Goal: Transaction & Acquisition: Obtain resource

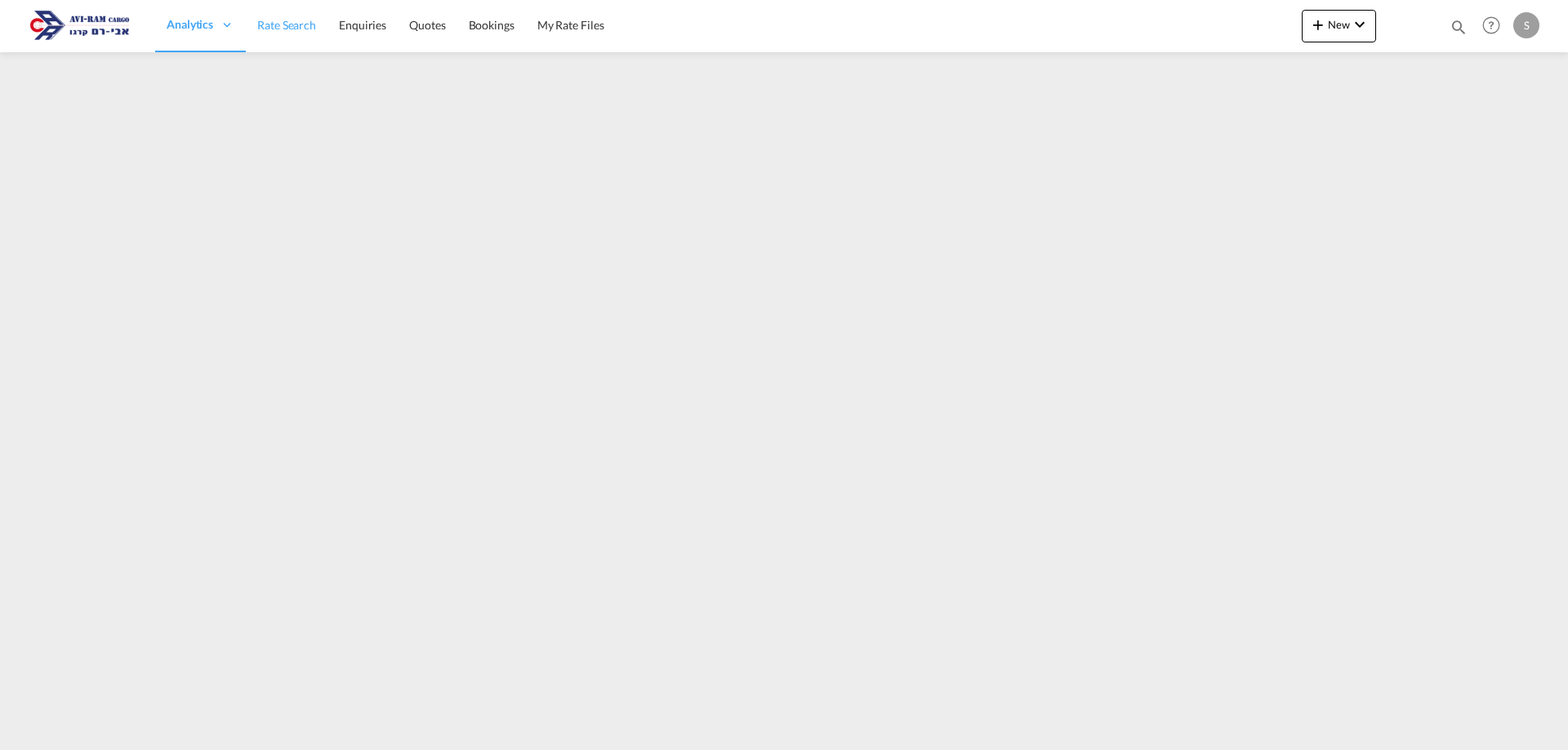
click at [296, 29] on span "Rate Search" at bounding box center [286, 25] width 59 height 14
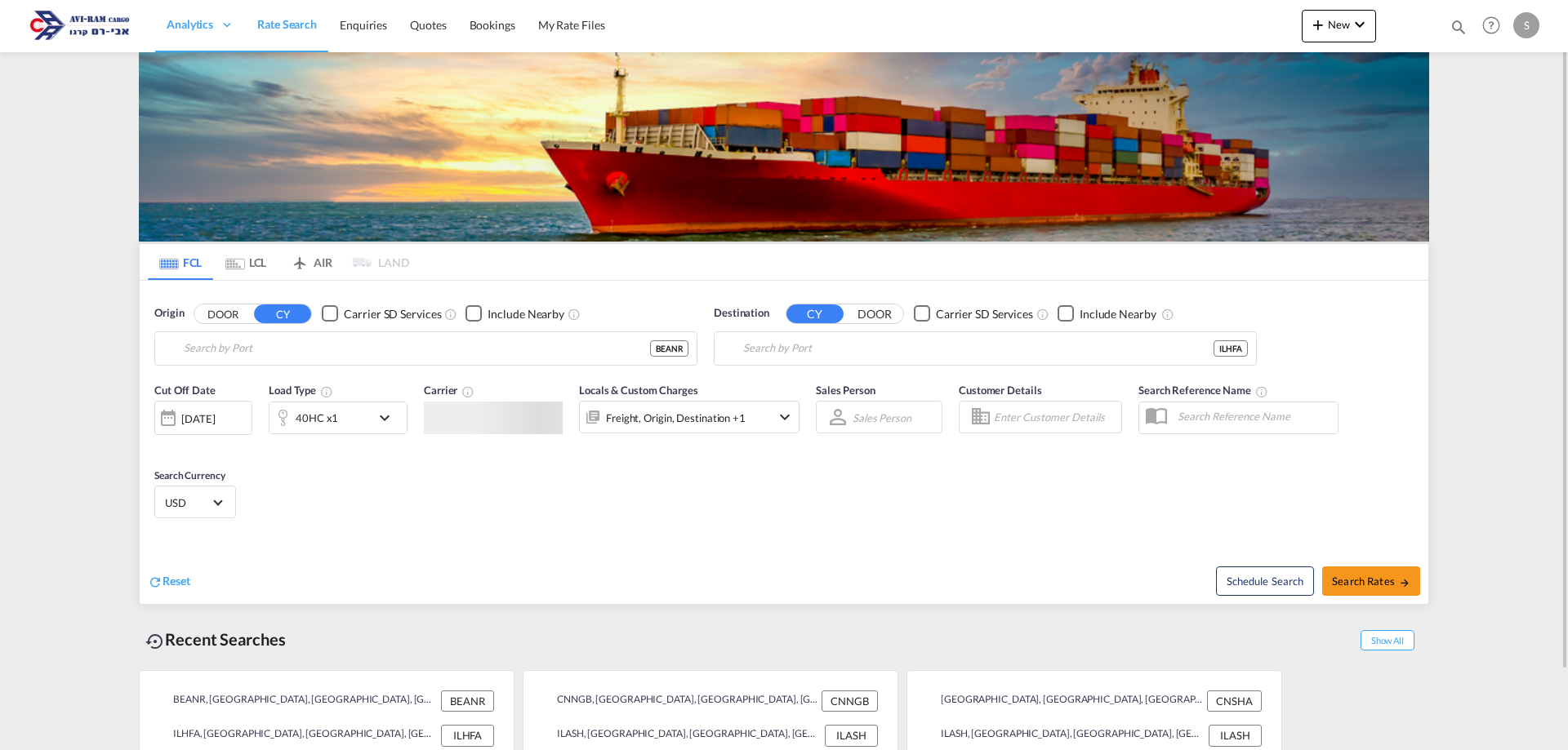
type input "[GEOGRAPHIC_DATA], BEANR"
type input "[GEOGRAPHIC_DATA], [GEOGRAPHIC_DATA]"
click at [285, 328] on div "Origin DOOR CY Carrier SD Services Include Nearby Antwerp, BEANR BEANR" at bounding box center [425, 336] width 543 height 60
click at [286, 347] on input "Antwerp, BEANR" at bounding box center [436, 348] width 504 height 24
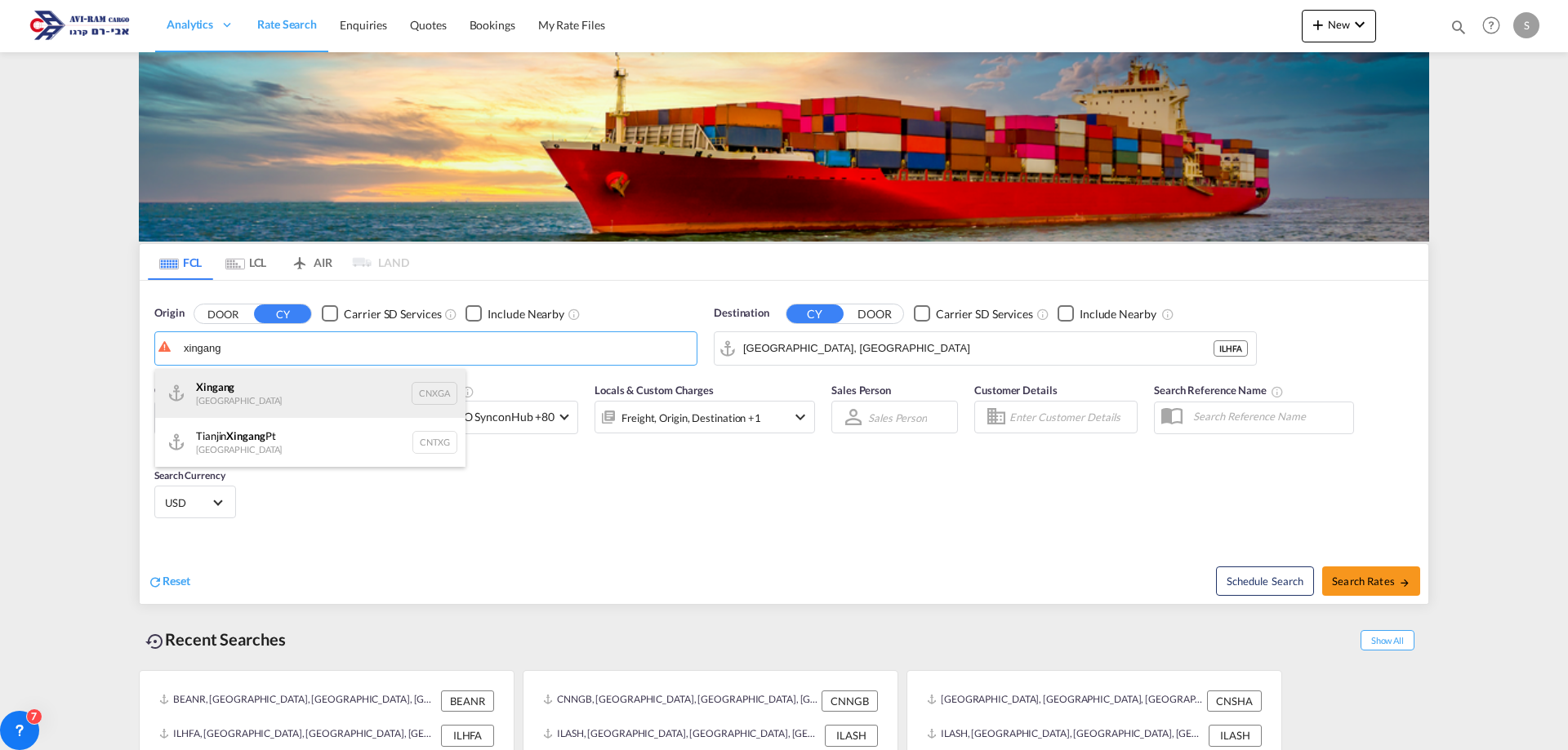
click at [284, 404] on div "Xingang China CNXGA" at bounding box center [310, 393] width 311 height 49
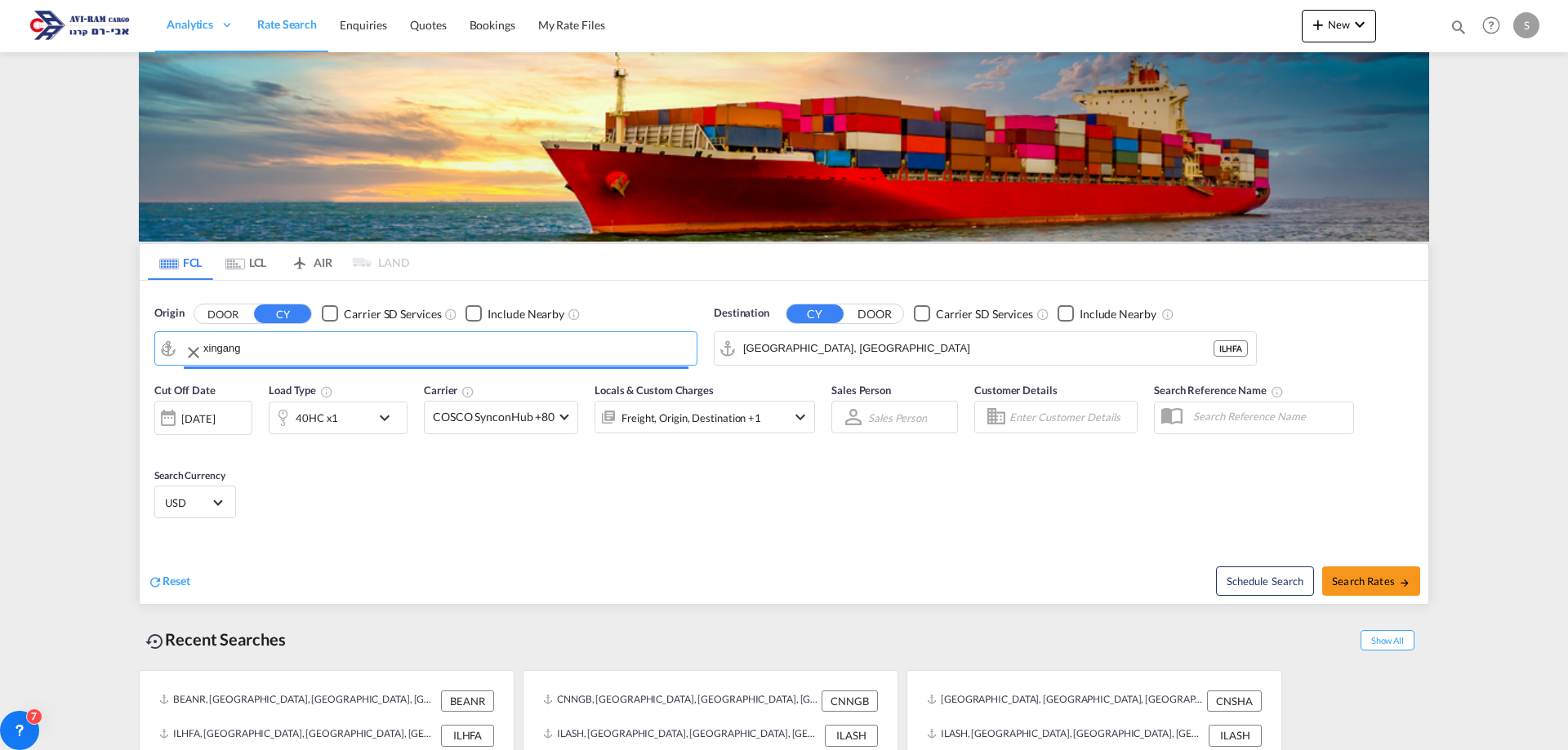
type input "Xingang, CNXGA"
click at [800, 360] on input "Haifa, ILHFA" at bounding box center [995, 348] width 504 height 24
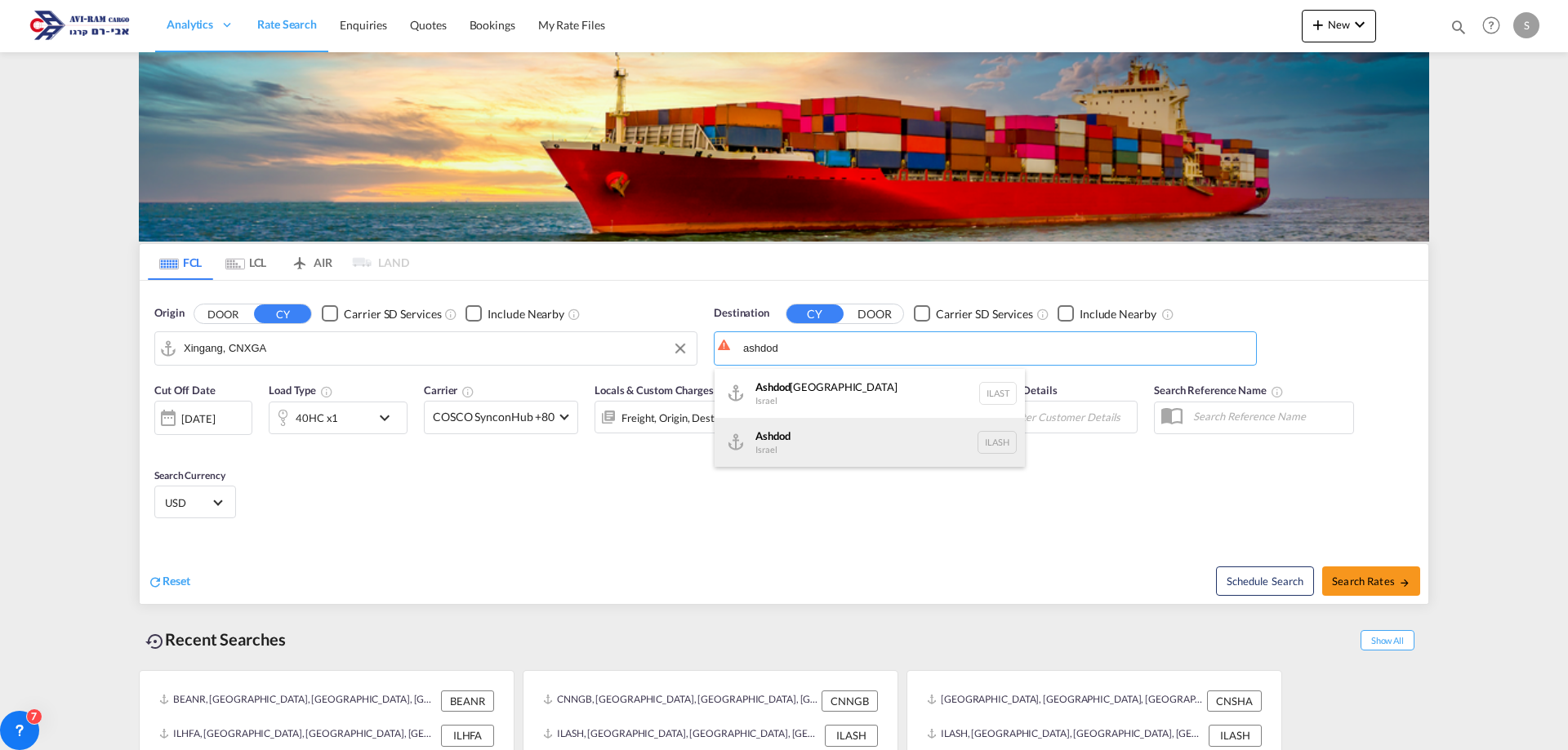
click at [808, 451] on div "Ashdod Israel ILASH" at bounding box center [869, 442] width 311 height 49
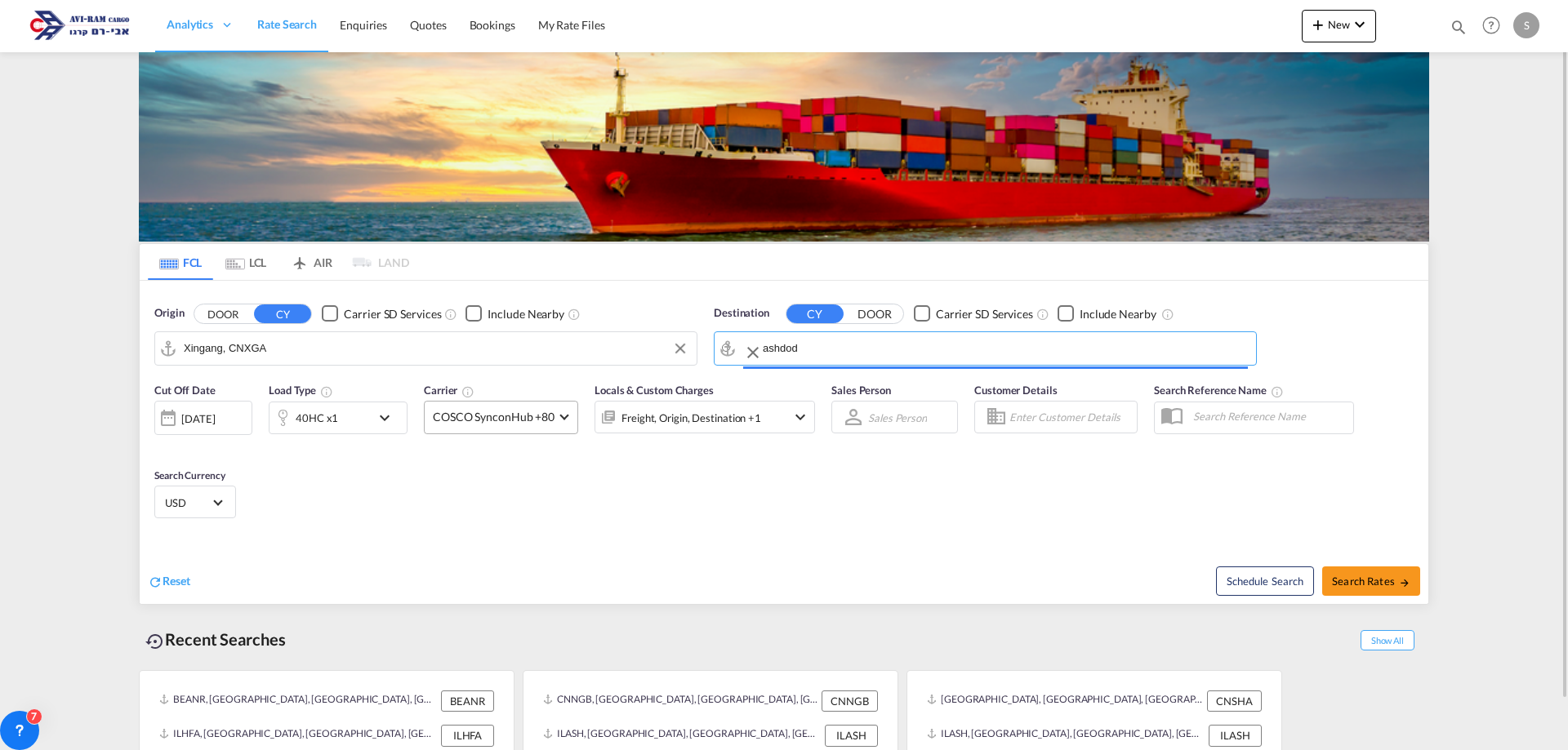
type input "Ashdod, ILASH"
click at [302, 421] on div "40HC x1" at bounding box center [317, 418] width 43 height 23
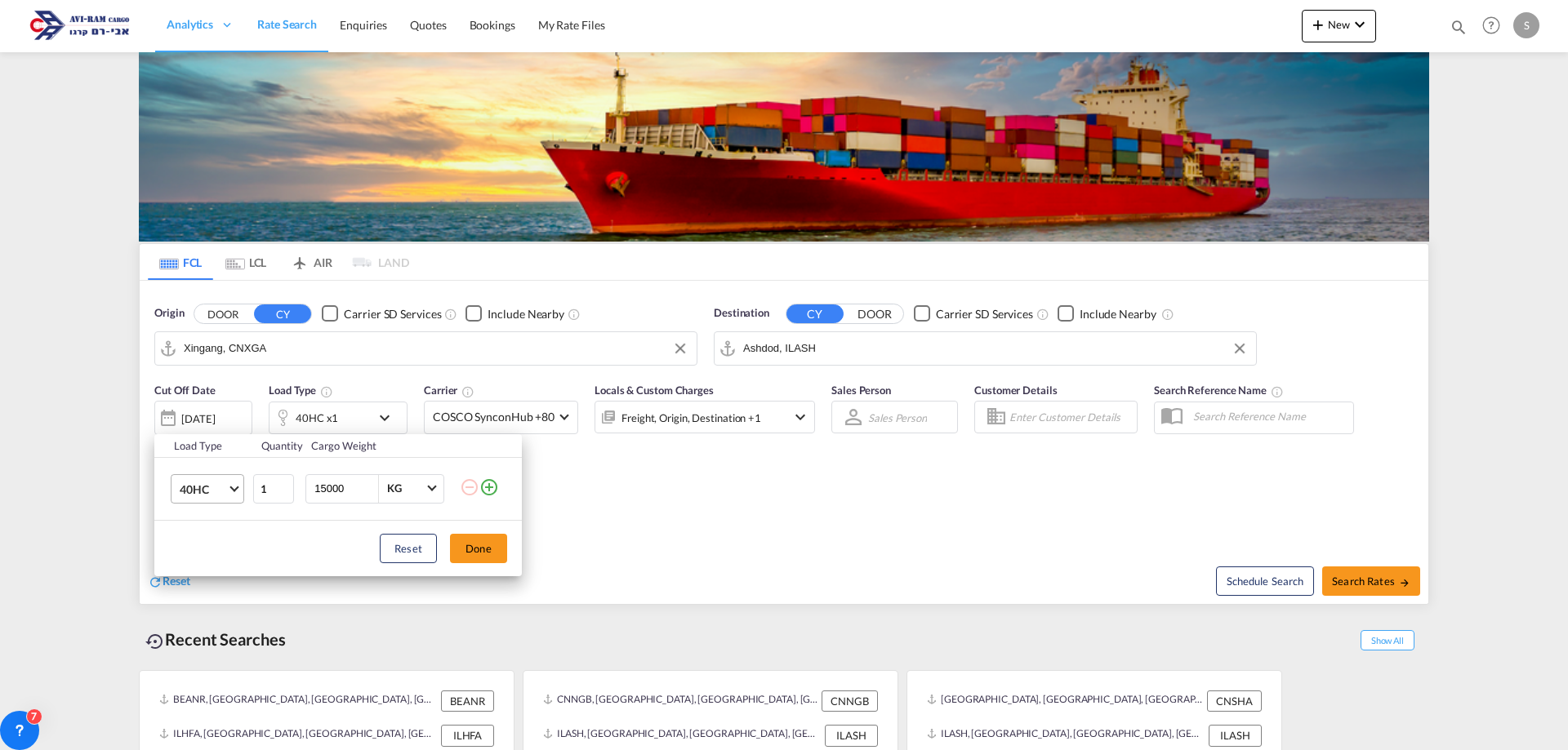
click at [207, 489] on span "40HC" at bounding box center [203, 490] width 47 height 16
click at [206, 408] on div "20GP" at bounding box center [195, 410] width 29 height 16
click at [495, 545] on button "Done" at bounding box center [478, 549] width 57 height 29
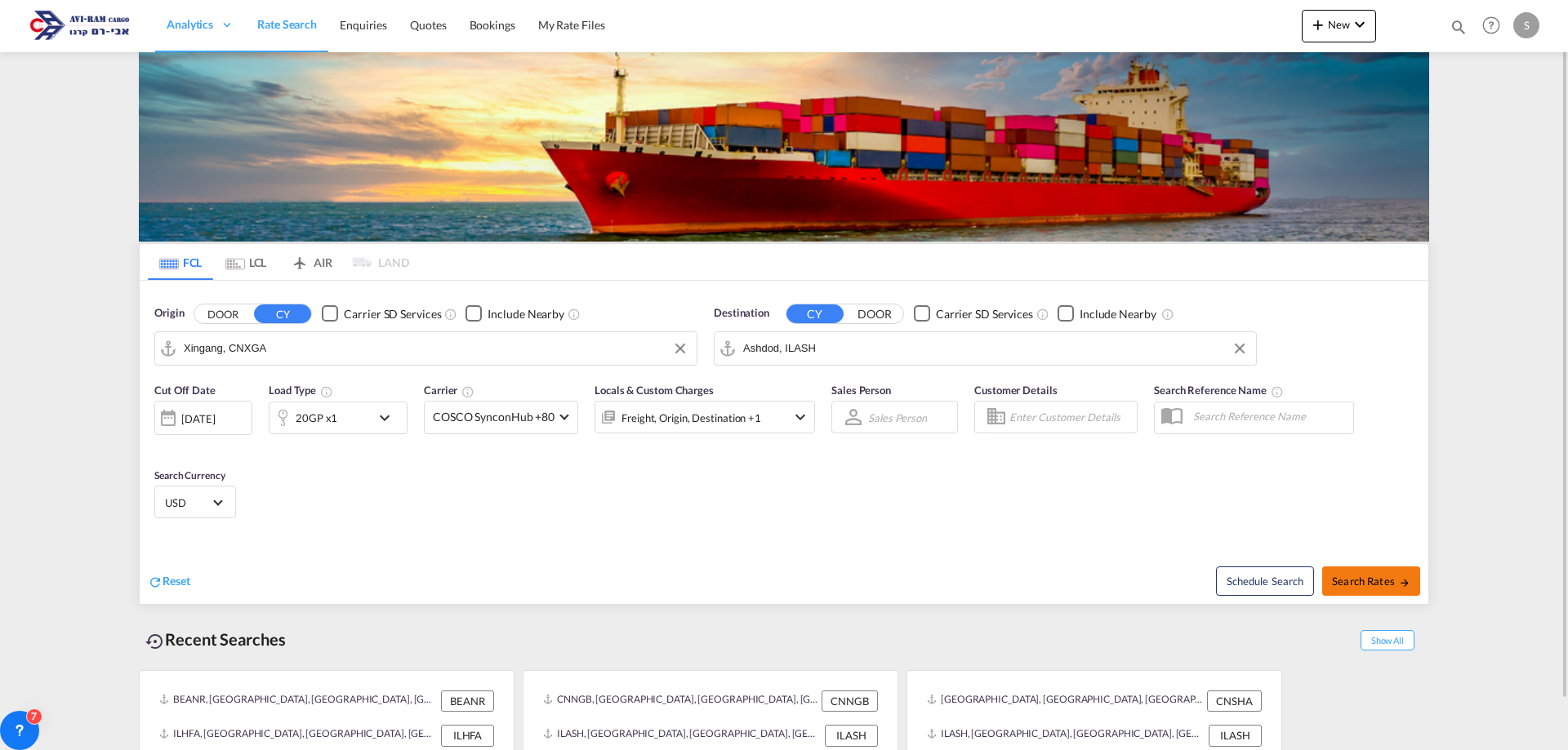
click at [1383, 578] on span "Search Rates" at bounding box center [1371, 582] width 78 height 14
type input "CNXGA to ILASH / 12 Aug 2025"
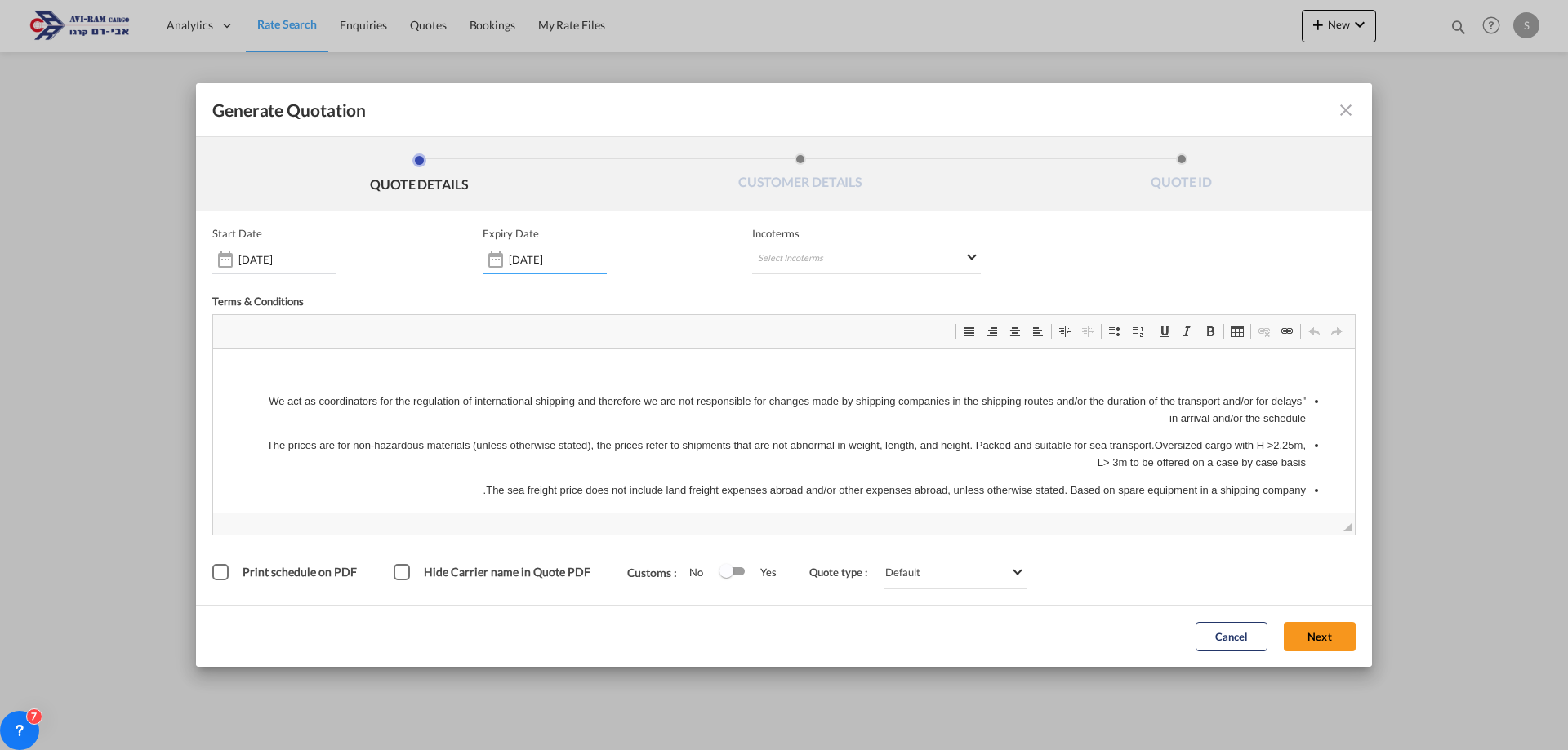
click at [528, 258] on input "14 Aug 2025" at bounding box center [558, 260] width 98 height 14
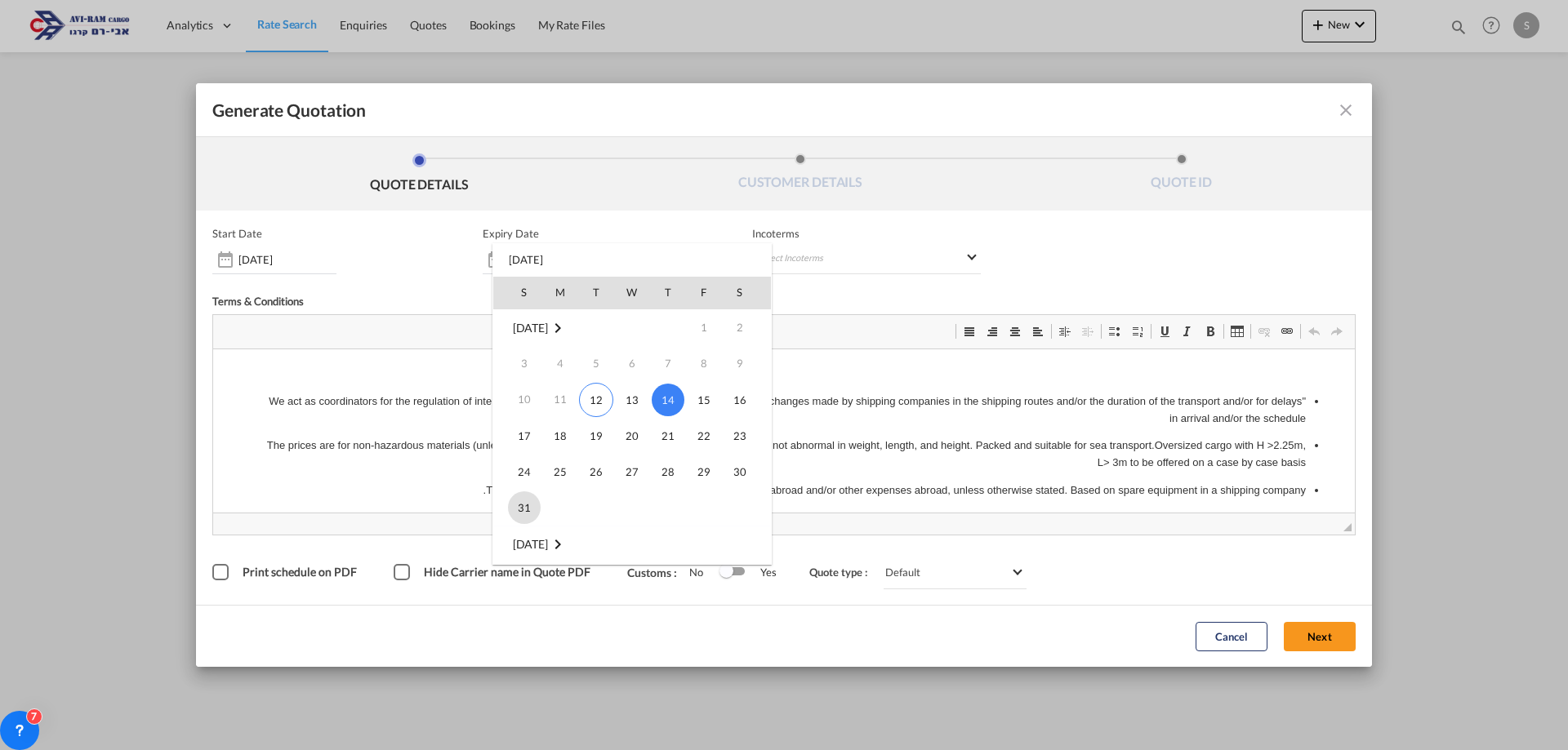
click at [528, 511] on span "31" at bounding box center [525, 508] width 33 height 33
type input "[DATE]"
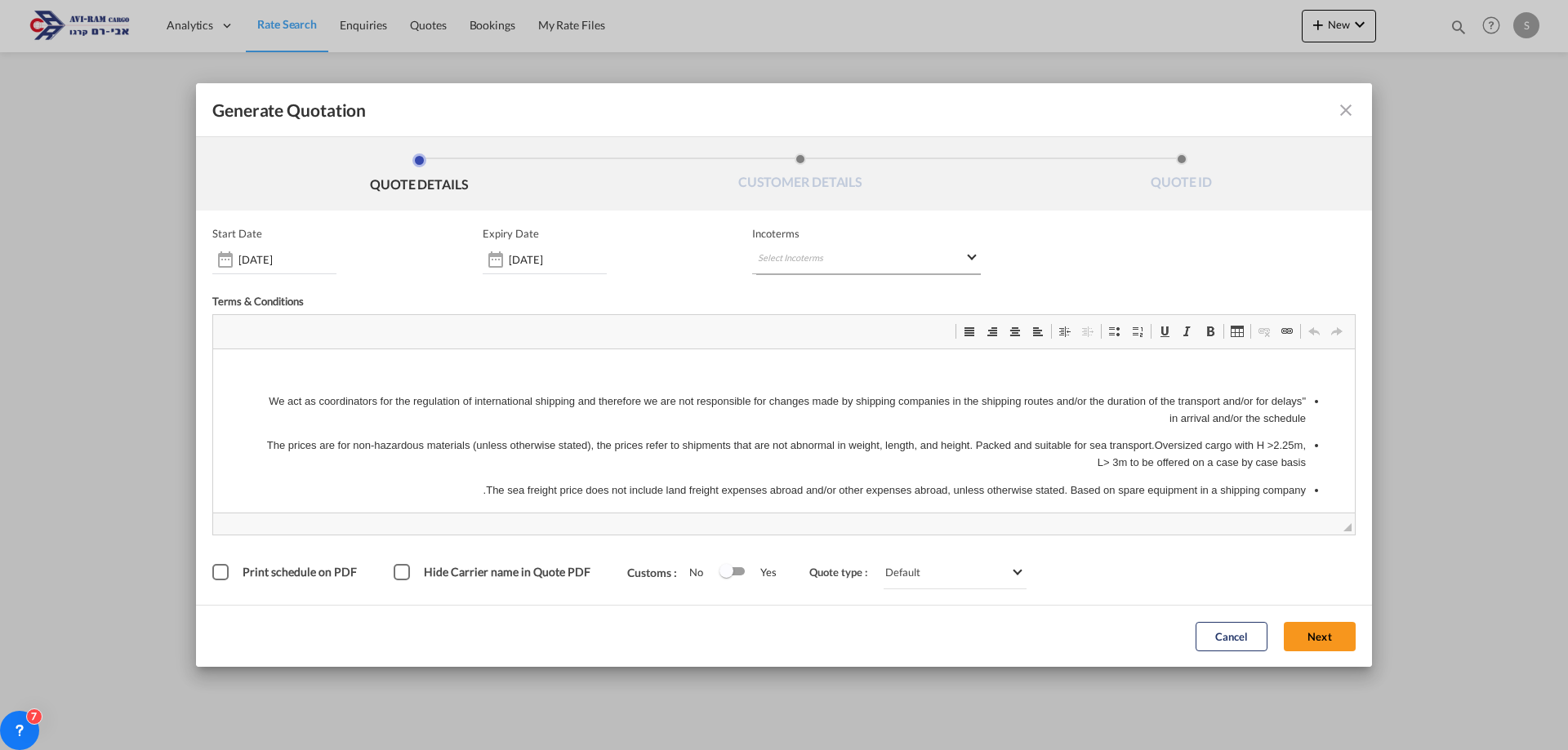
click at [836, 249] on md-select "Select Incoterms DDP - export Delivery Duty Paid DPU - import Delivery at Place…" at bounding box center [866, 259] width 228 height 29
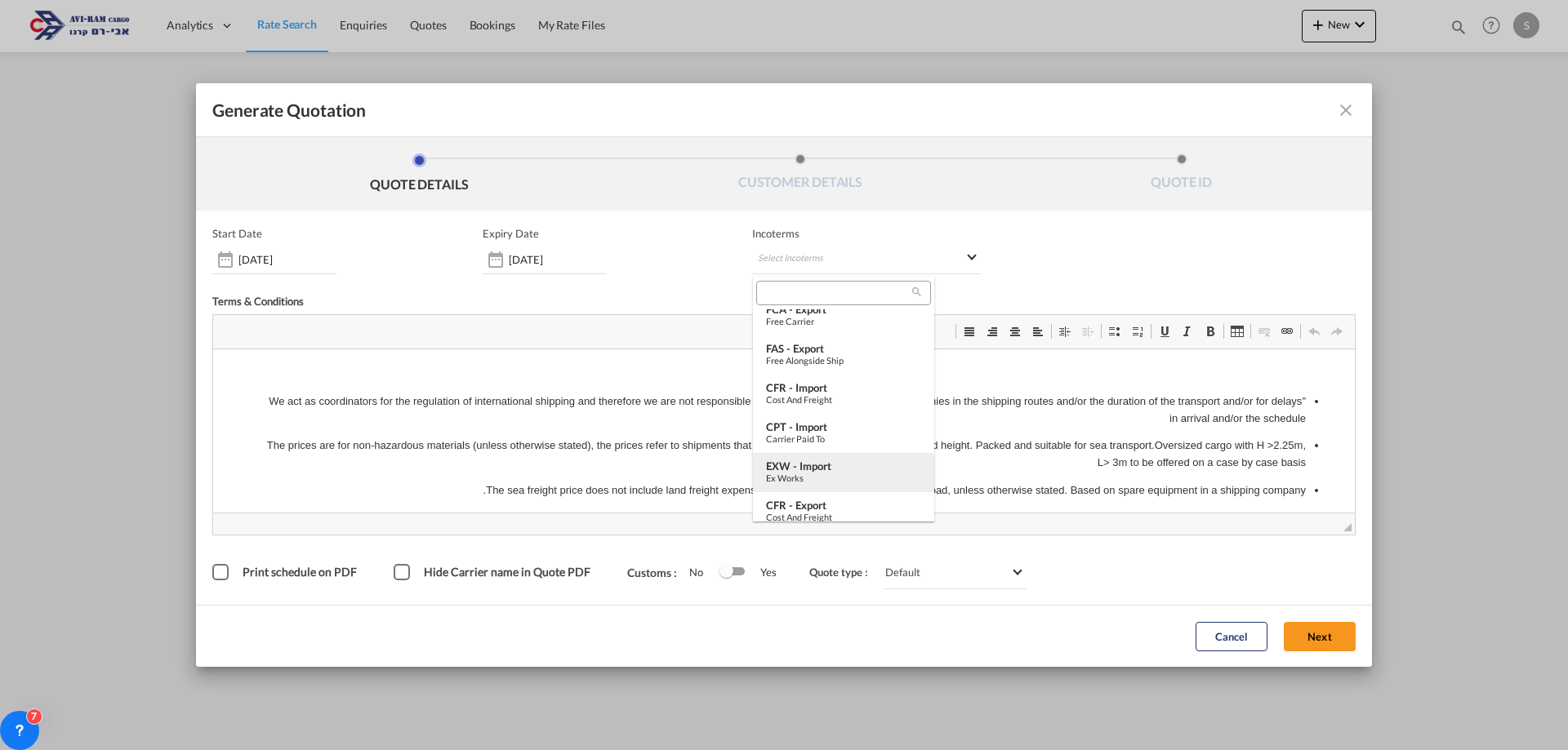
click at [855, 477] on div "Ex Works" at bounding box center [843, 478] width 155 height 11
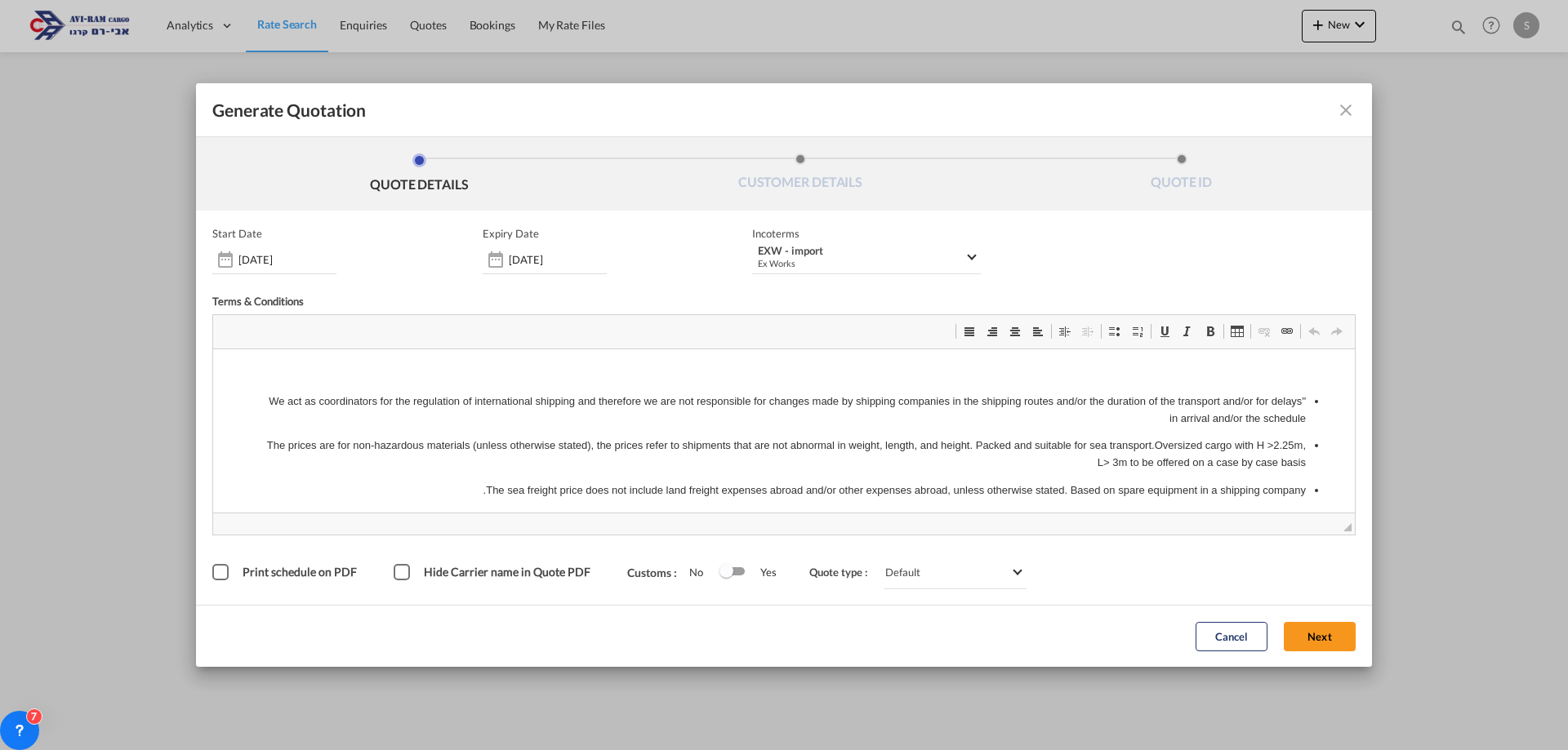
click at [1333, 645] on button "Next" at bounding box center [1319, 637] width 72 height 29
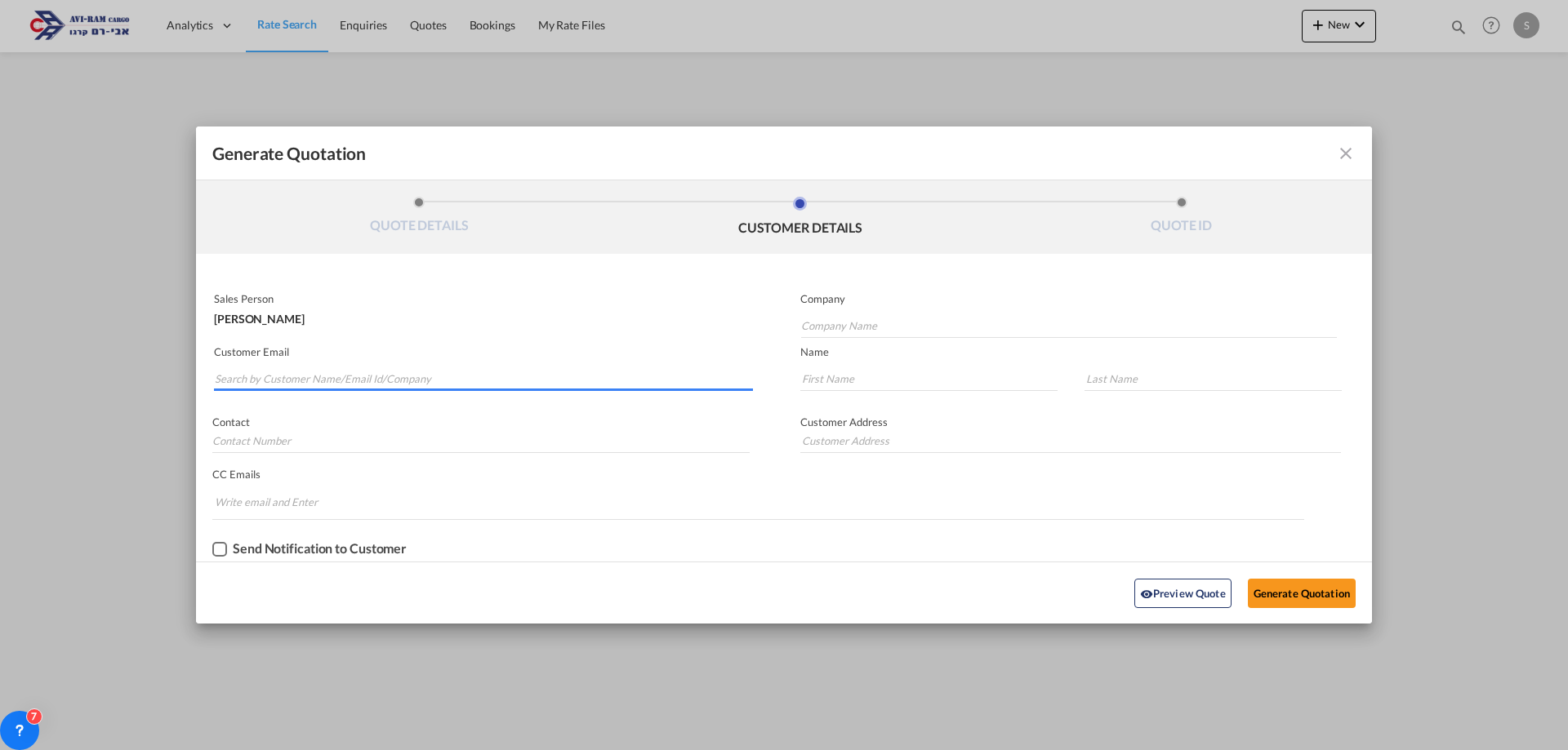
click at [433, 378] on input "Search by Customer Name/Email Id/Company" at bounding box center [484, 378] width 538 height 24
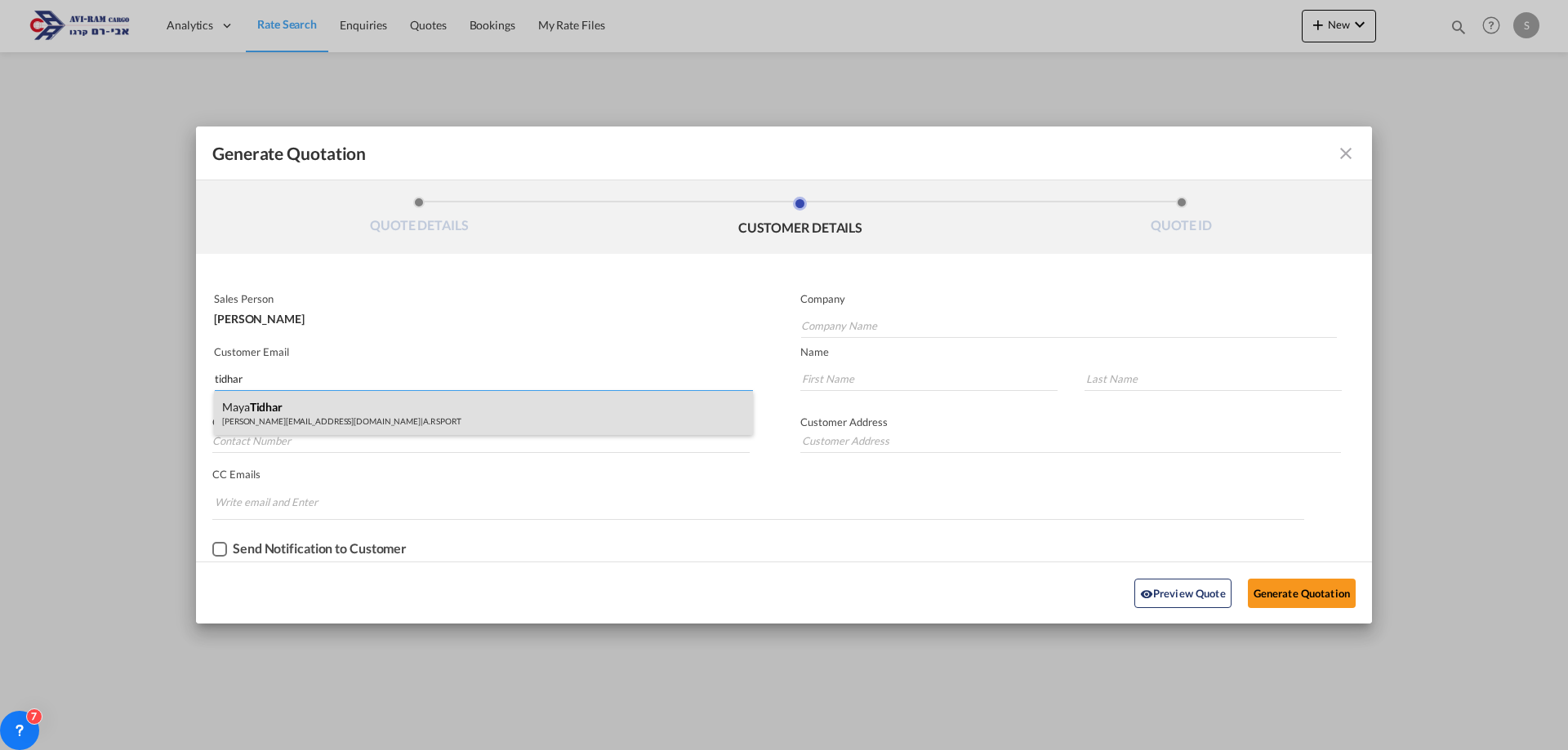
type input "tidhar"
click at [368, 415] on div "Maya Tidhar maya@suples.co.il | A.R SPORT" at bounding box center [483, 413] width 539 height 45
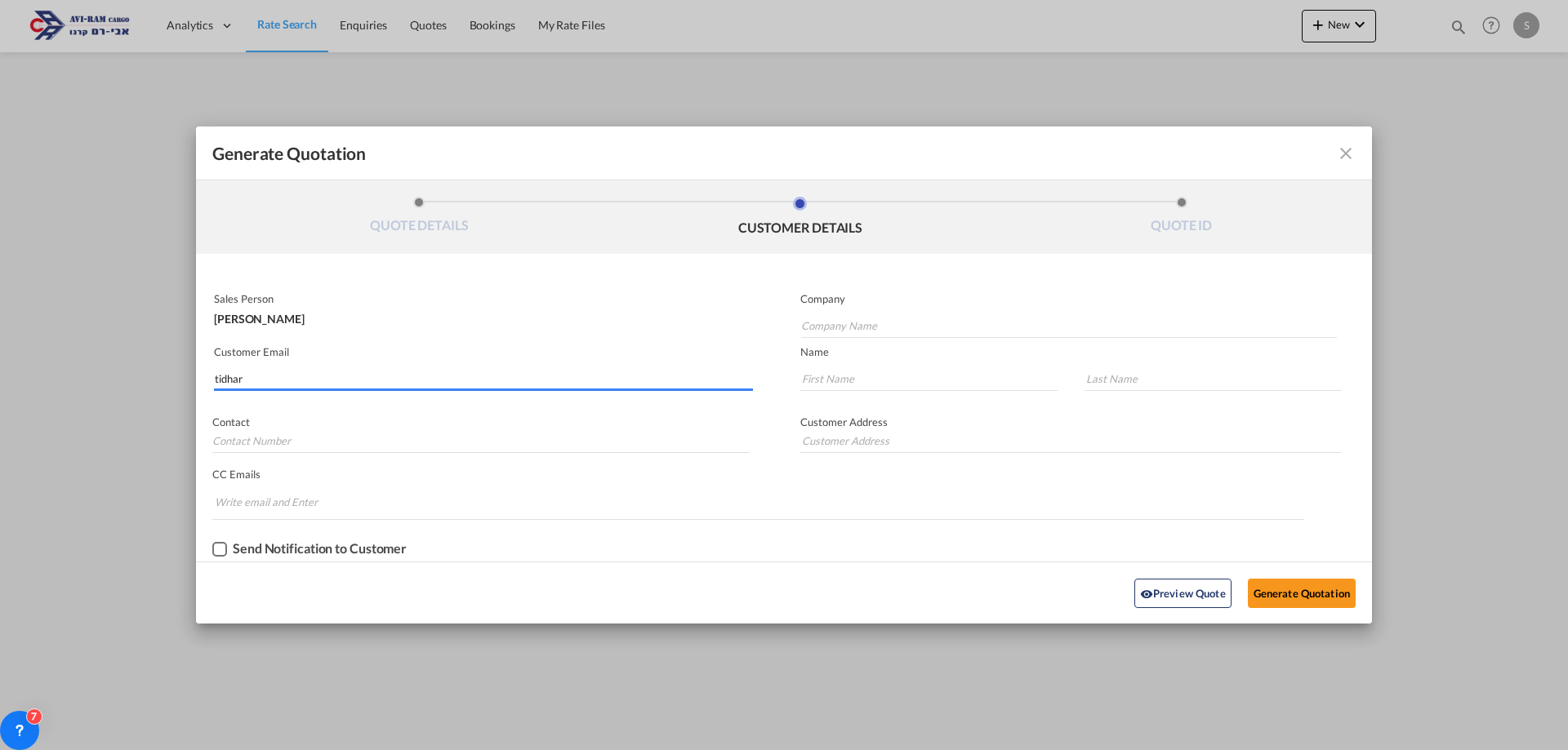
type input "A.R SPORT"
type input "maya@suples.co.il"
type input "Maya"
type input "Tidhar"
type input "(+972) 50-2345686"
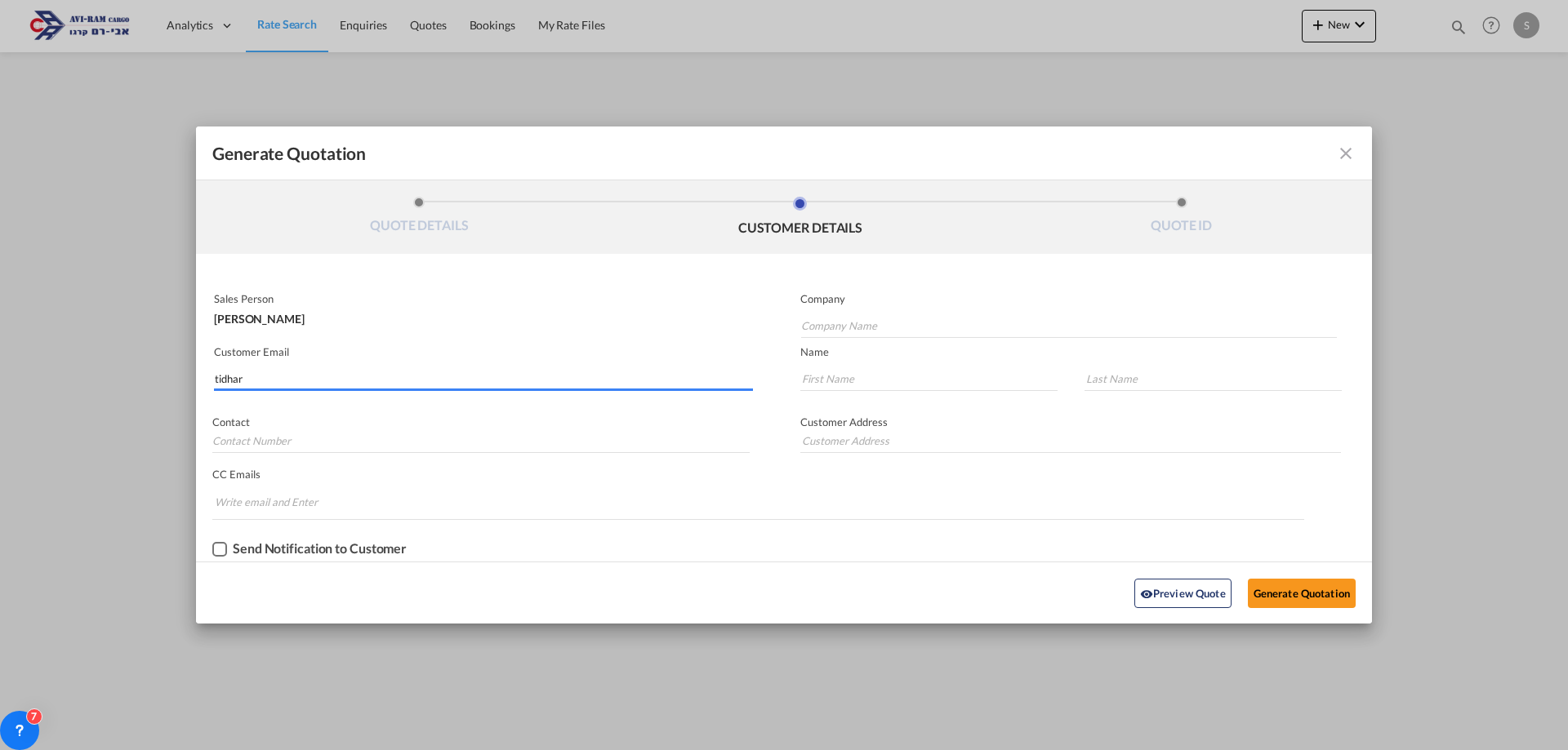
type input "."
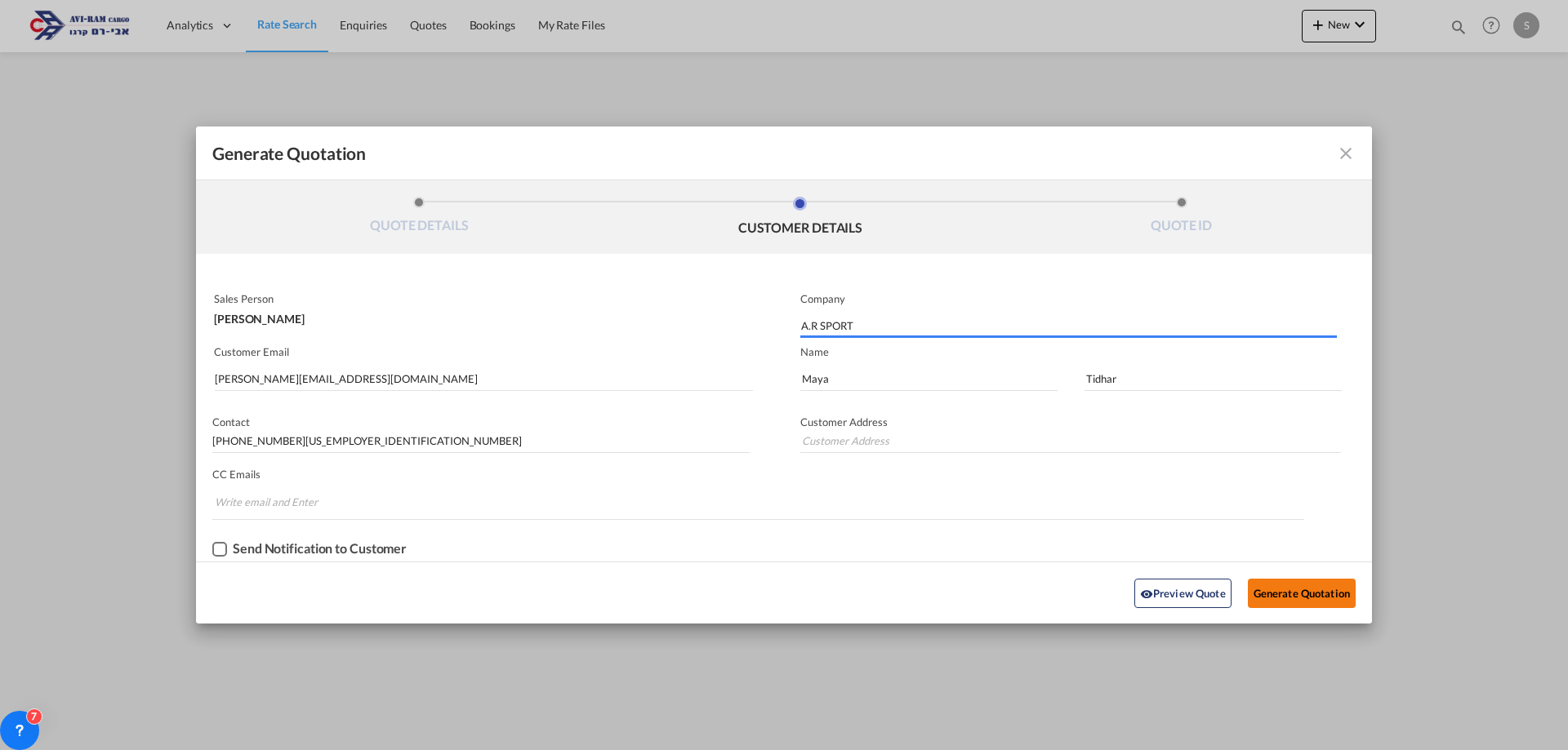
click at [1301, 591] on button "Generate Quotation" at bounding box center [1301, 593] width 107 height 29
type input "."
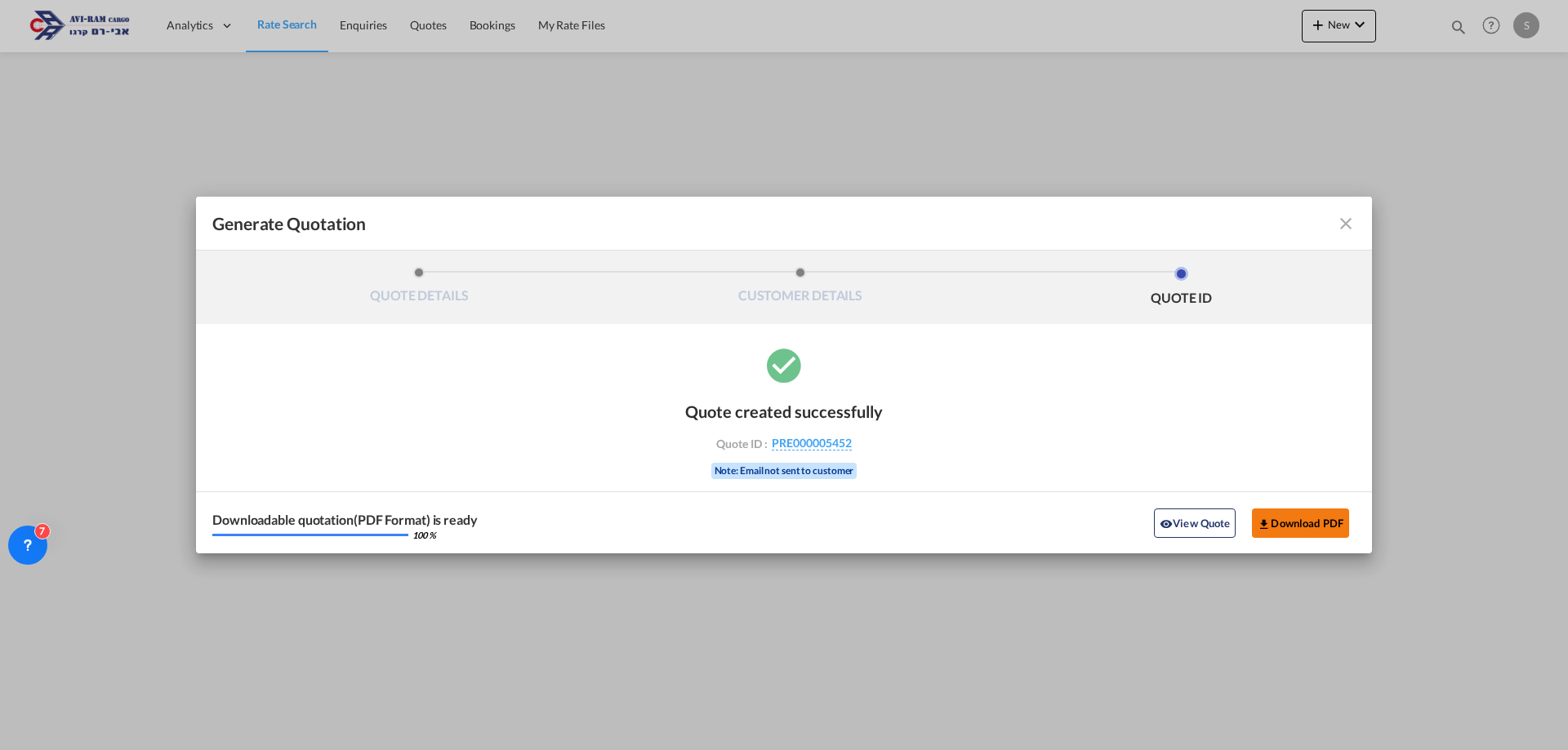
click at [1289, 520] on button "Download PDF" at bounding box center [1301, 524] width 97 height 29
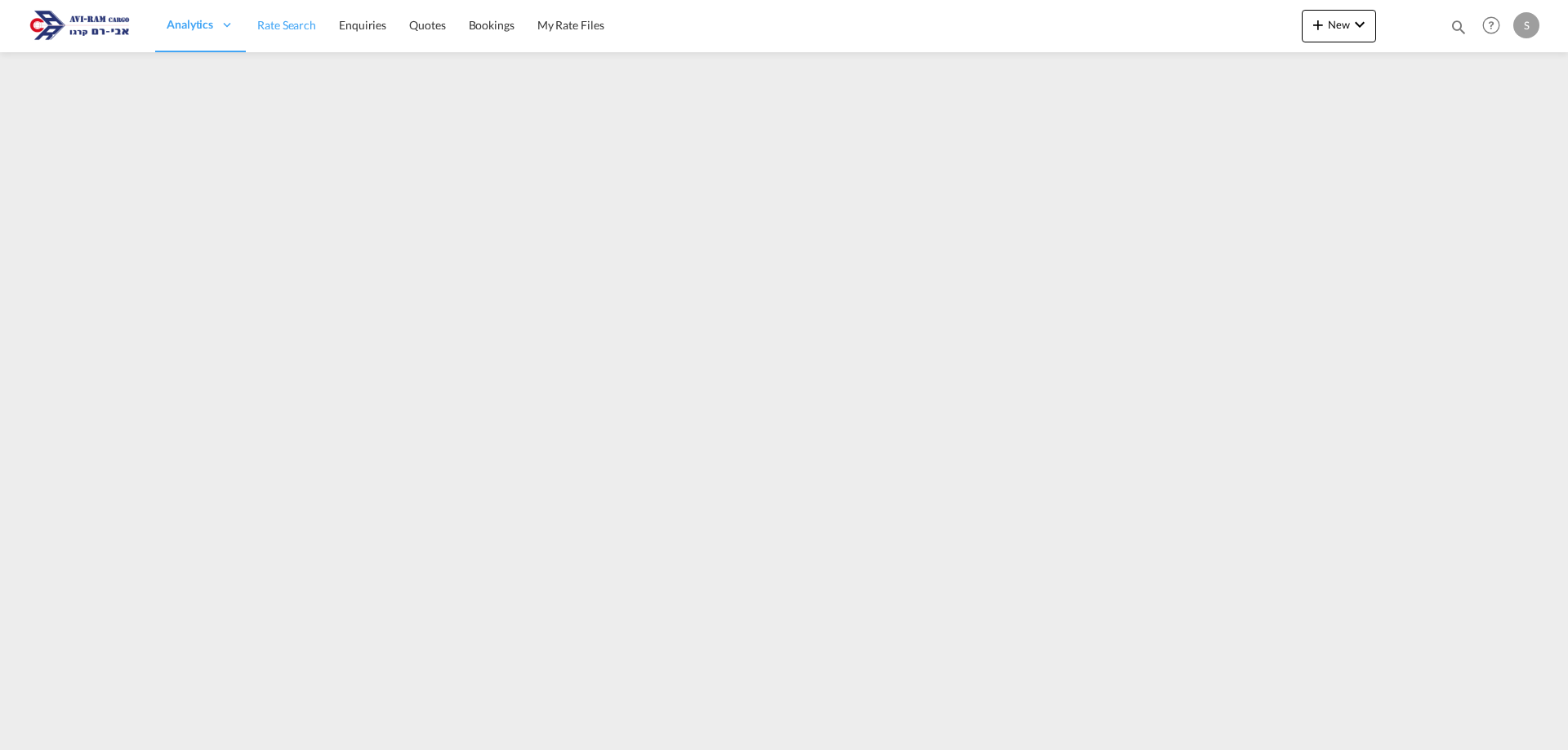
click at [264, 28] on span "Rate Search" at bounding box center [286, 25] width 59 height 14
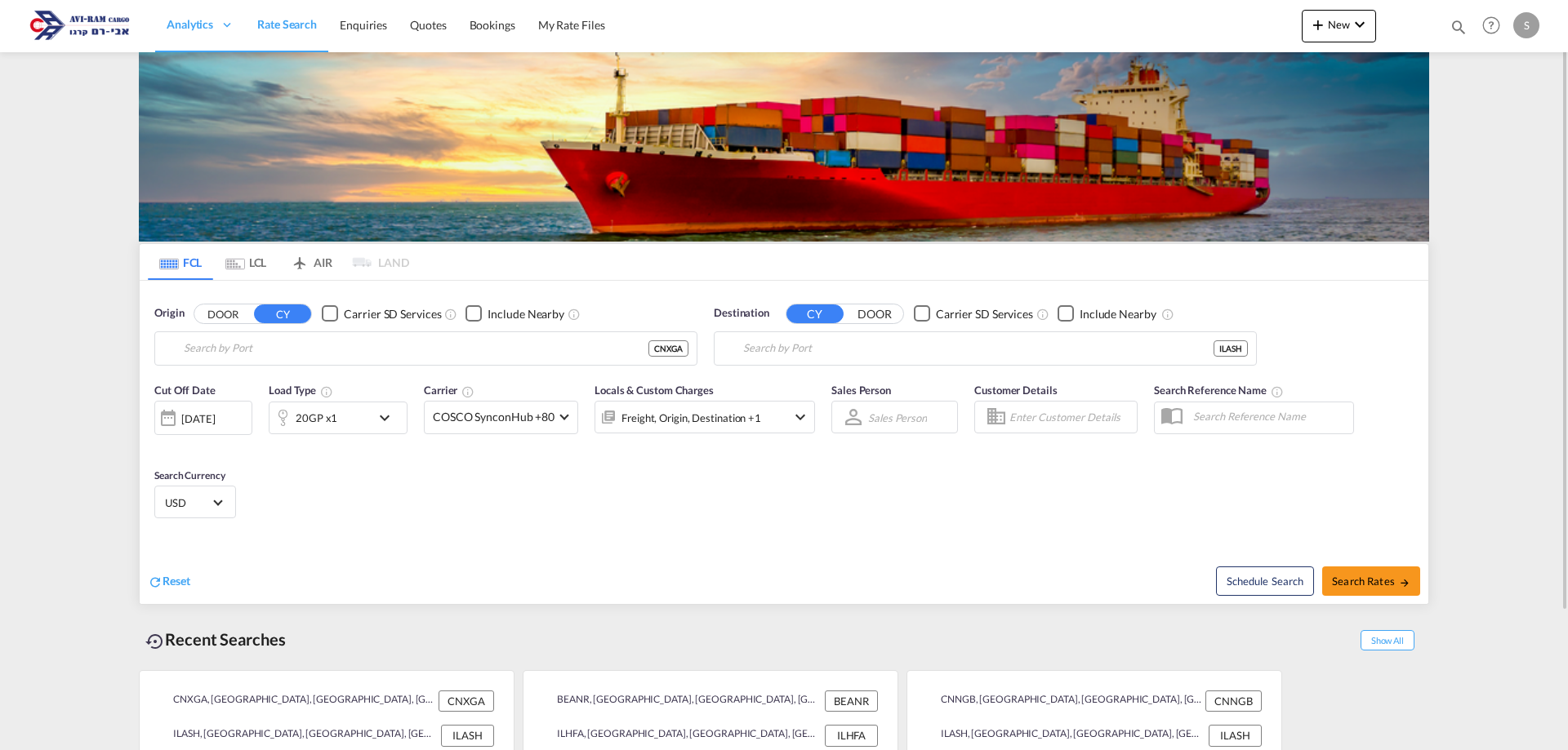
click at [254, 266] on md-tab-item "LCL" at bounding box center [246, 261] width 66 height 36
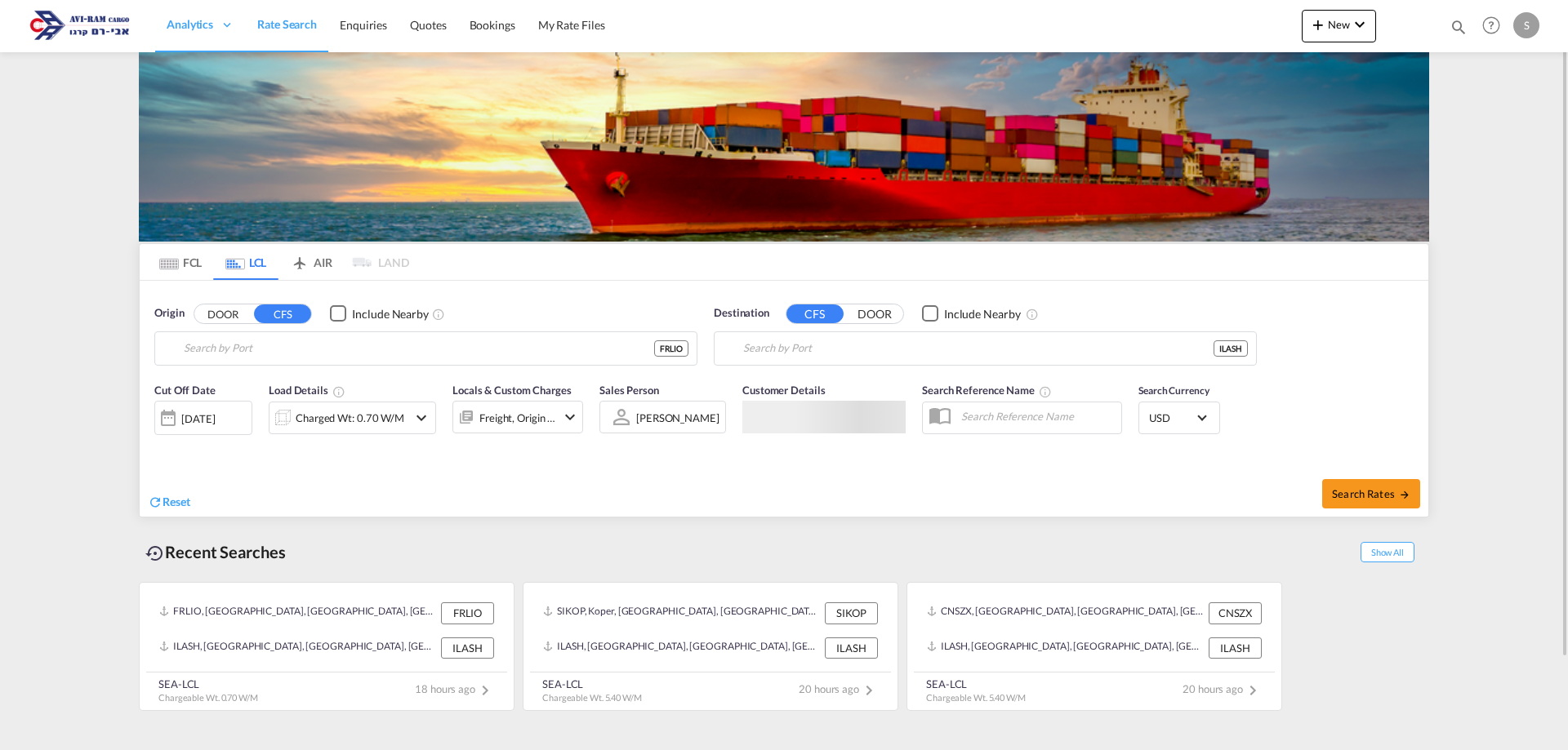
type input "[GEOGRAPHIC_DATA], [GEOGRAPHIC_DATA]"
type input "Ashdod, ILASH"
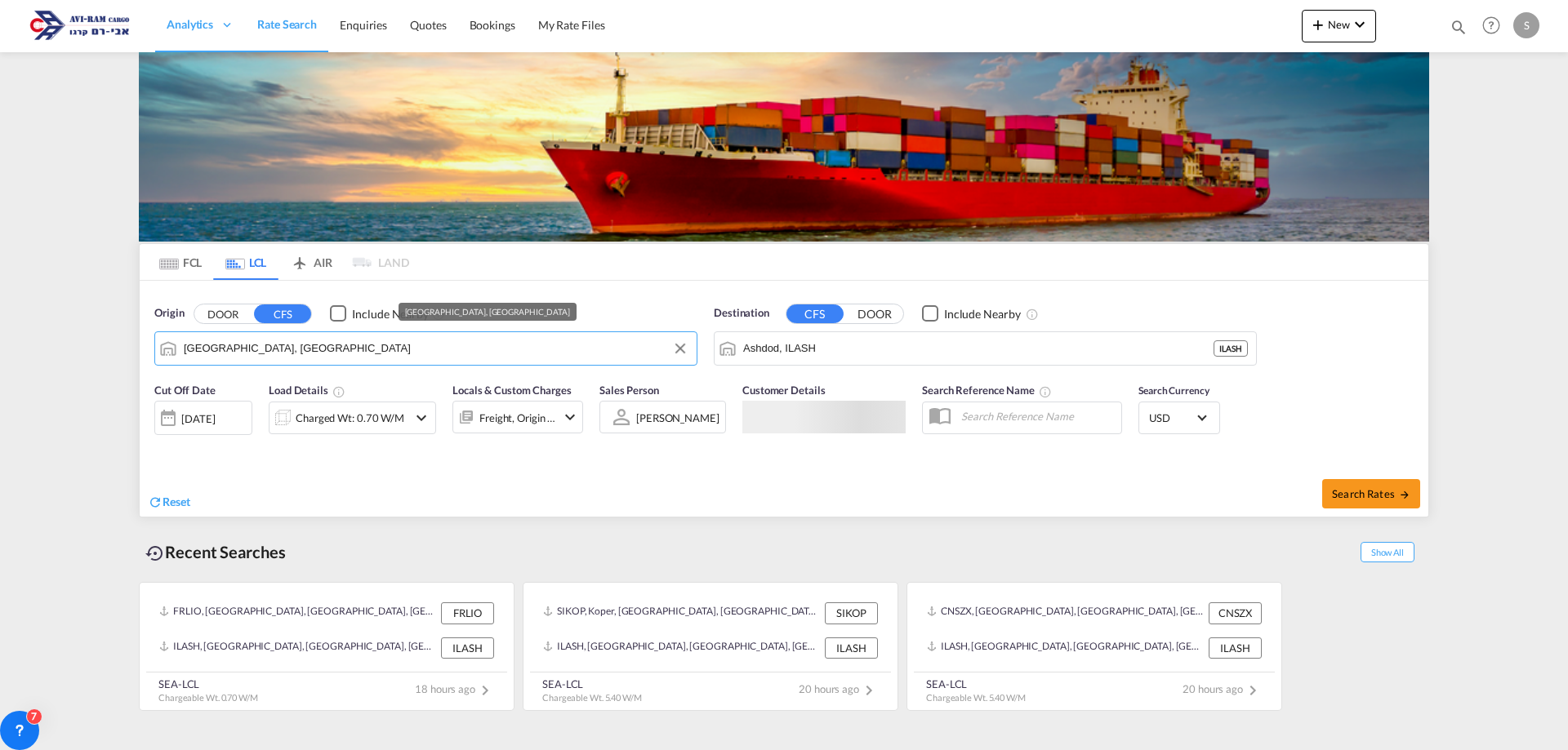
click at [249, 357] on input "[GEOGRAPHIC_DATA], [GEOGRAPHIC_DATA]" at bounding box center [436, 348] width 504 height 24
type input "י"
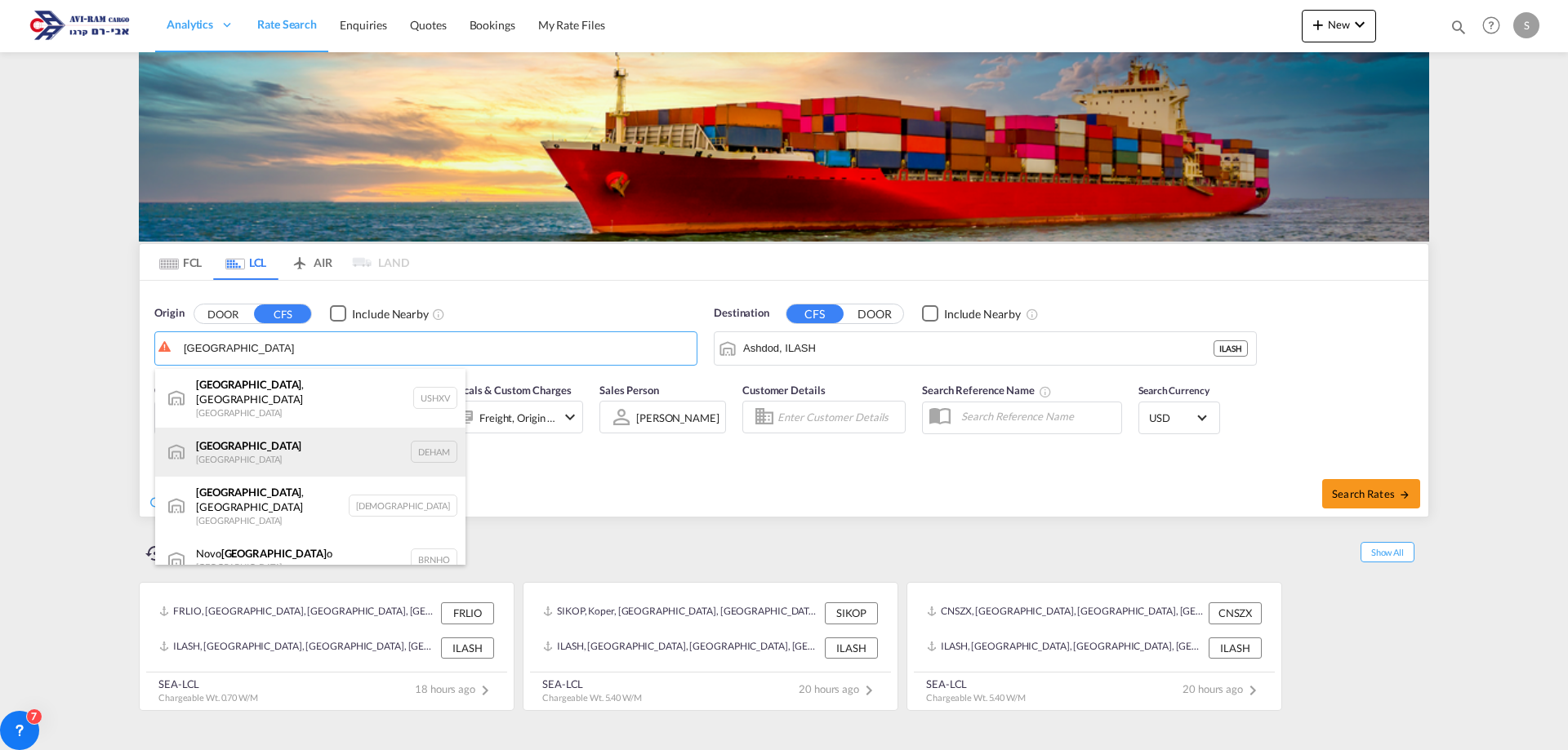
click at [288, 447] on div "[GEOGRAPHIC_DATA] [GEOGRAPHIC_DATA] DEHAM" at bounding box center [310, 452] width 311 height 49
type input "[GEOGRAPHIC_DATA], [GEOGRAPHIC_DATA]"
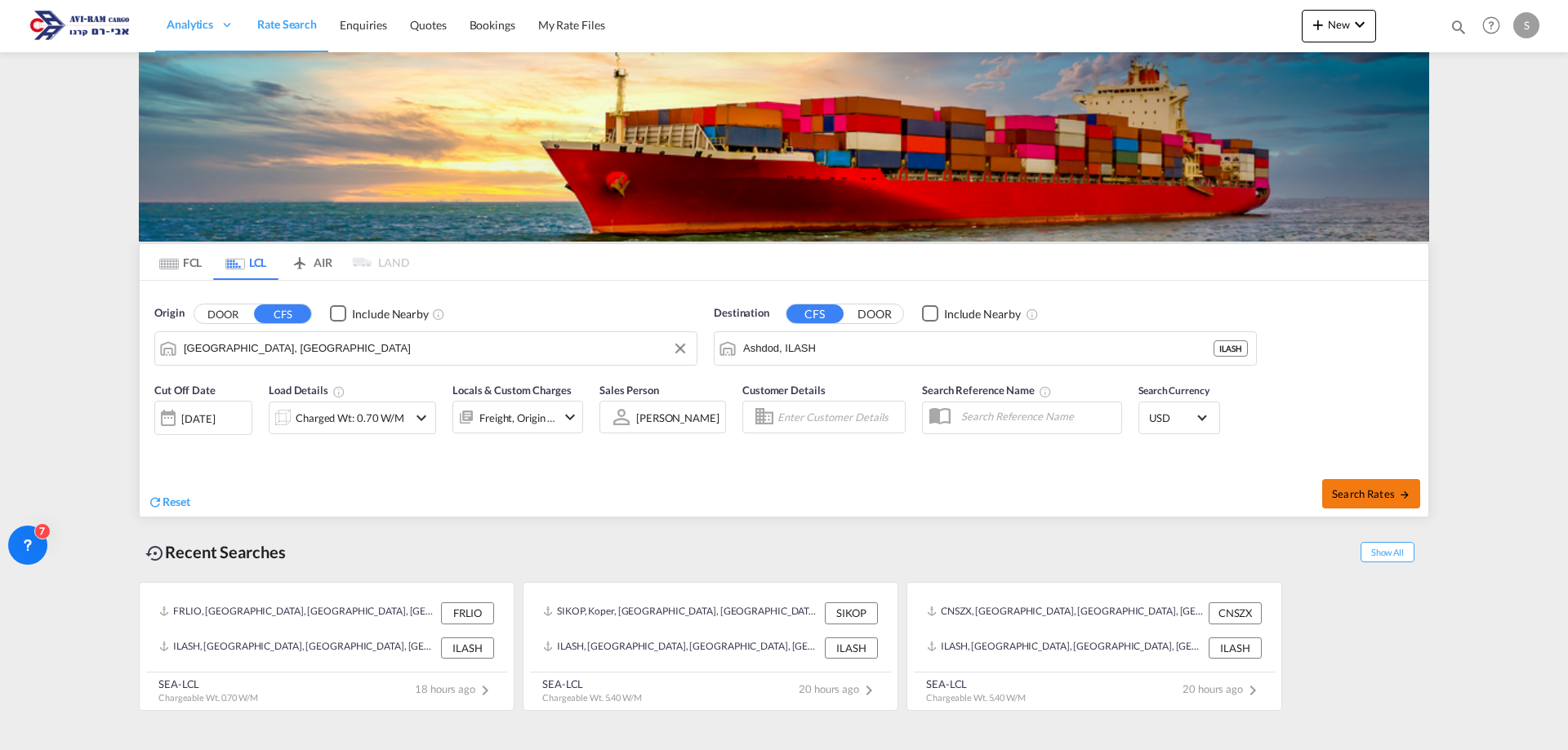
click at [1356, 491] on span "Search Rates" at bounding box center [1371, 495] width 78 height 14
type input "DEHAM to ILASH / [DATE]"
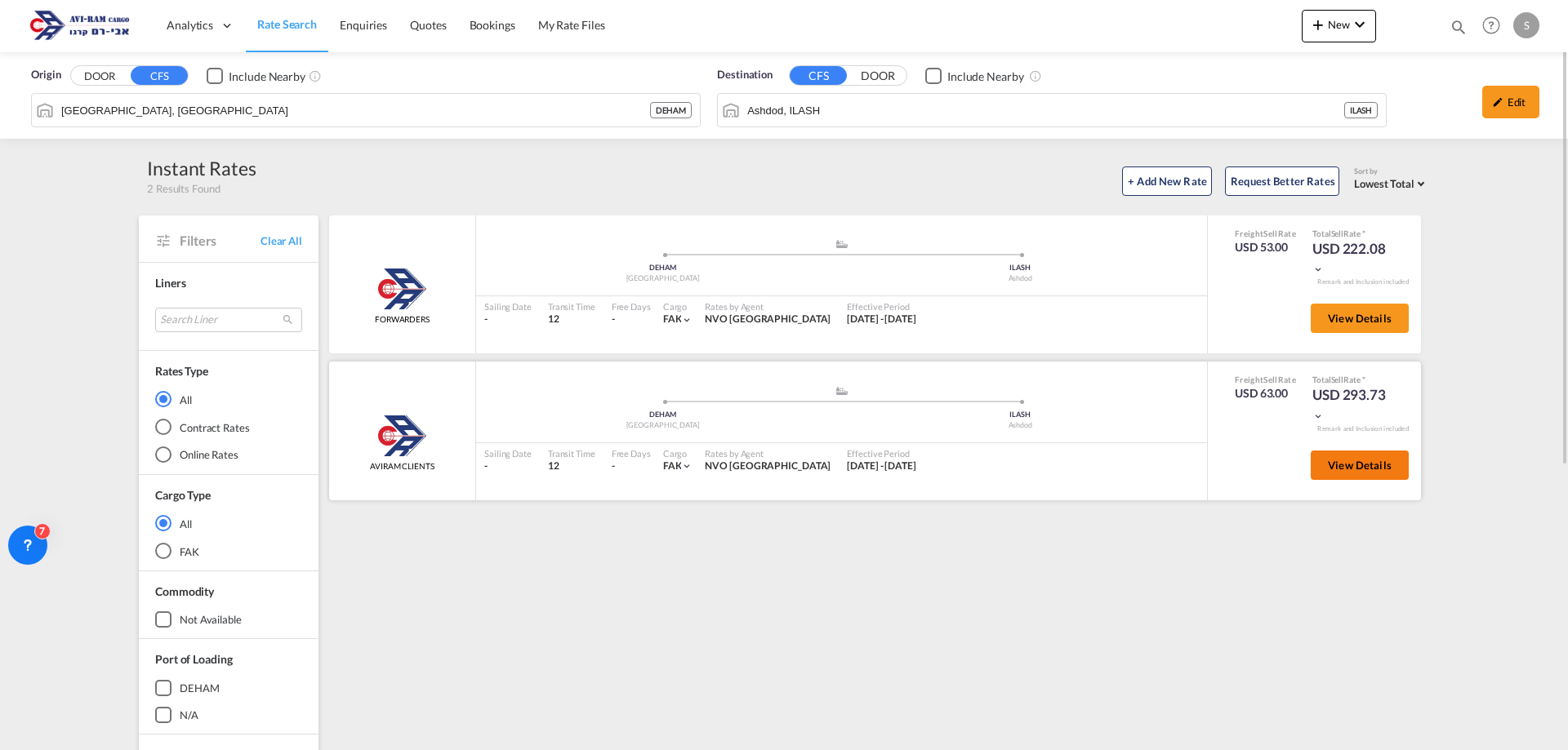
click at [1330, 463] on span "View Details" at bounding box center [1360, 465] width 64 height 14
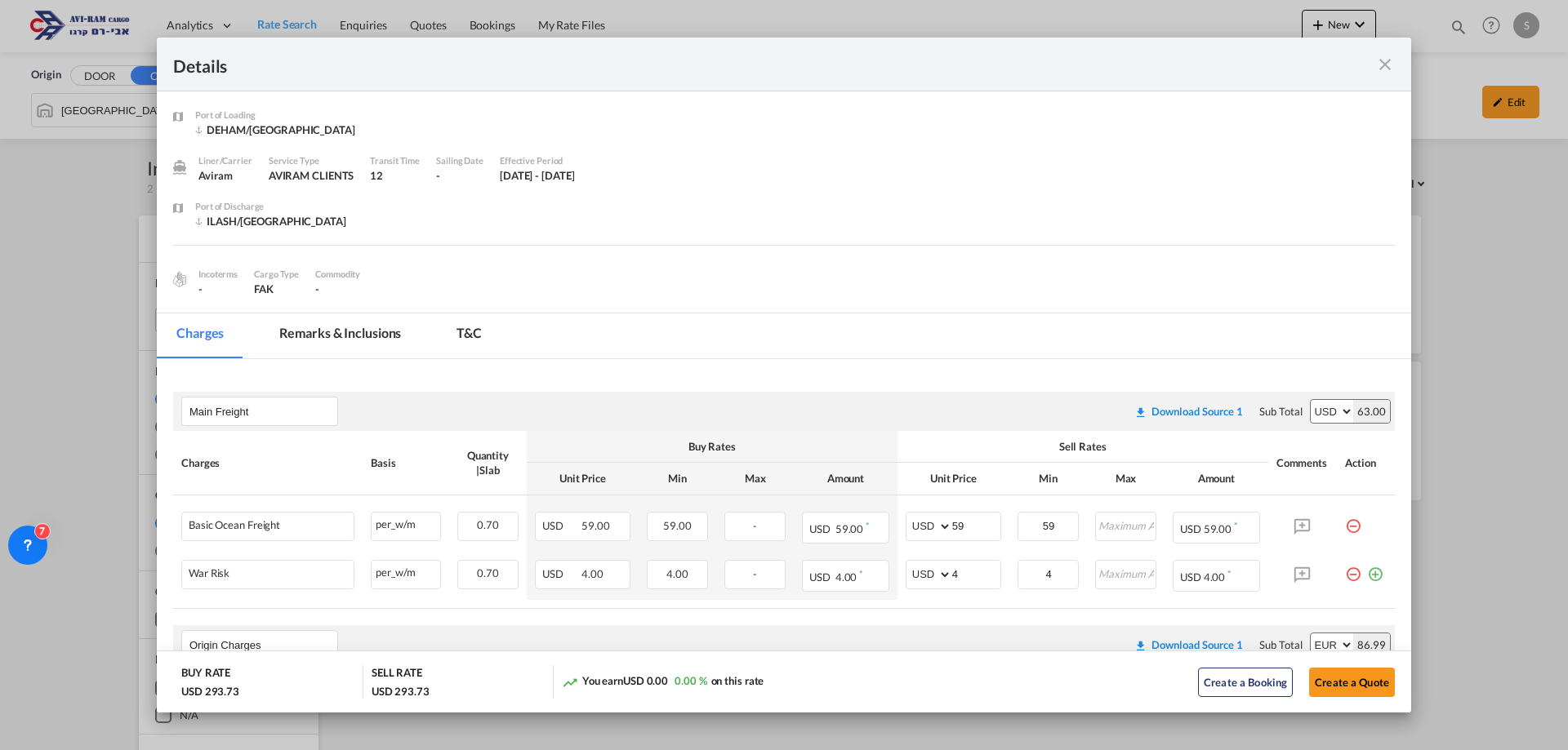
scroll to position [327, 0]
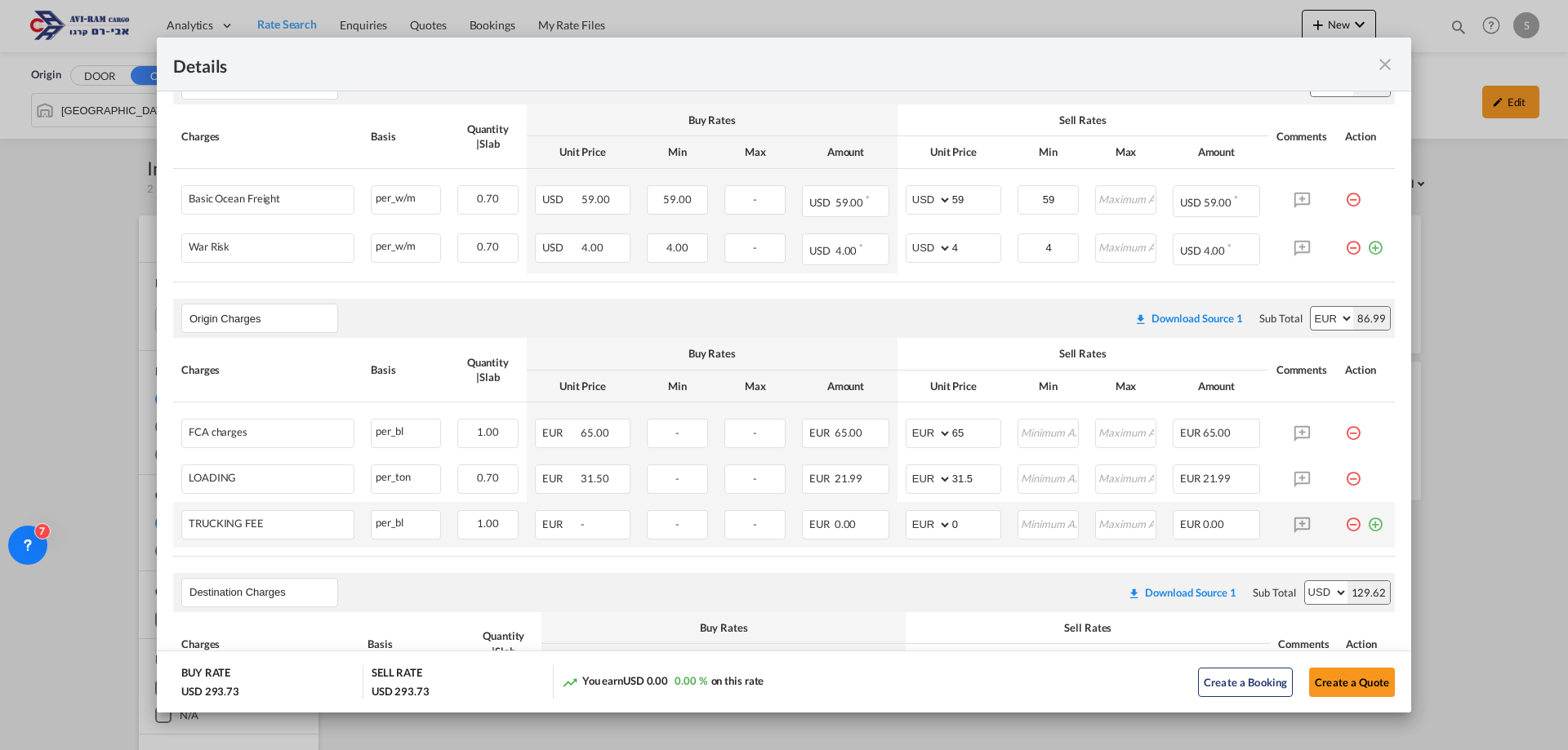
click at [1340, 532] on td "Port of Loading ..." at bounding box center [1366, 525] width 58 height 45
click at [1345, 525] on md-icon "icon-minus-circle-outline red-400-fg pt-7" at bounding box center [1353, 518] width 16 height 16
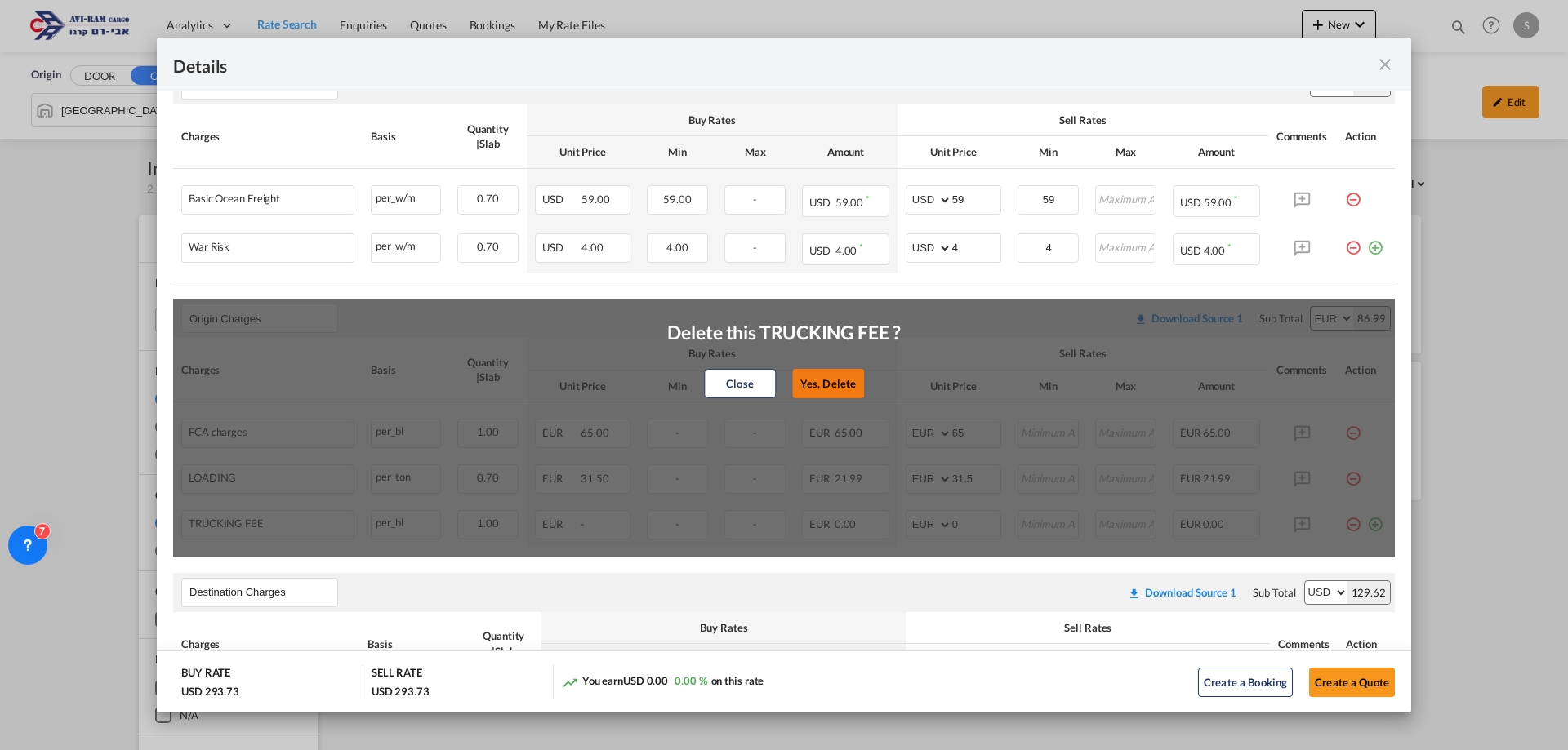
click at [826, 384] on button "Yes, Delete" at bounding box center [828, 383] width 72 height 29
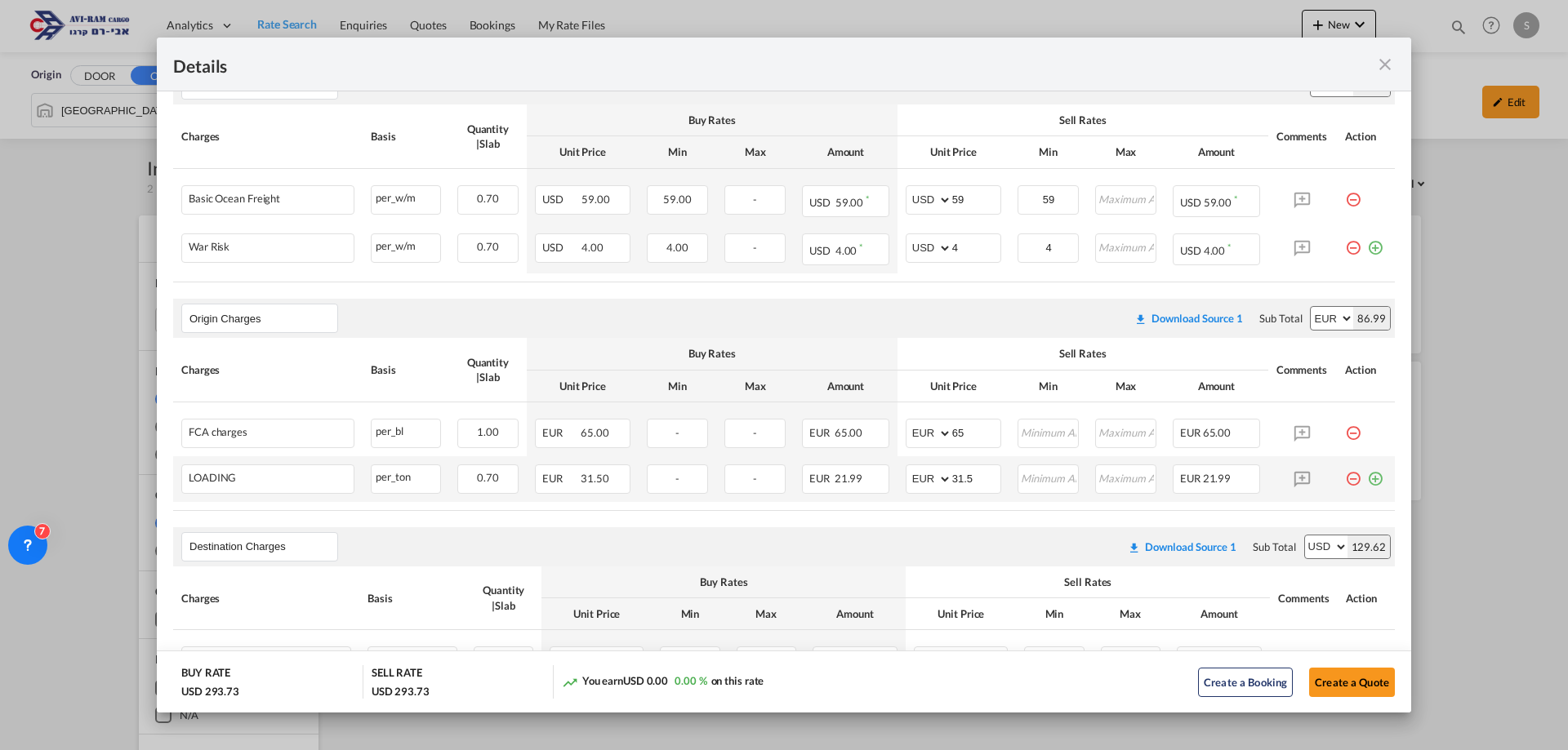
click at [1345, 481] on md-icon "icon-minus-circle-outline red-400-fg pt-7" at bounding box center [1353, 472] width 16 height 16
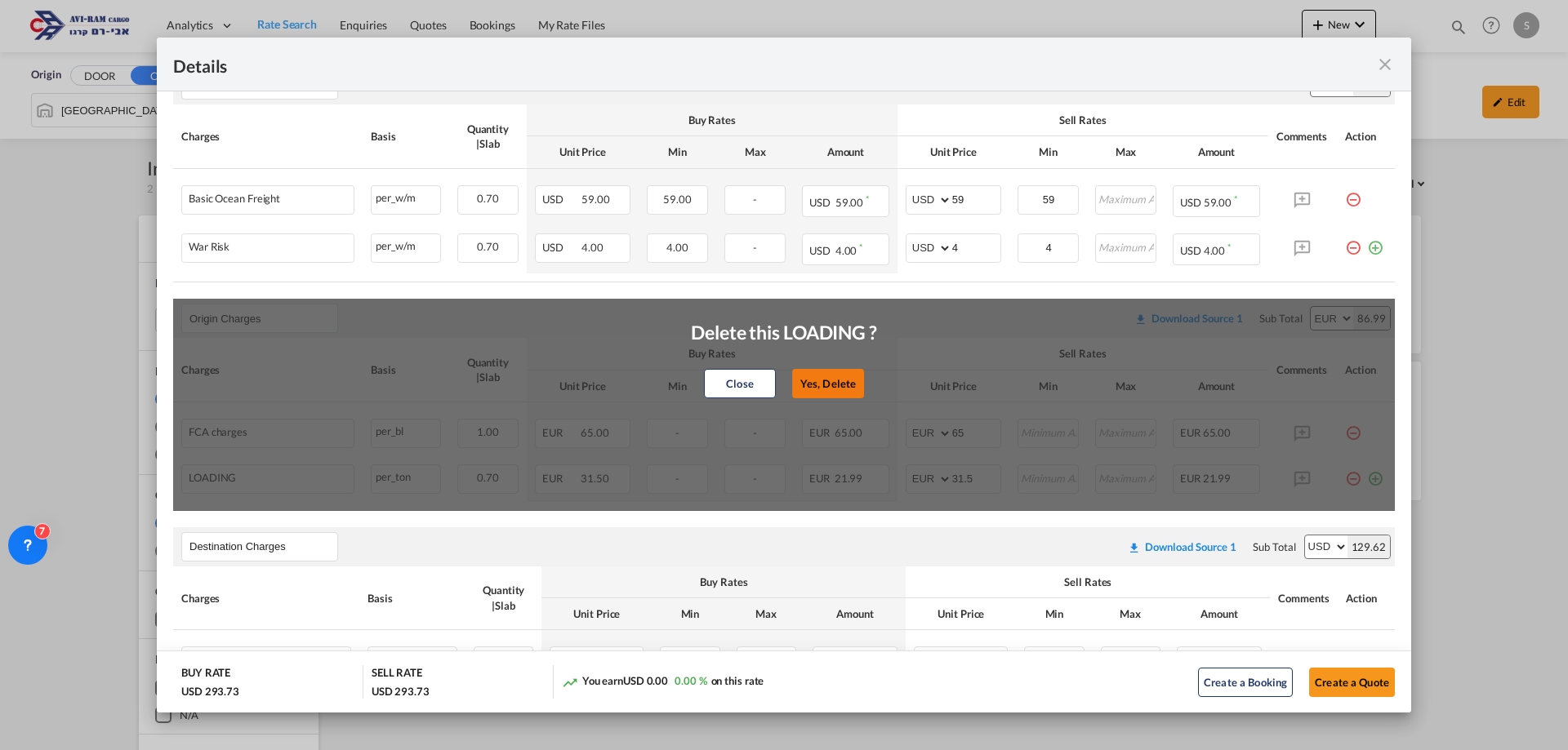
drag, startPoint x: 817, startPoint y: 384, endPoint x: 869, endPoint y: 381, distance: 52.1
click at [818, 384] on button "Yes, Delete" at bounding box center [828, 383] width 72 height 29
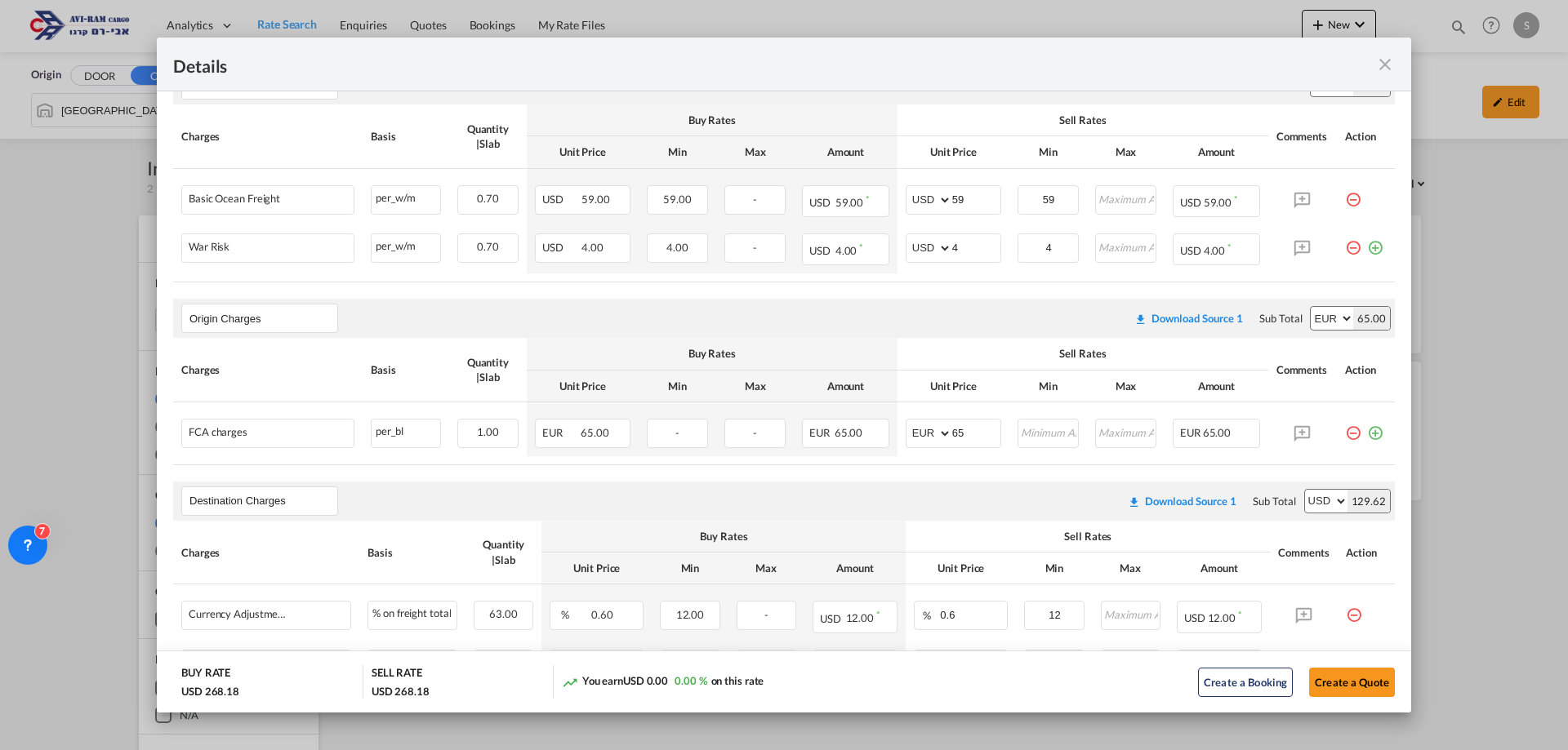
drag, startPoint x: 1343, startPoint y: 435, endPoint x: 1182, endPoint y: 421, distance: 161.6
click at [1345, 435] on md-icon "icon-minus-circle-outline red-400-fg pt-7" at bounding box center [1353, 427] width 16 height 16
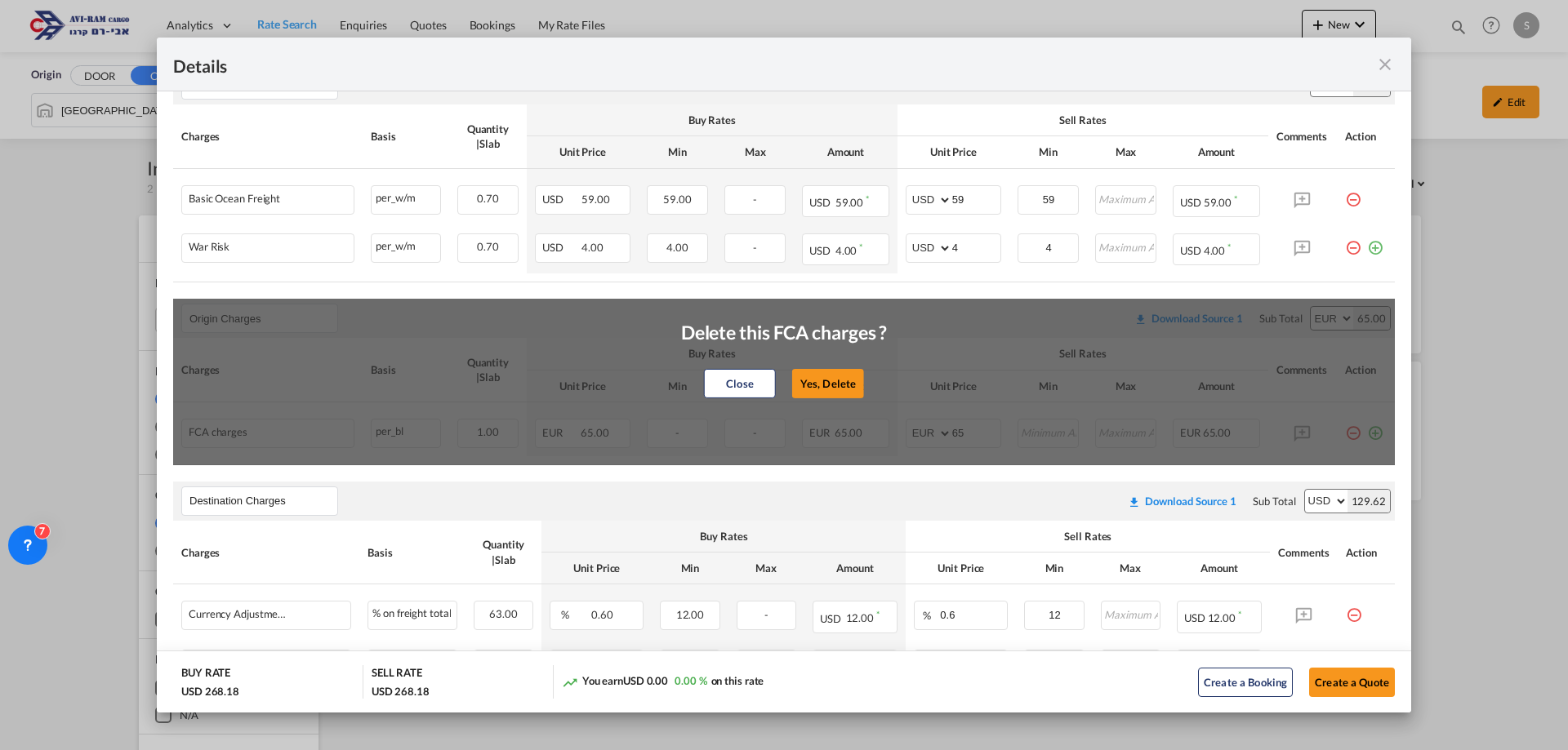
click at [827, 384] on button "Yes, Delete" at bounding box center [828, 383] width 72 height 29
type input "Destination Charges"
select select "string:USD"
type input "0.6"
type input "12"
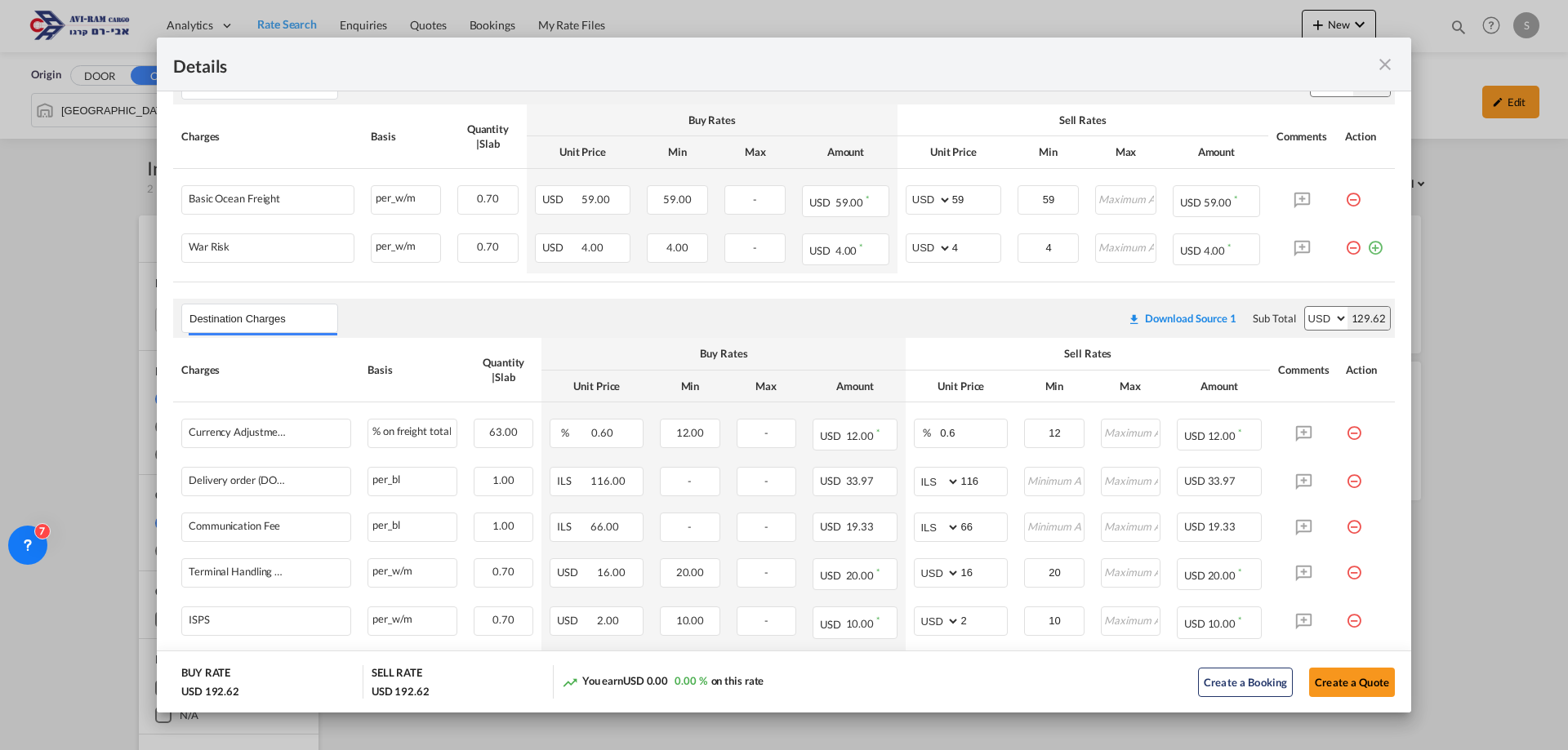
click at [1386, 62] on md-icon "icon-close fg-AAA8AD m-0 cursor" at bounding box center [1385, 65] width 19 height 19
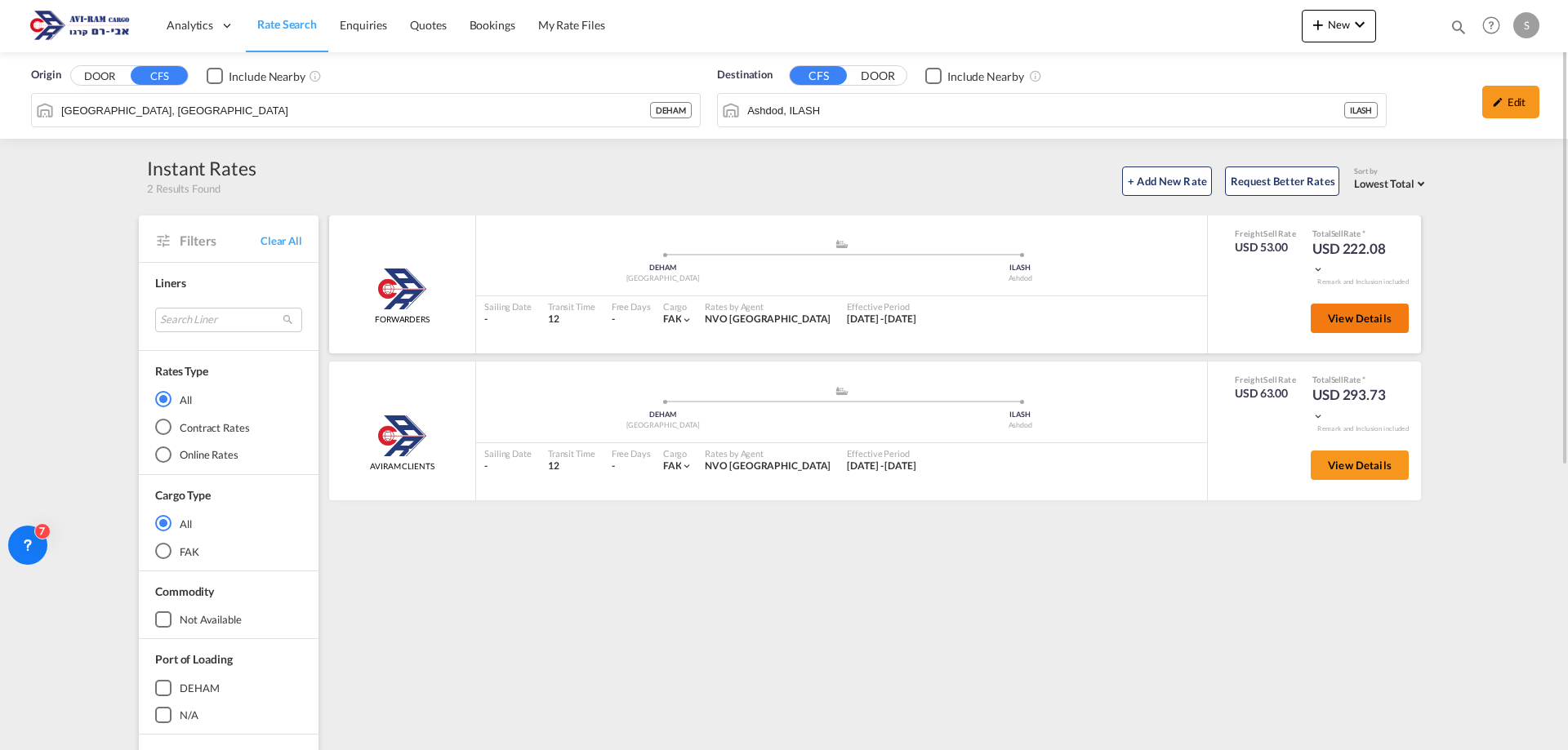
click at [1364, 312] on span "View Details" at bounding box center [1360, 318] width 64 height 14
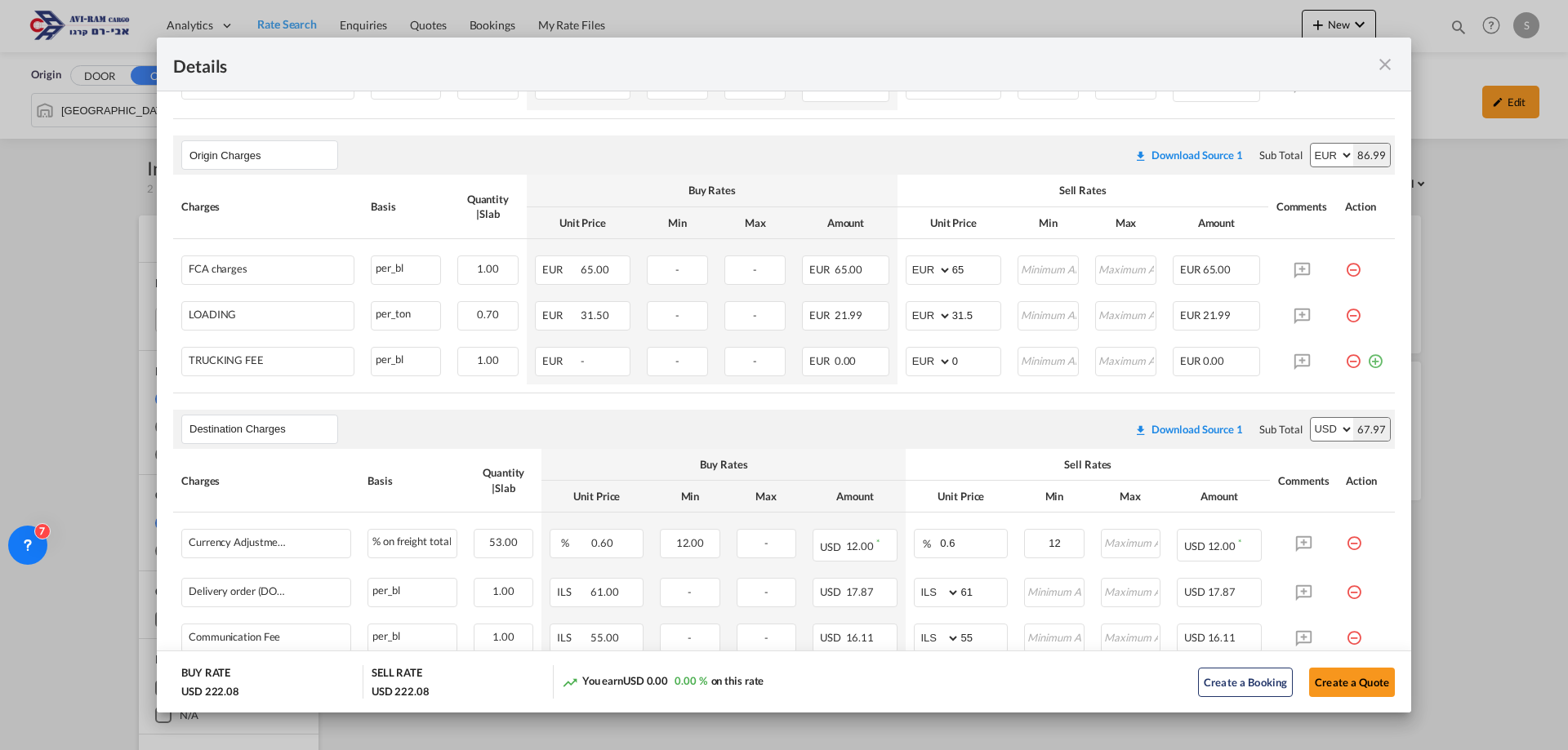
scroll to position [164, 0]
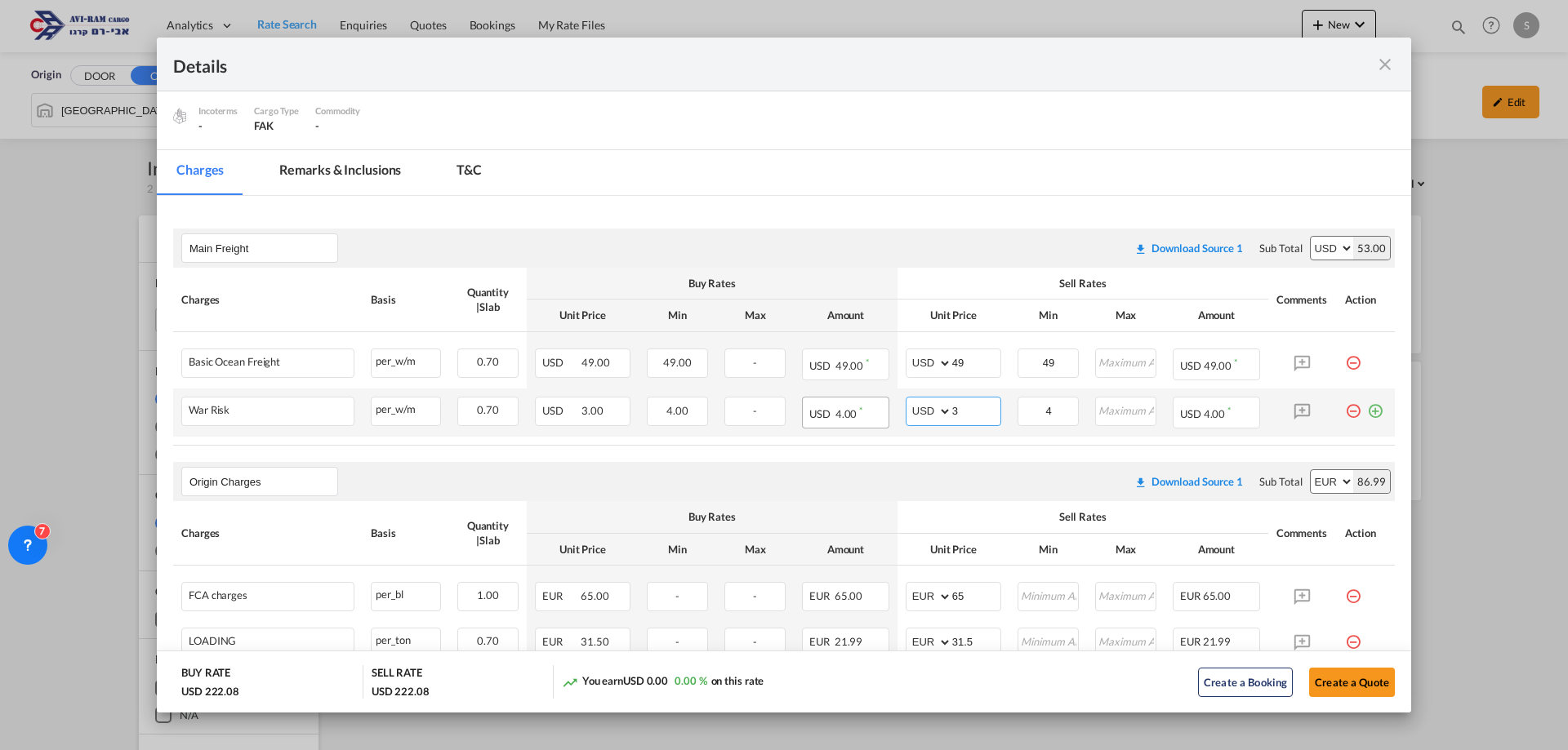
drag, startPoint x: 937, startPoint y: 407, endPoint x: 881, endPoint y: 401, distance: 56.3
click at [881, 401] on tr "War Risk Please Enter Already Exists per_w/m per_w/m can not applied for this c…" at bounding box center [784, 413] width 1221 height 48
type input "2"
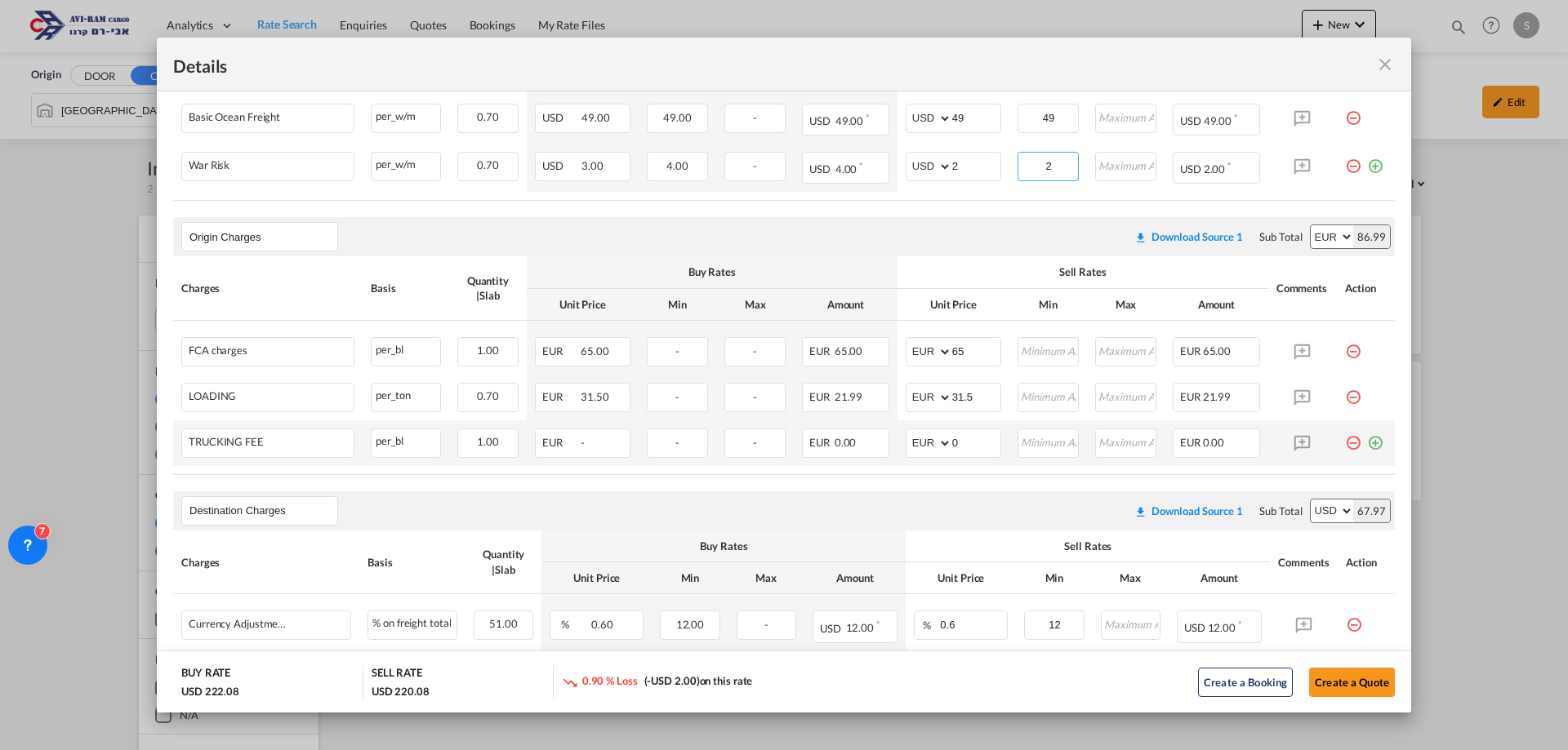
type input "2"
click at [1345, 444] on md-icon "icon-minus-circle-outline red-400-fg pt-7" at bounding box center [1353, 436] width 16 height 16
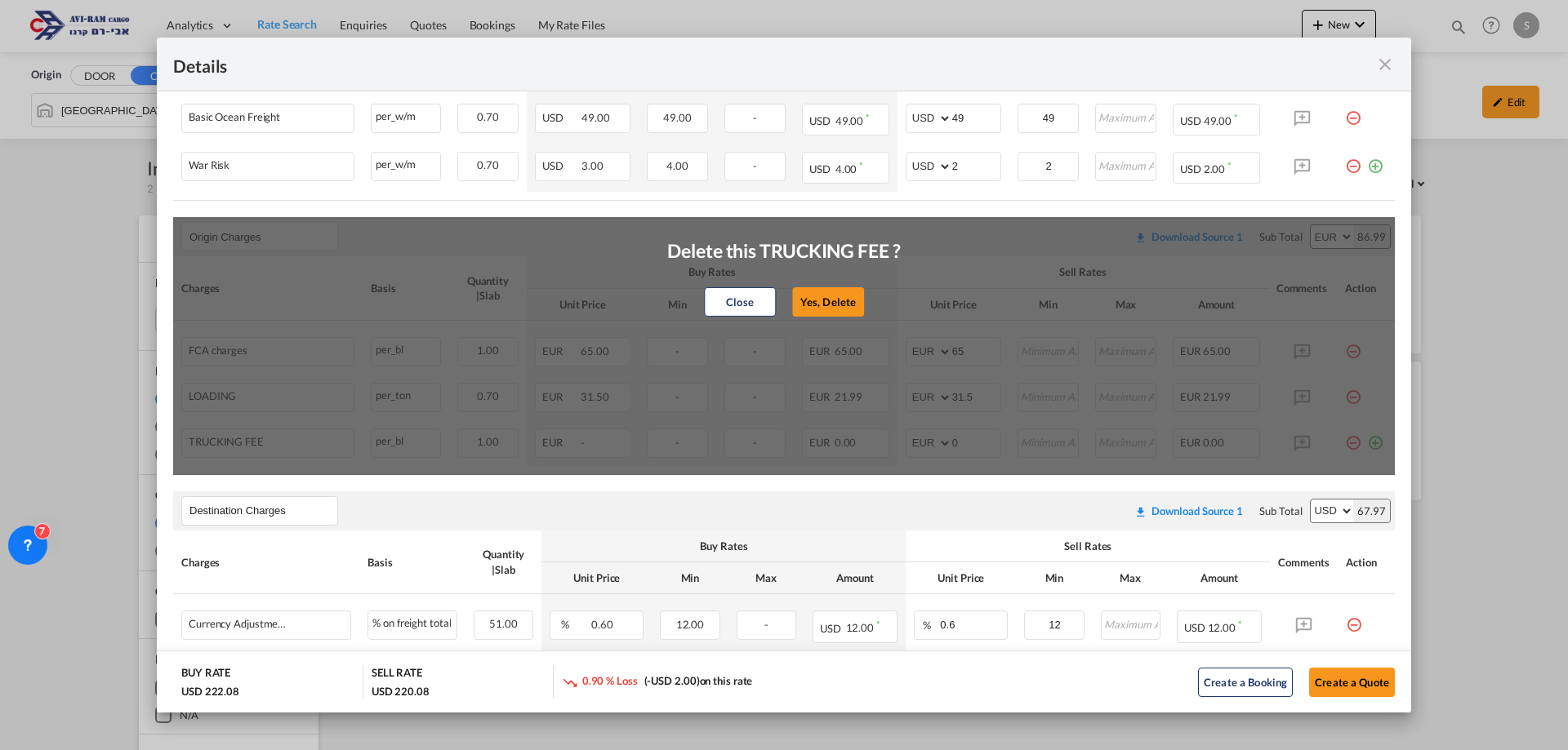
click at [845, 308] on button "Yes, Delete" at bounding box center [828, 302] width 72 height 29
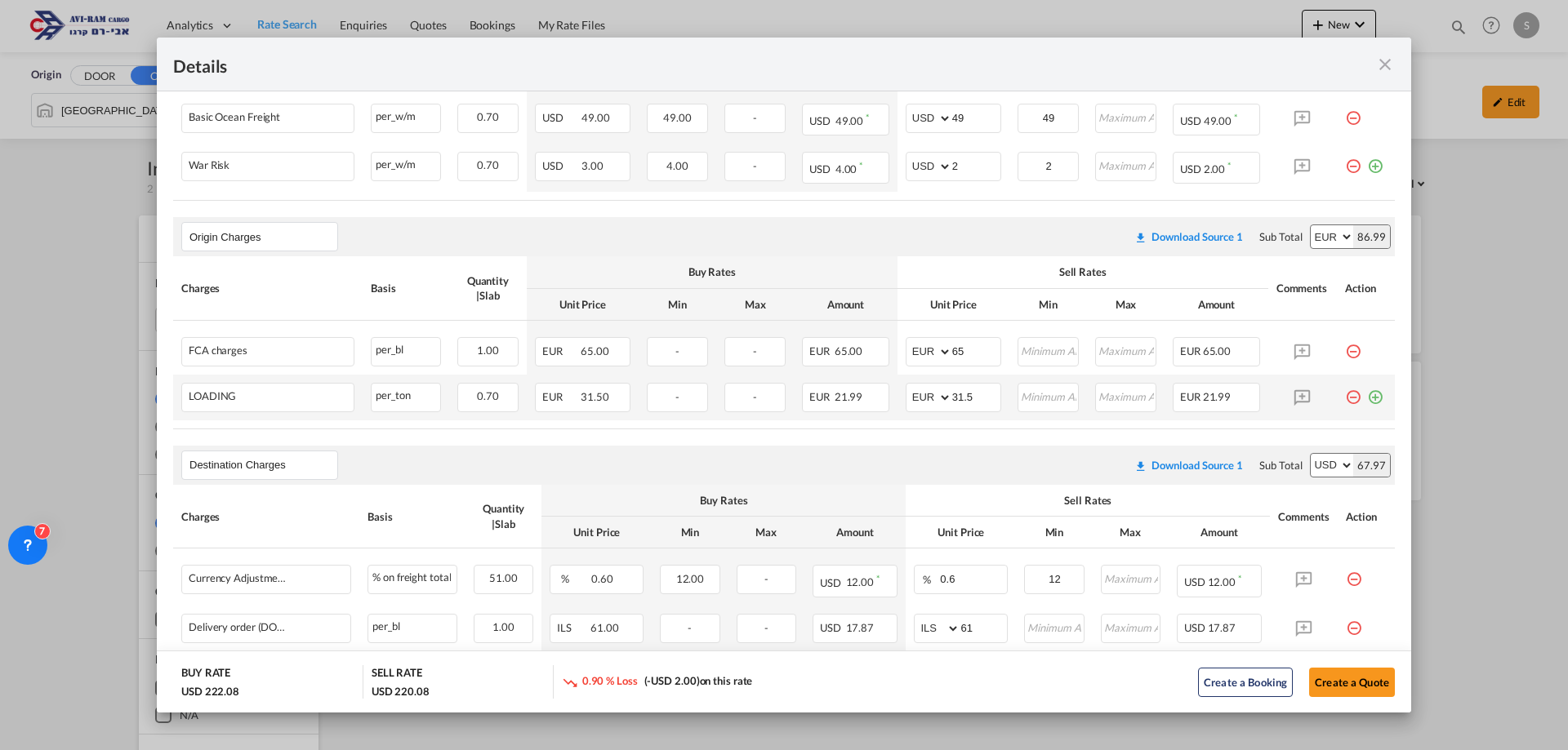
click at [1345, 400] on md-icon "icon-minus-circle-outline red-400-fg pt-7" at bounding box center [1353, 391] width 16 height 16
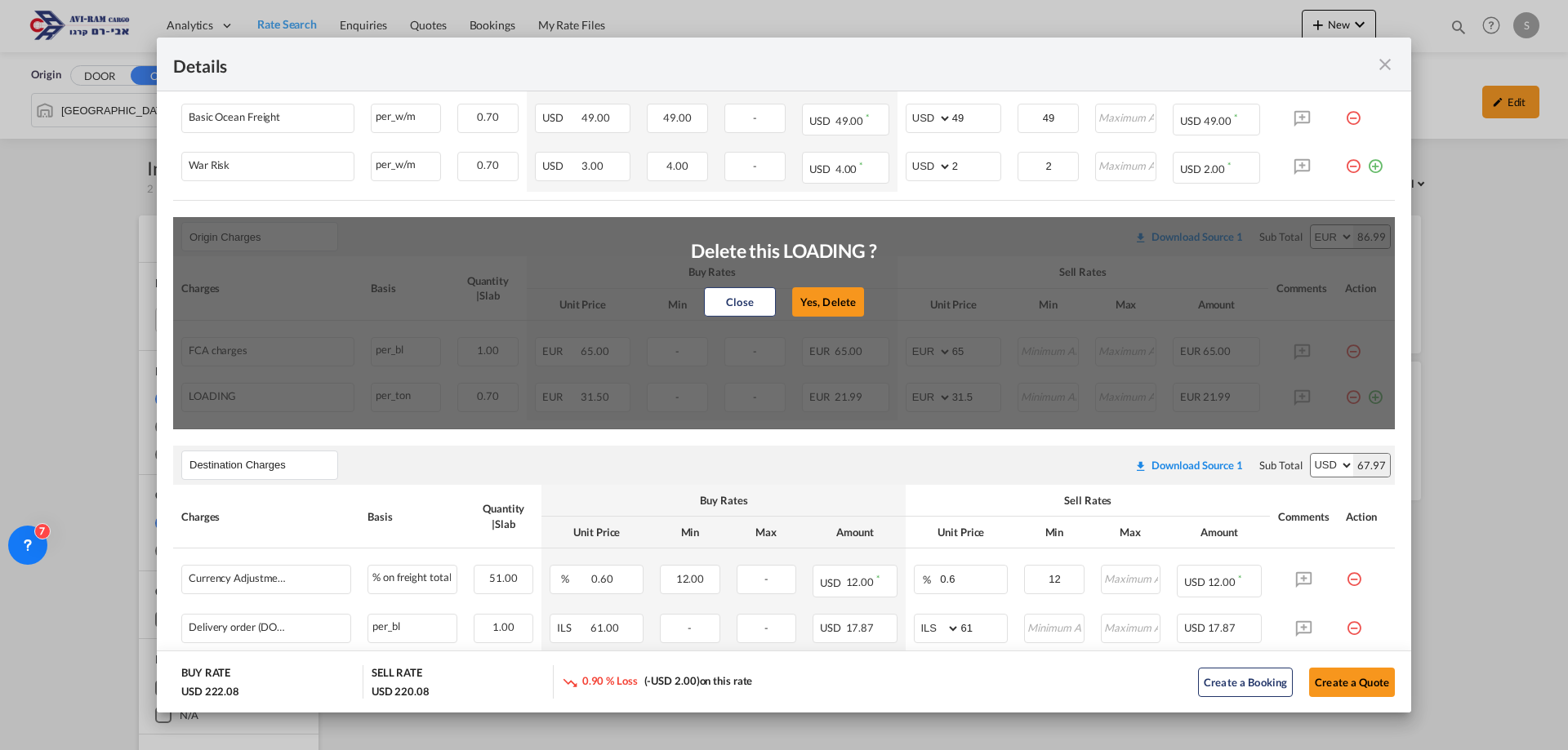
click at [852, 301] on button "Yes, Delete" at bounding box center [828, 302] width 72 height 29
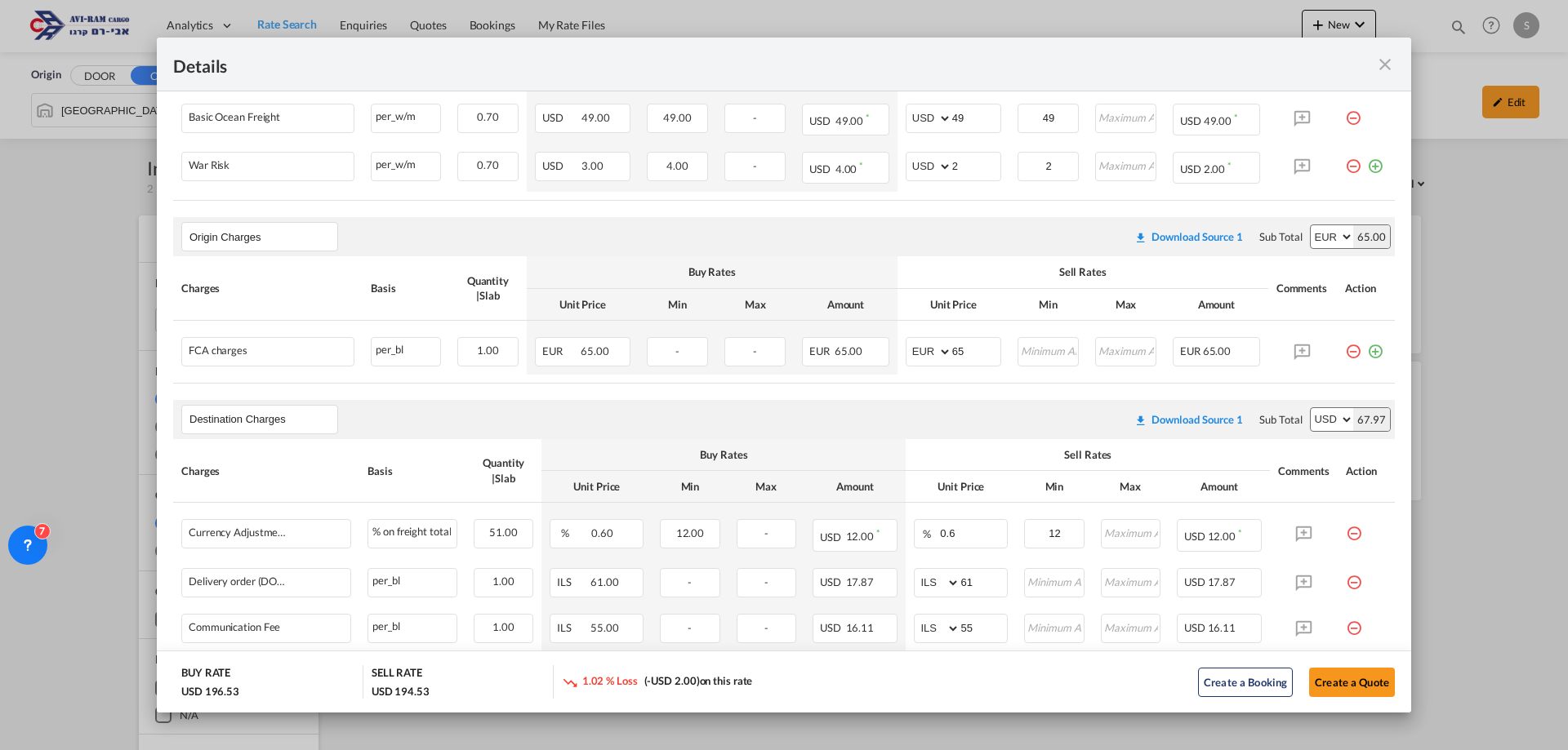
click at [1346, 353] on md-icon "icon-minus-circle-outline red-400-fg pt-7" at bounding box center [1353, 345] width 16 height 16
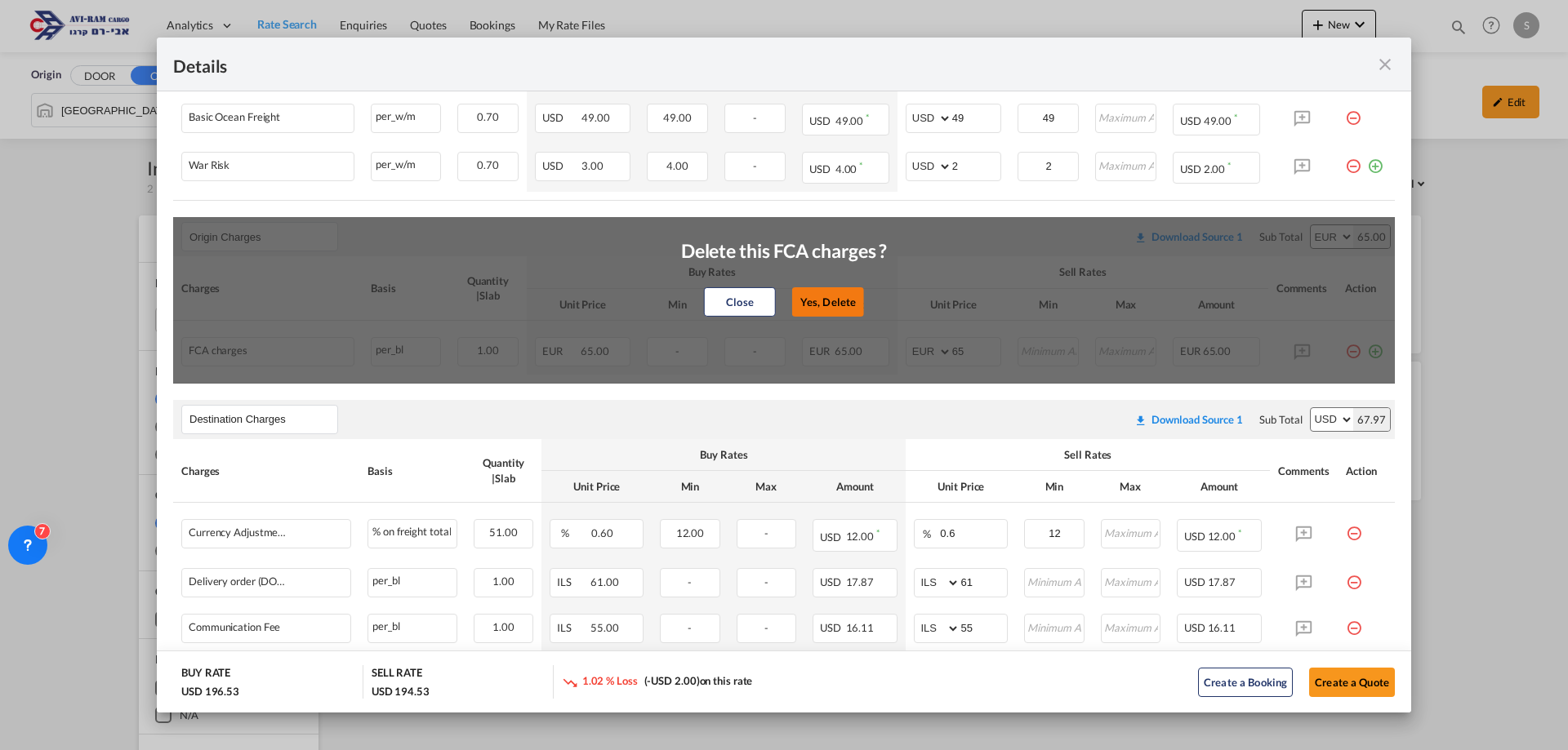
click at [814, 286] on div "Close Yes, Delete" at bounding box center [784, 302] width 206 height 40
click at [833, 299] on button "Yes, Delete" at bounding box center [828, 302] width 72 height 29
type input "Destination Charges"
select select "string:USD"
type input "0.6"
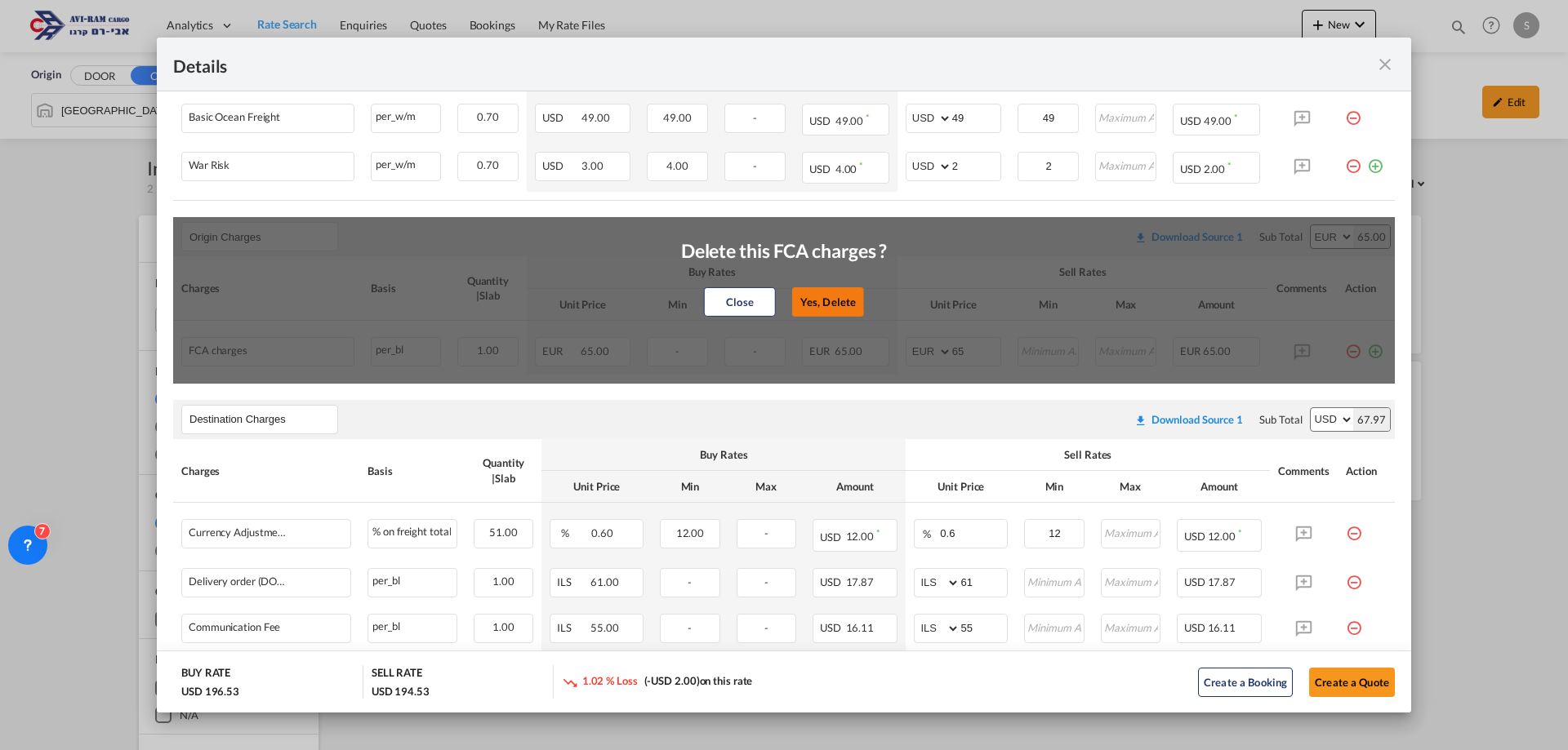
type input "12"
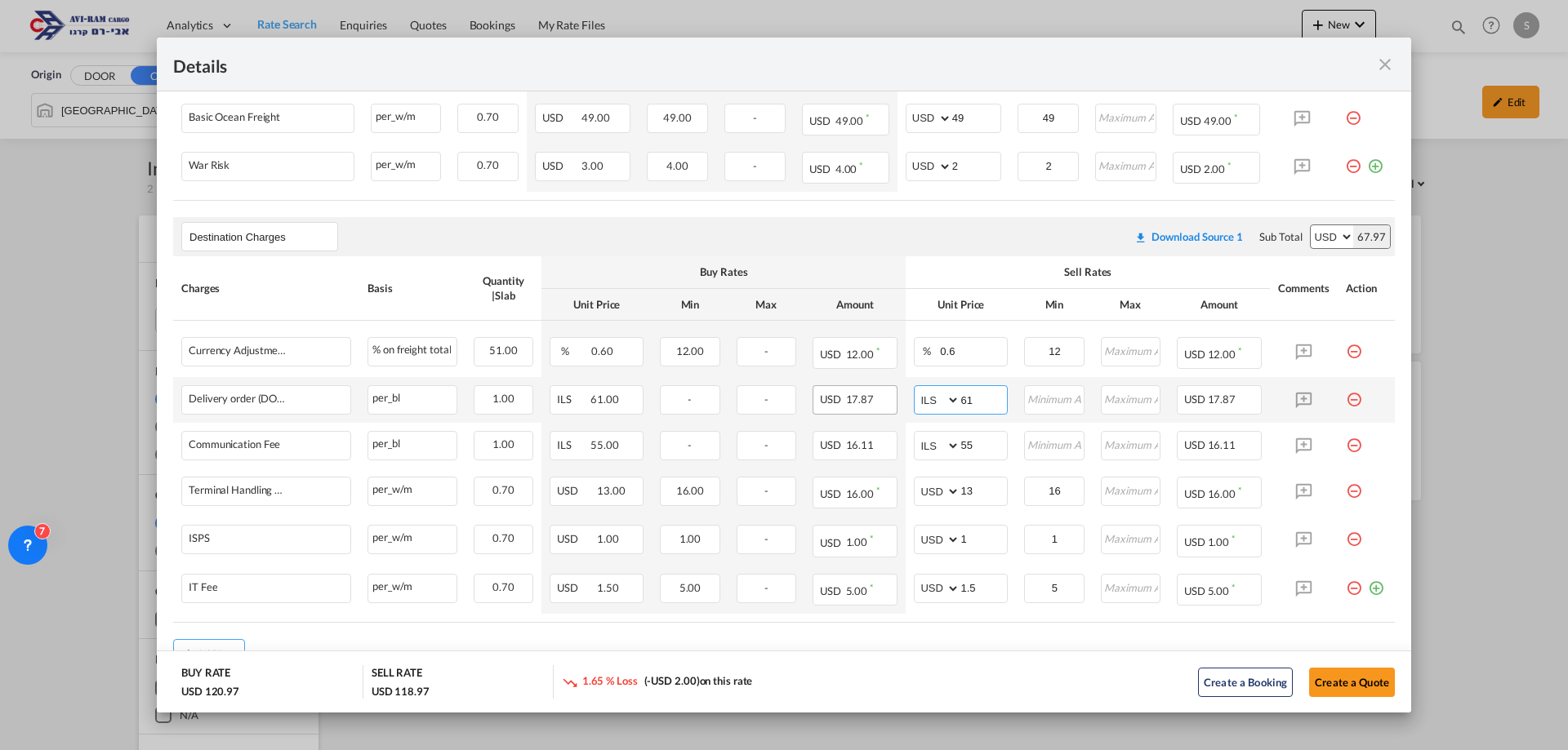
drag, startPoint x: 975, startPoint y: 393, endPoint x: 856, endPoint y: 403, distance: 119.4
click at [876, 390] on tr "Delivery order (DO Fee) Please Enter Already Exists per_bl per_bl can not appli…" at bounding box center [784, 400] width 1221 height 45
type input "116"
type input "66"
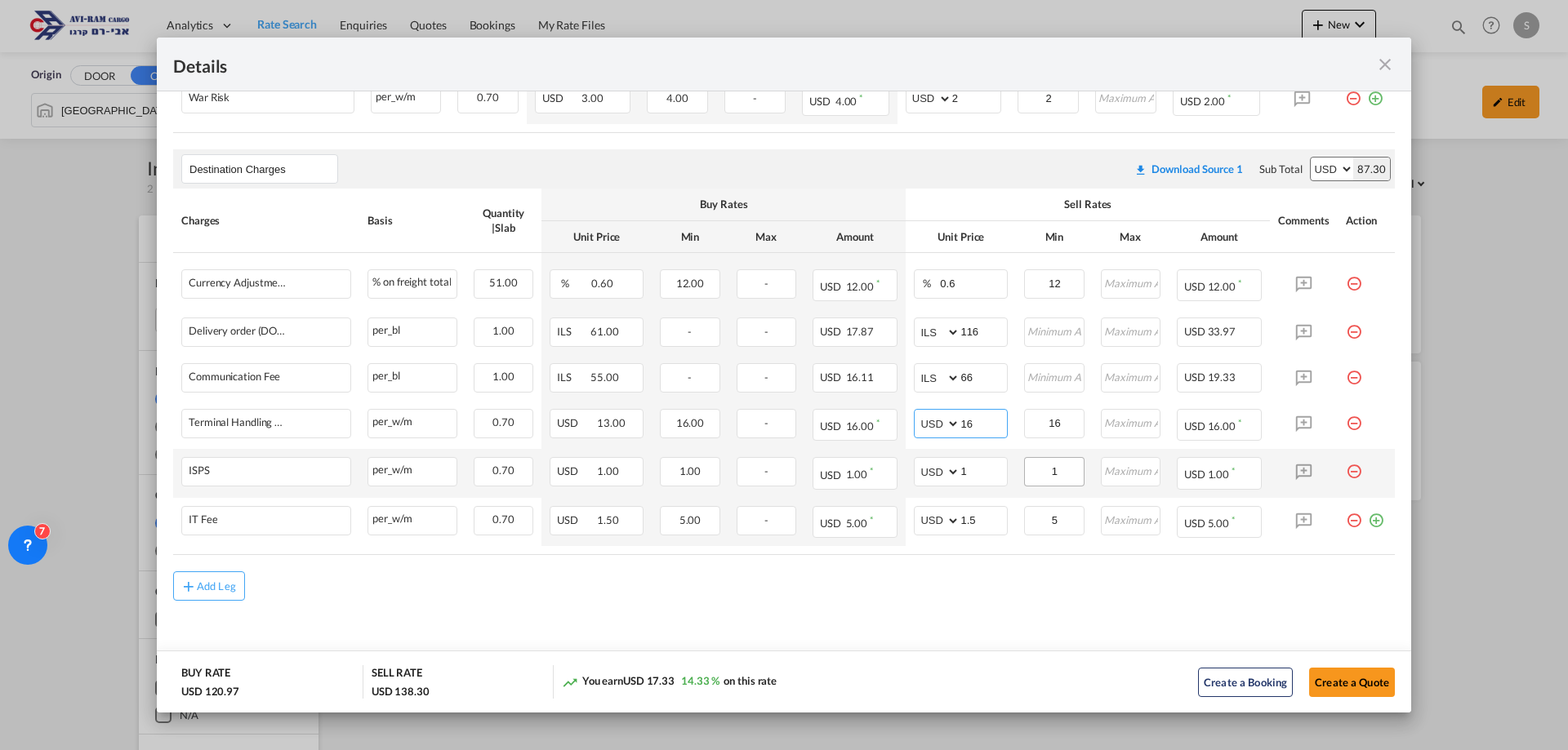
type input "16"
drag, startPoint x: 1055, startPoint y: 473, endPoint x: 984, endPoint y: 488, distance: 72.6
click at [985, 483] on tr "ISPS Please Enter Already Exists per_w/m per_w/m can not applied for this charg…" at bounding box center [784, 473] width 1221 height 48
type input "10"
click at [913, 566] on air-lcl-rate-modification "Main Freight Please enter leg name Leg Name Already Exists Download Source 1 Su…" at bounding box center [784, 250] width 1221 height 702
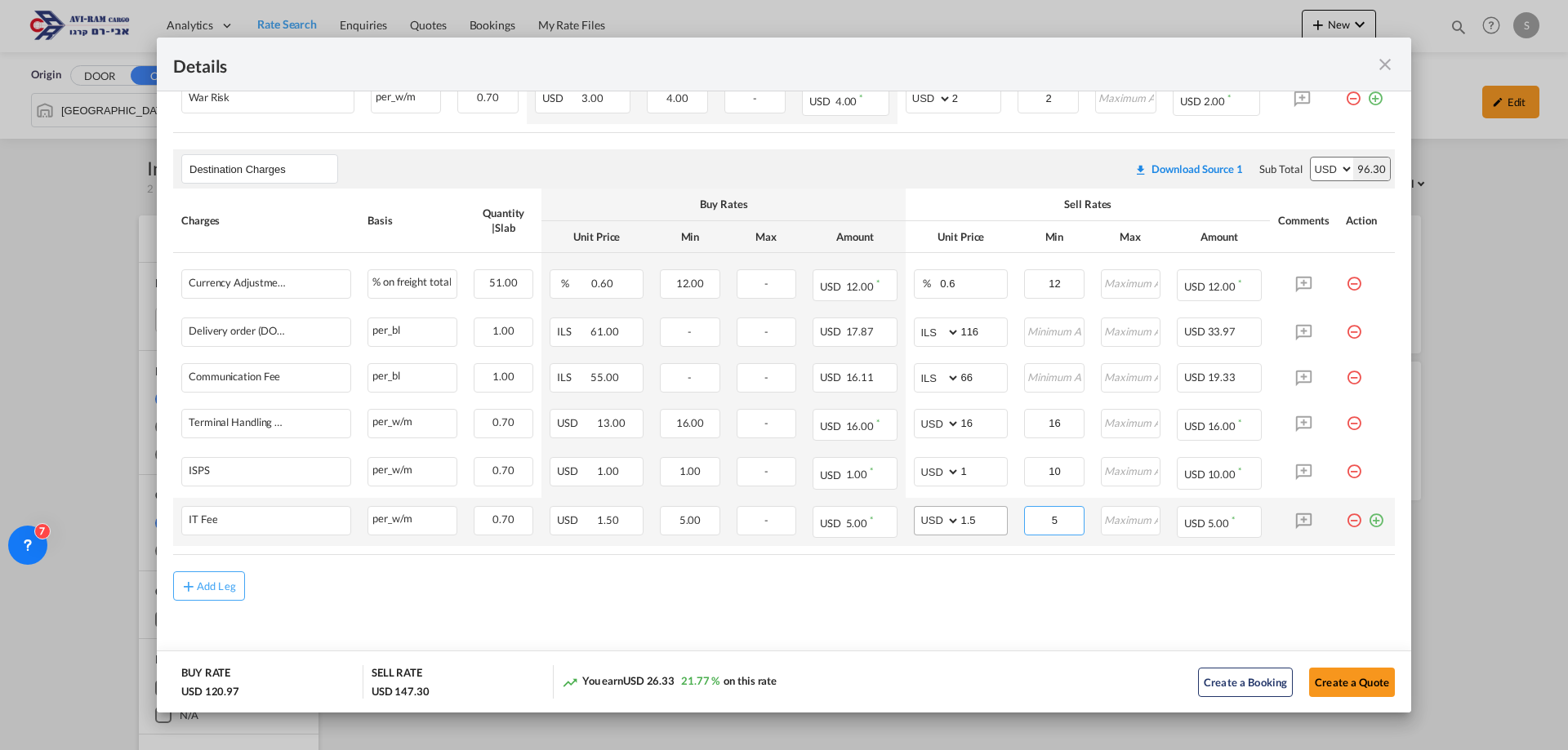
drag, startPoint x: 1037, startPoint y: 515, endPoint x: 954, endPoint y: 511, distance: 83.1
click at [954, 510] on tr "IT Fee Please Enter Already Exists per_w/m per_w/m can not applied for this cha…" at bounding box center [784, 523] width 1221 height 48
type input "10"
drag, startPoint x: 1064, startPoint y: 421, endPoint x: 970, endPoint y: 414, distance: 94.3
click at [970, 414] on tr "Terminal Handling Charge - Destination Please Enter Already Exists per_w/m per_…" at bounding box center [784, 425] width 1221 height 48
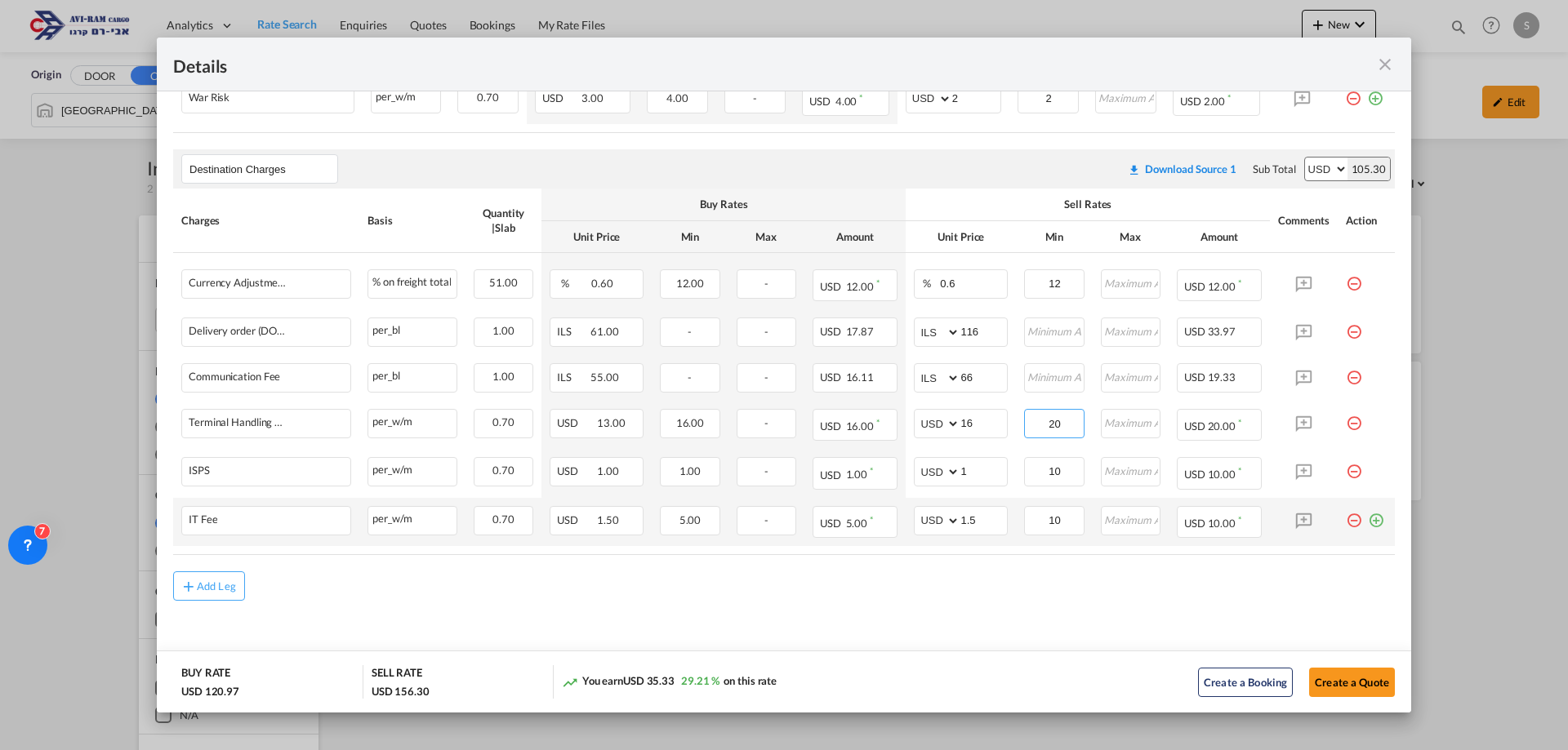
type input "20"
click at [1368, 521] on md-icon "icon-plus-circle-outline green-400-fg" at bounding box center [1375, 514] width 16 height 16
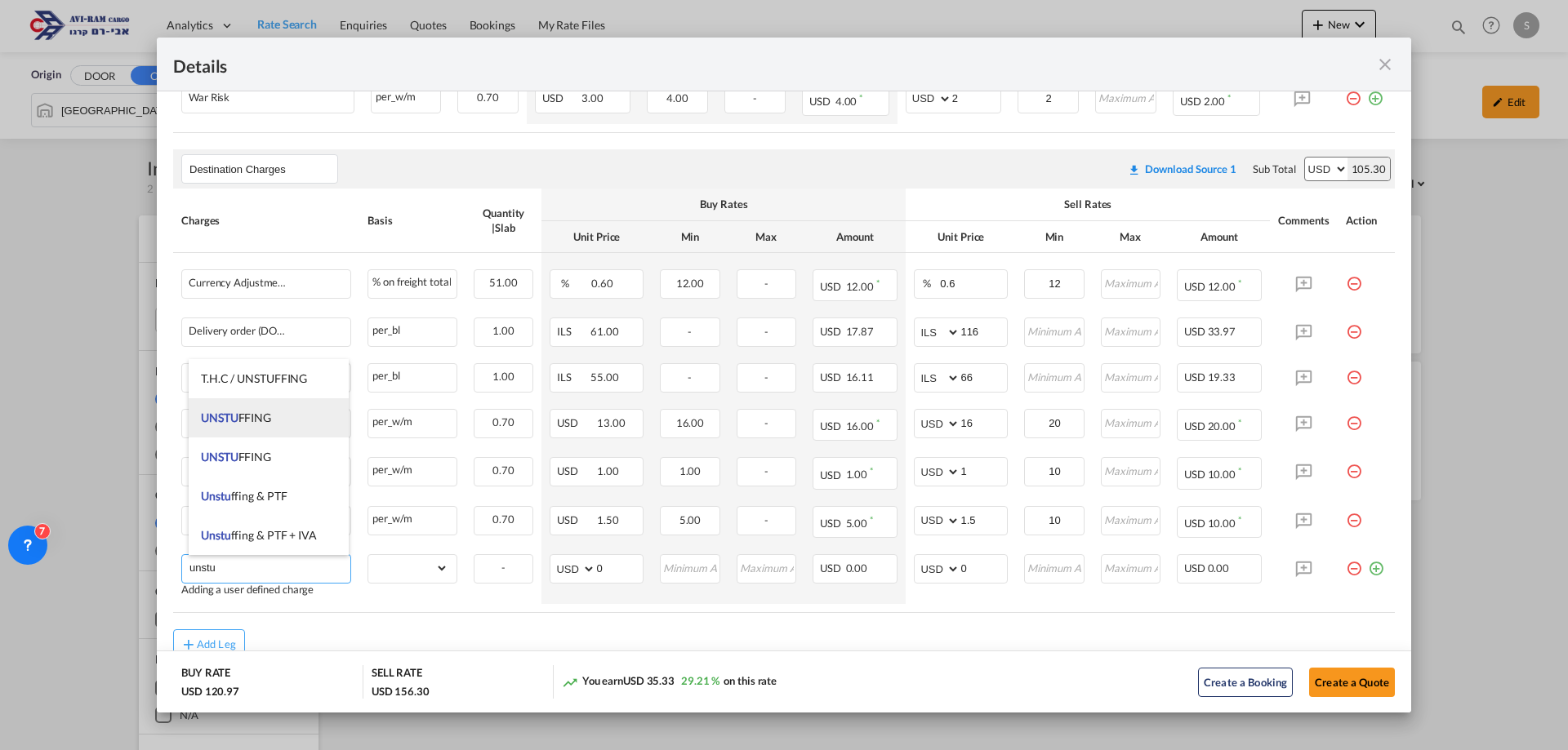
click at [266, 402] on li "UNSTU FFING" at bounding box center [268, 418] width 160 height 40
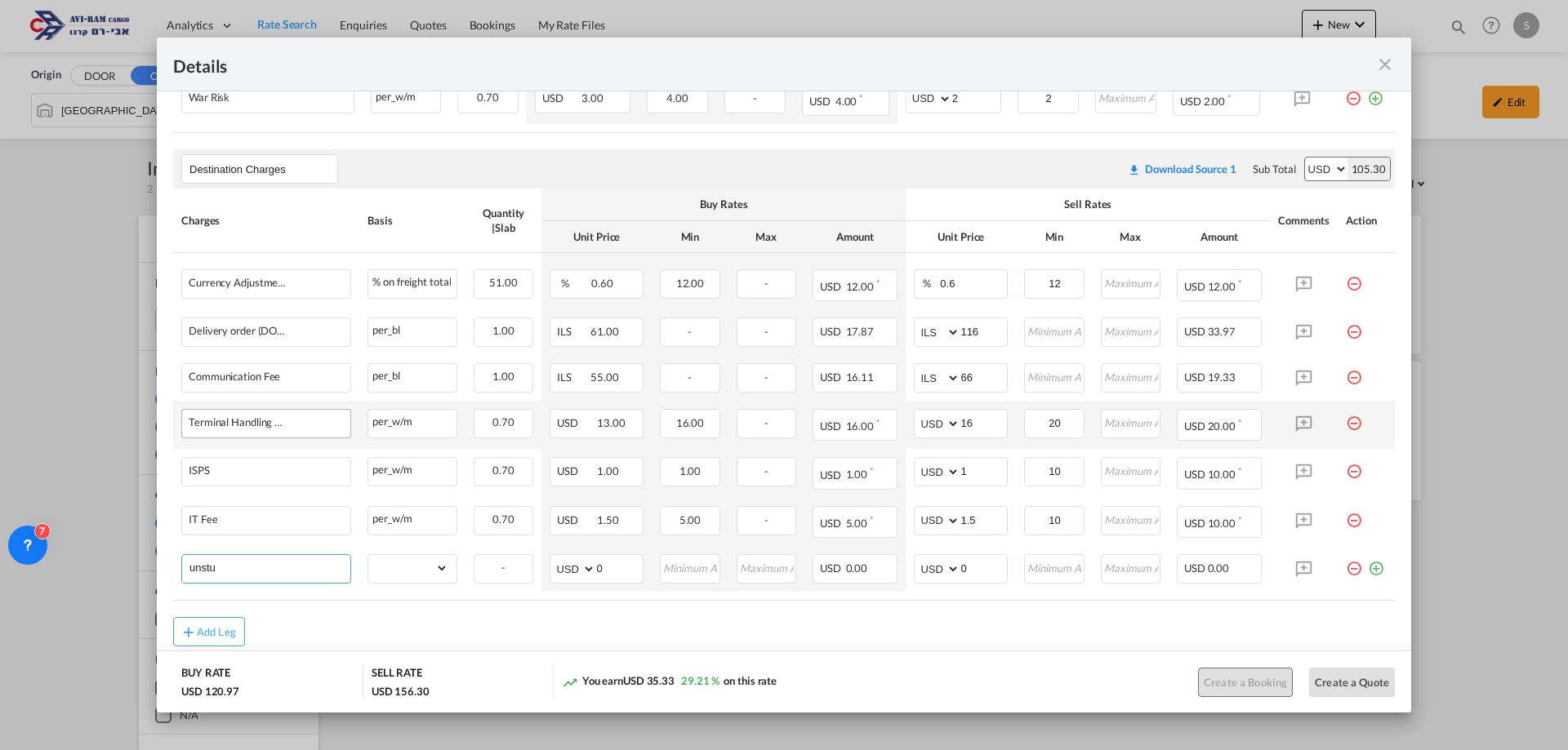
type input "UNSTUFFING"
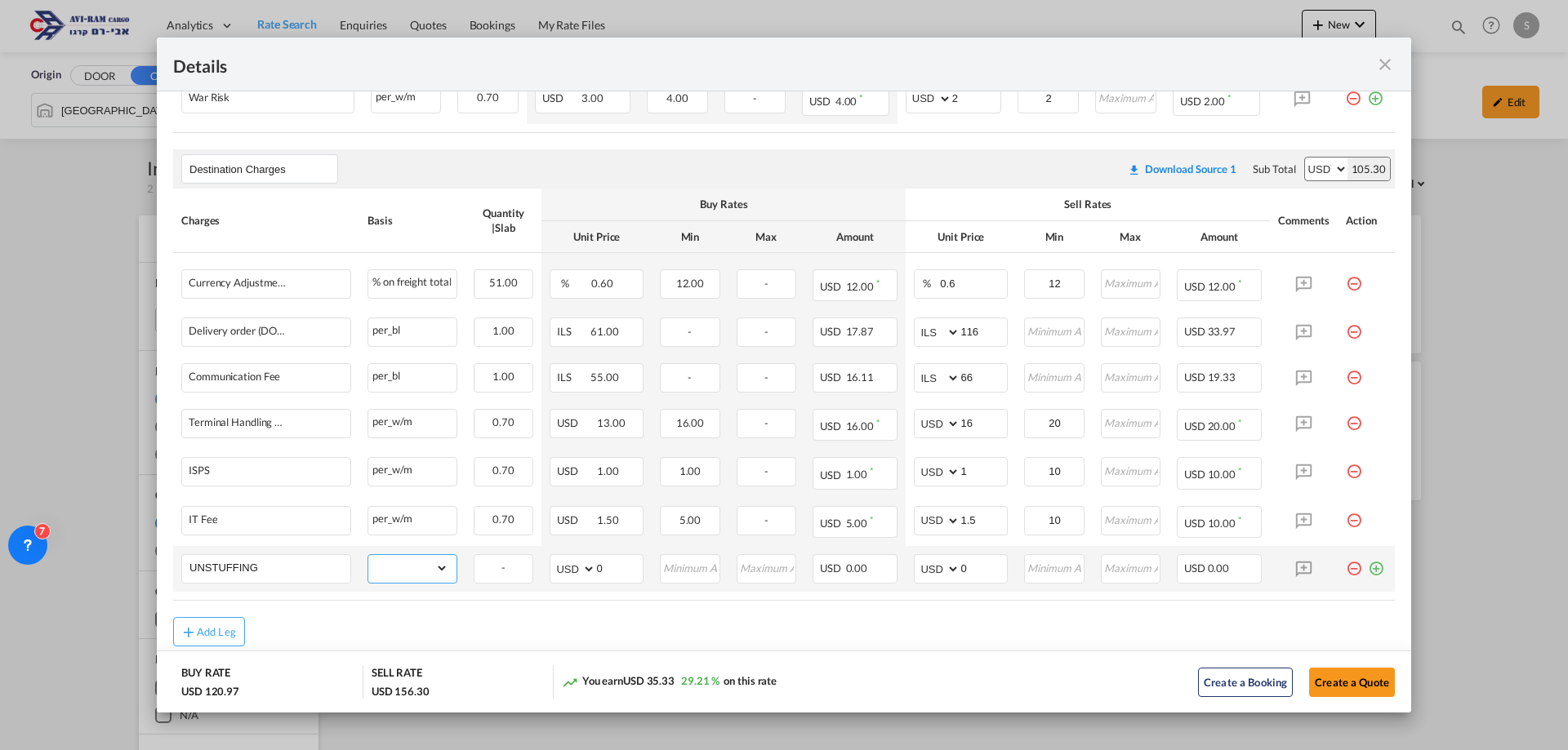
click at [404, 569] on select "gross_weight volumetric_weight per_shipment per_bl per_km per_hawb per_kg flat …" at bounding box center [408, 568] width 80 height 26
select select "per_ton"
click at [369, 555] on select "gross_weight volumetric_weight per_shipment per_bl per_km per_hawb per_kg flat …" at bounding box center [408, 568] width 80 height 26
drag, startPoint x: 949, startPoint y: 569, endPoint x: 917, endPoint y: 579, distance: 33.5
click at [917, 578] on md-input-container "AED AFN ALL AMD ANG AOA ARS AUD AWG AZN BAM BBD BDT BGN BHD BIF BMD BND [PERSON…" at bounding box center [960, 569] width 94 height 29
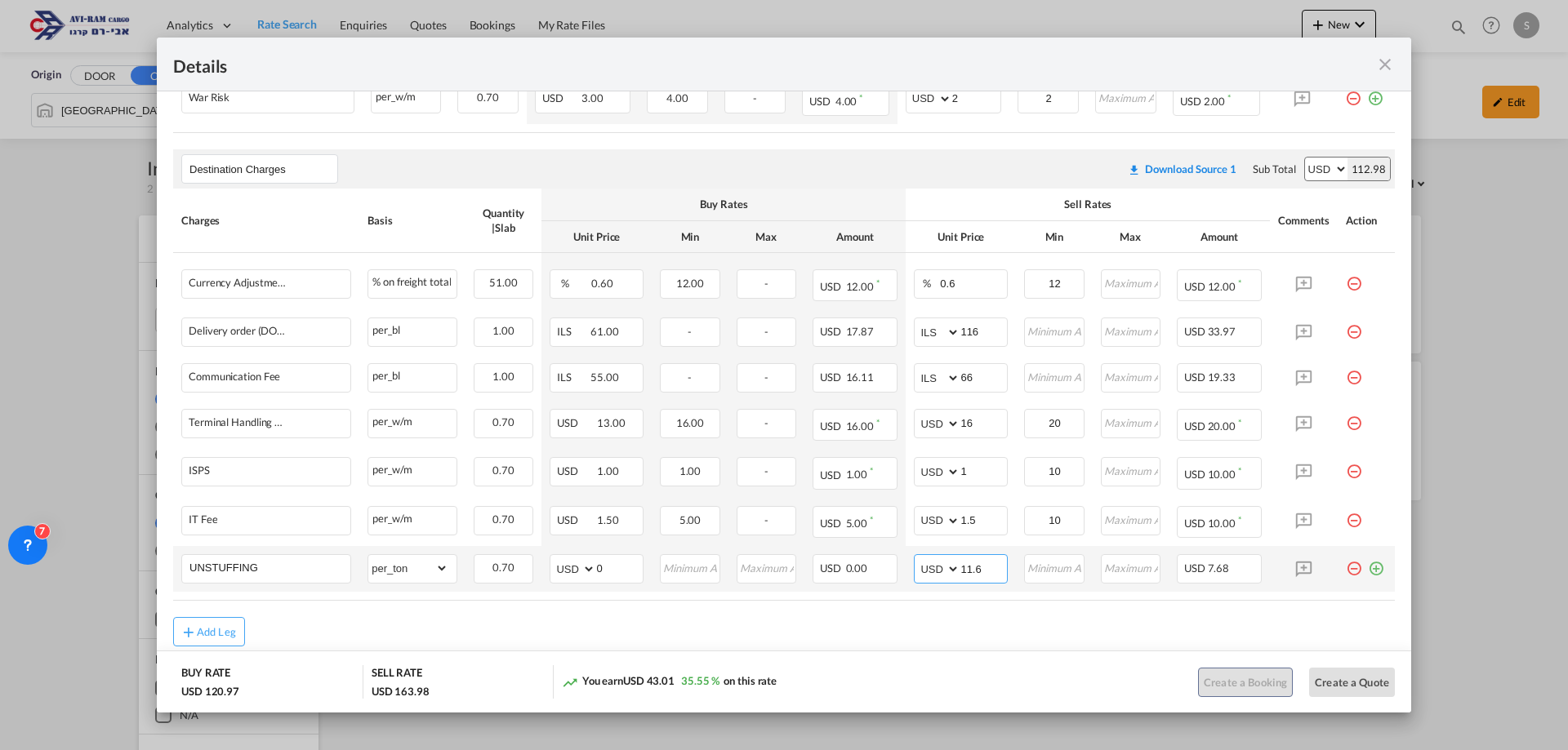
type input "11.6"
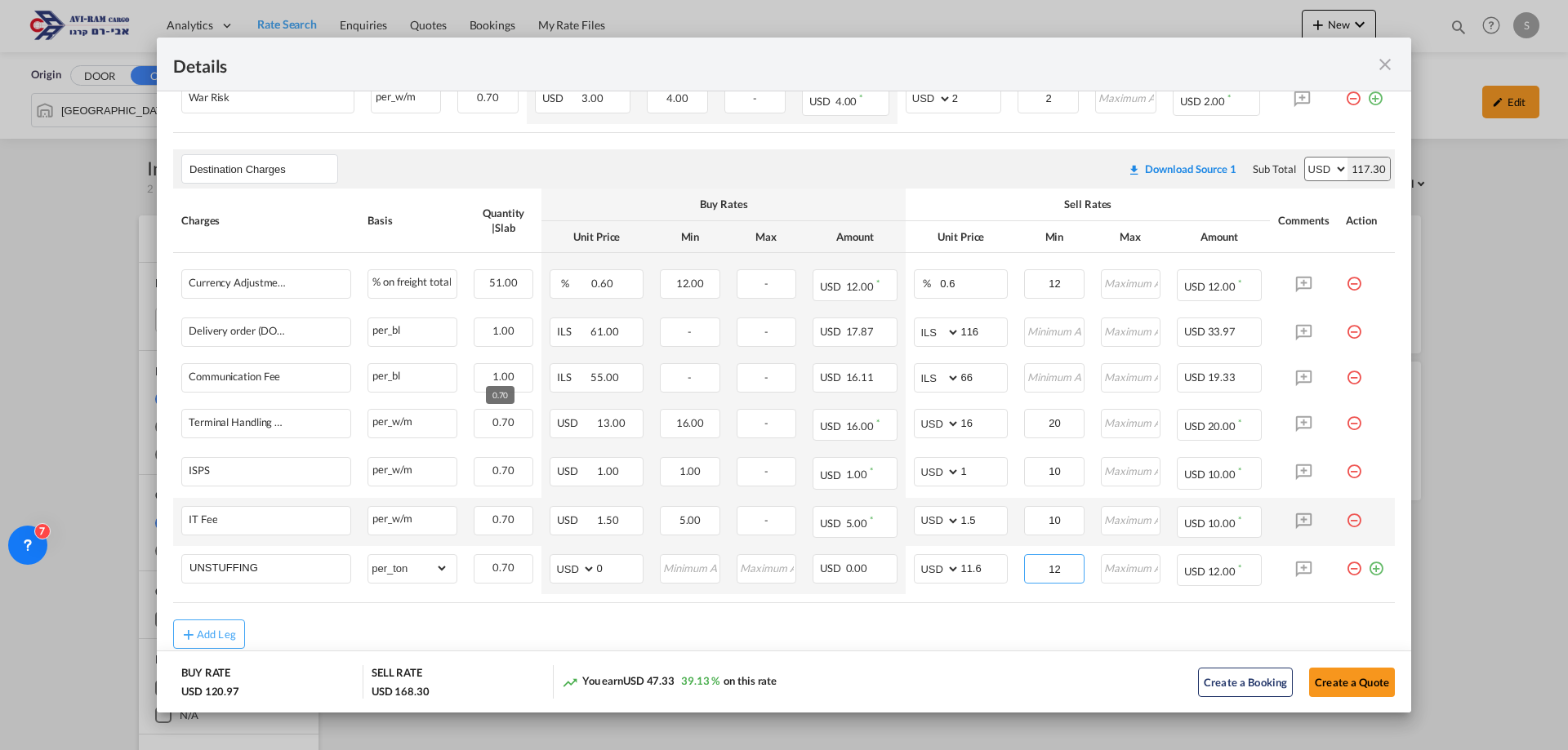
scroll to position [525, 0]
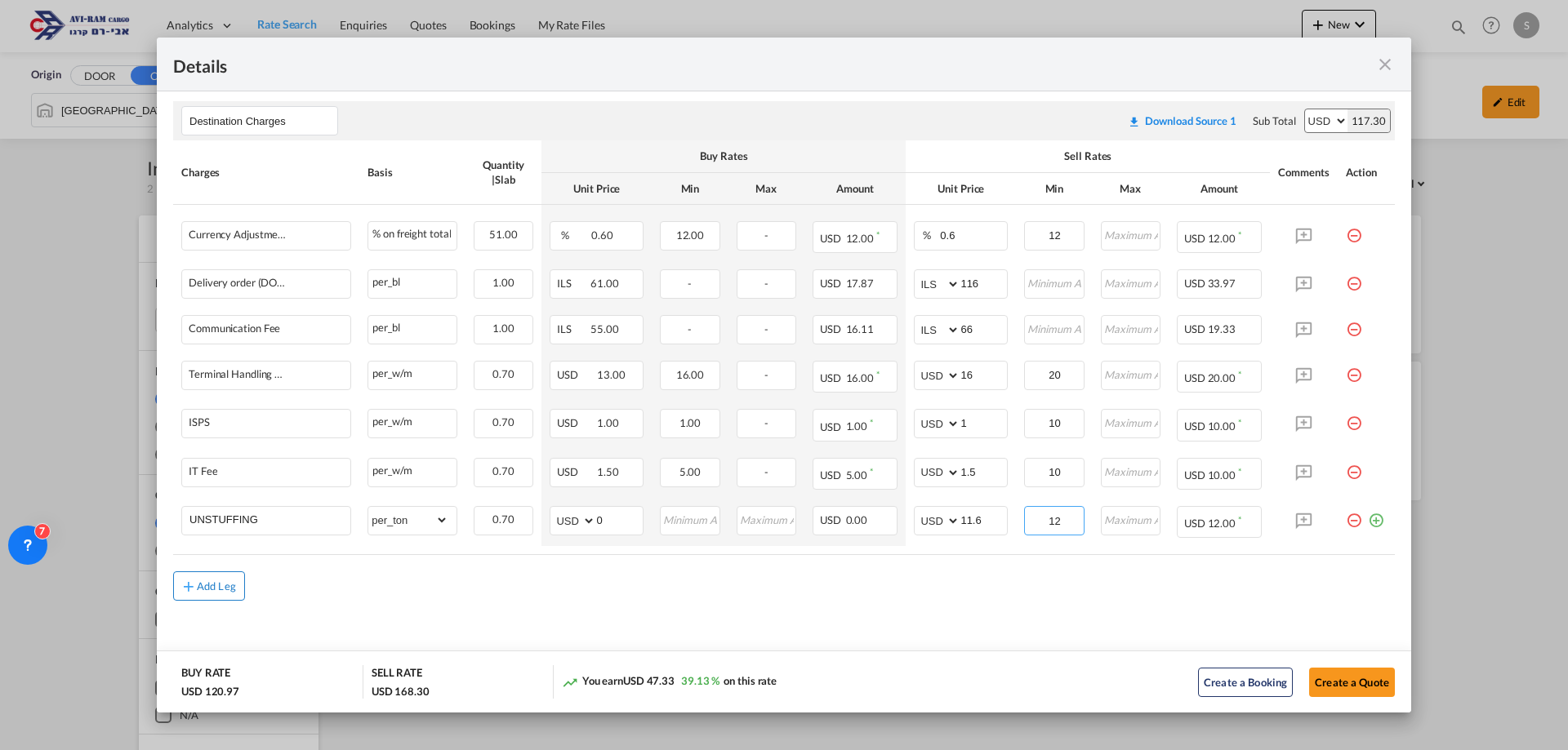
type input "12"
click at [215, 582] on div "Add Leg" at bounding box center [216, 586] width 40 height 10
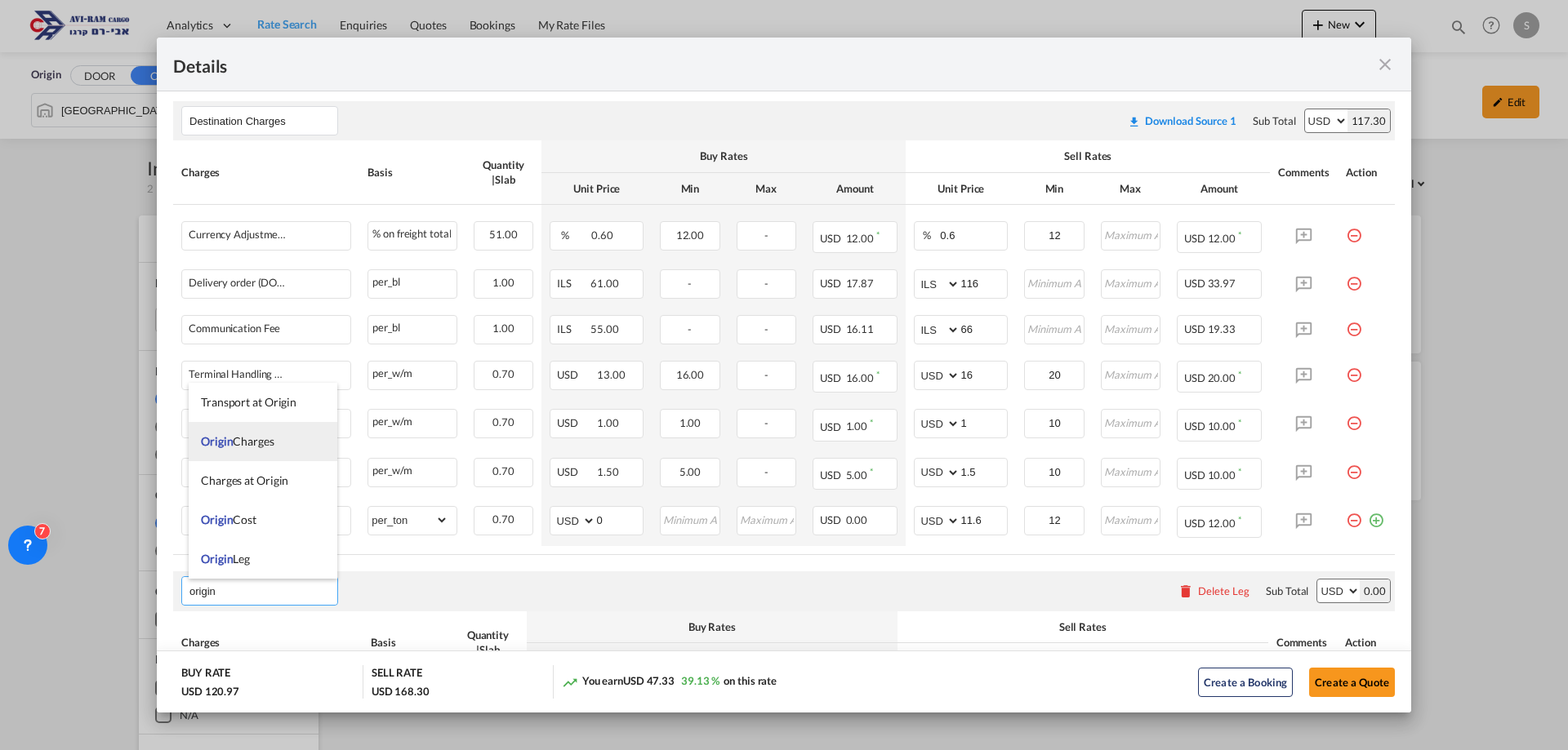
click at [250, 452] on li "Origin Charges" at bounding box center [263, 441] width 149 height 40
type input "Origin Charges"
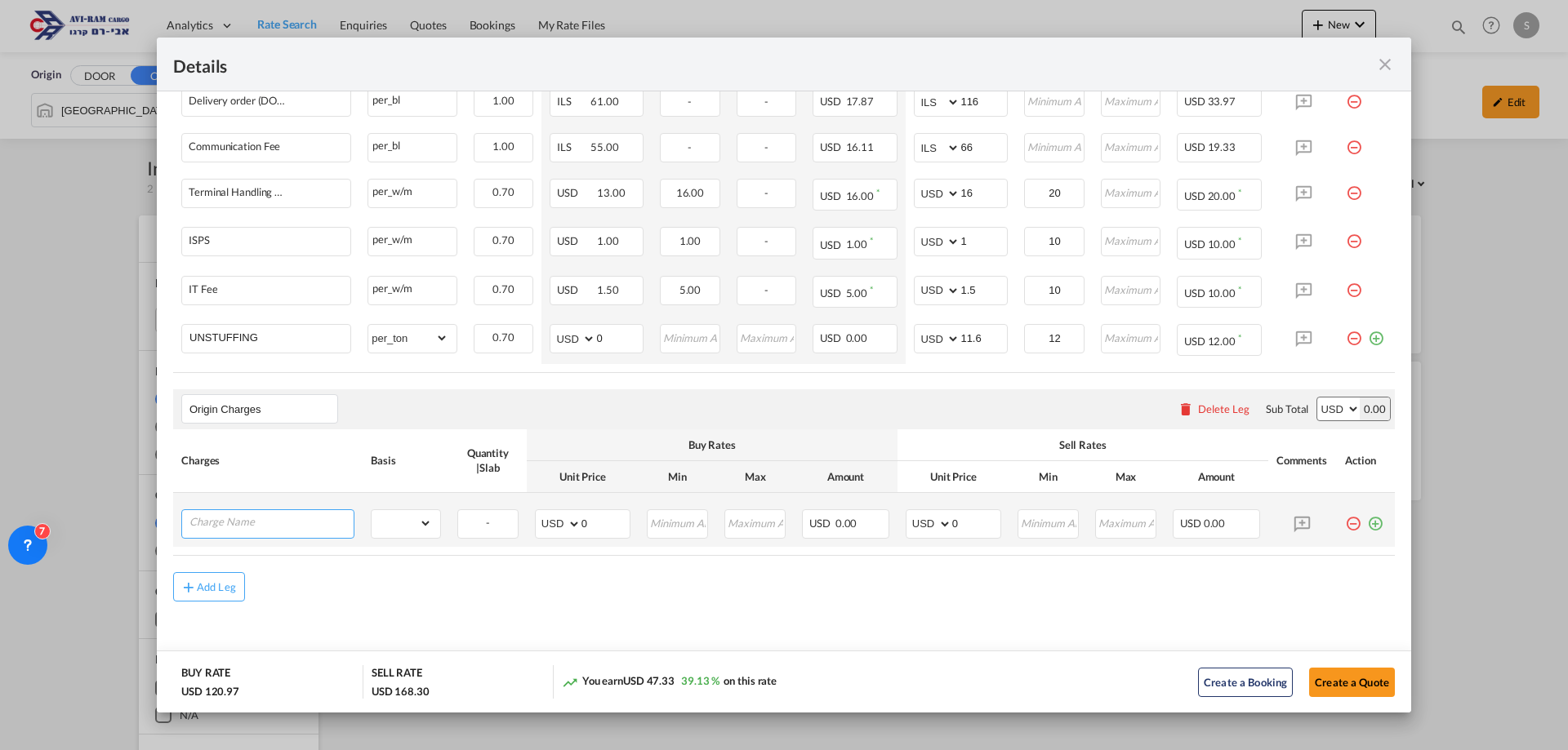
click at [271, 525] on input "Charge Name" at bounding box center [272, 522] width 165 height 24
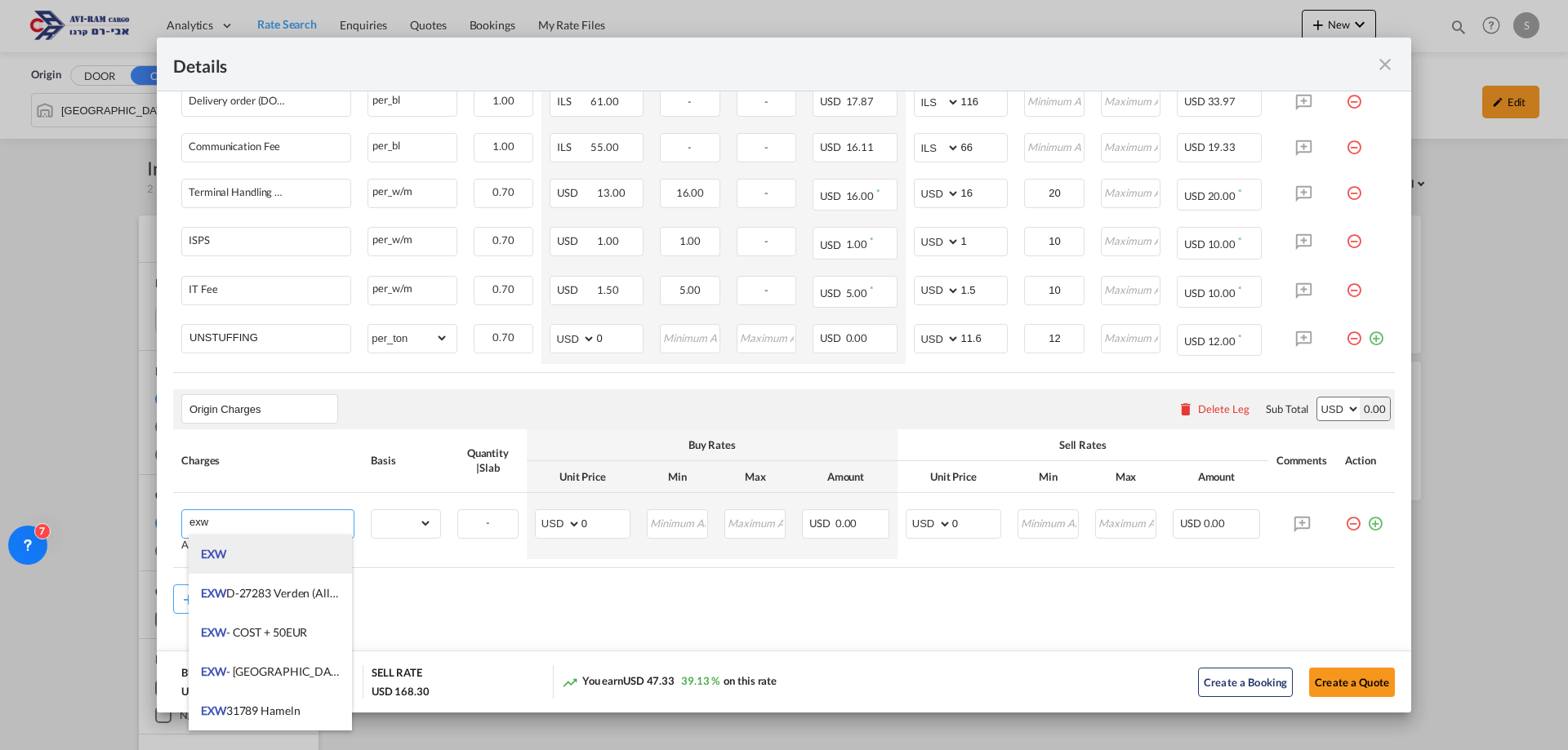
click at [253, 558] on li "EXW" at bounding box center [270, 555] width 164 height 40
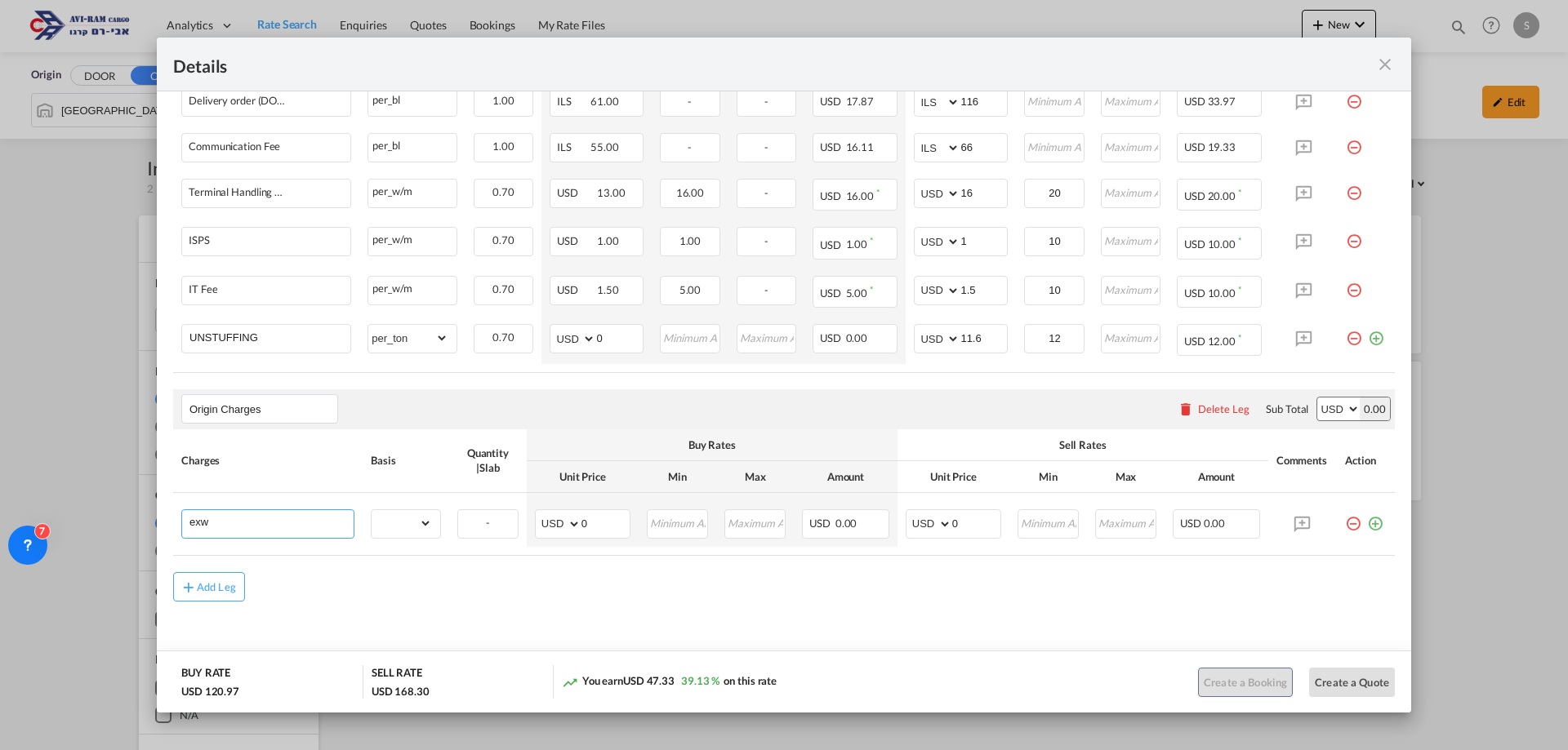
type input "EXW"
click at [373, 525] on select "gross_weight volumetric_weight per_shipment per_bl per_km per_hawb per_kg flat …" at bounding box center [402, 523] width 60 height 26
select select "per_shipment"
click at [372, 510] on select "gross_weight volumetric_weight per_shipment per_bl per_km per_hawb per_kg flat …" at bounding box center [402, 523] width 60 height 26
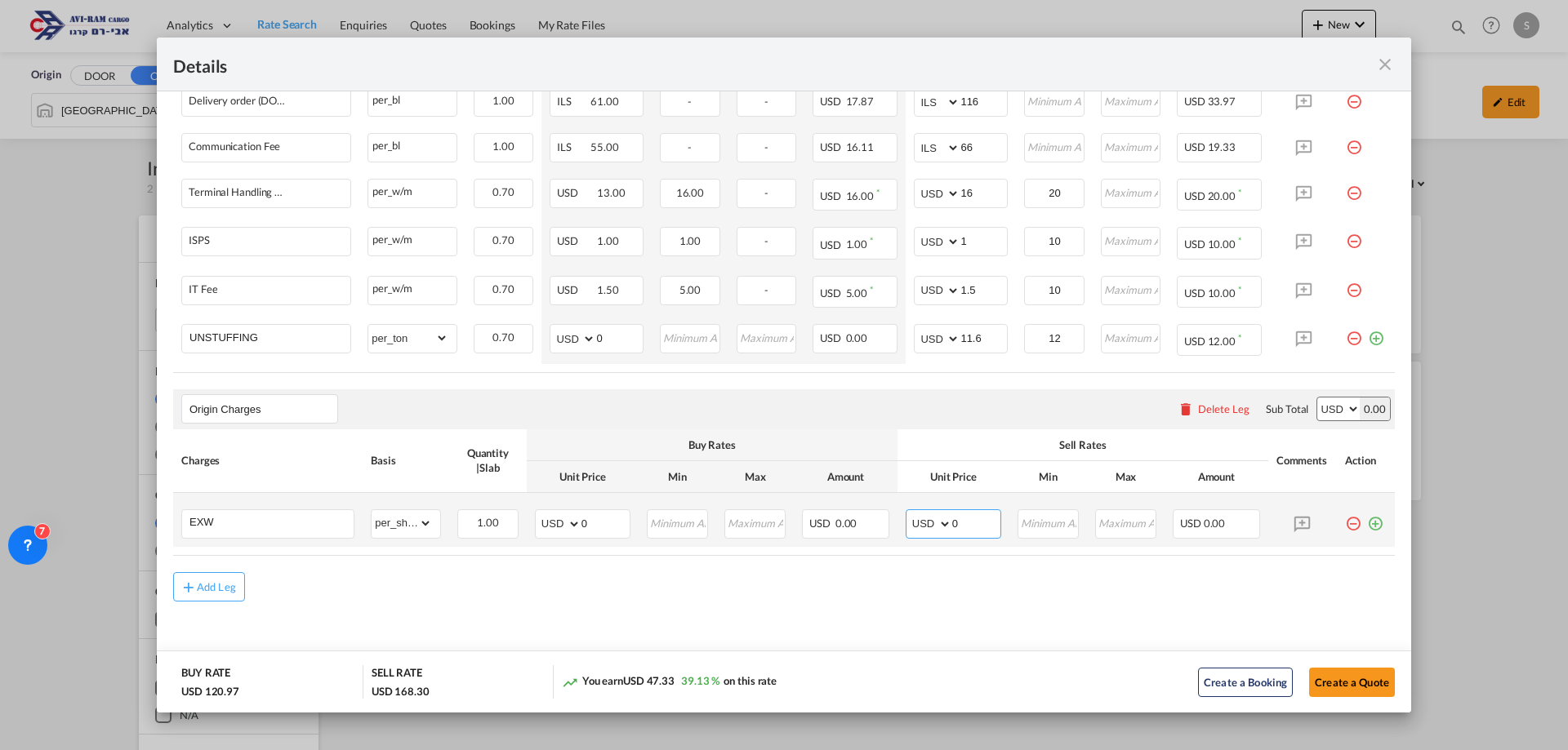
click at [922, 525] on select "AED AFN ALL AMD ANG AOA ARS AUD AWG AZN BAM BBD BDT BGN BHD BIF BMD BND [PERSON…" at bounding box center [930, 525] width 43 height 23
select select "string:EUR"
click at [909, 513] on select "AED AFN ALL AMD ANG AOA ARS AUD AWG AZN BAM BBD BDT BGN BHD BIF BMD BND [PERSON…" at bounding box center [930, 525] width 43 height 23
drag, startPoint x: 966, startPoint y: 523, endPoint x: 885, endPoint y: 521, distance: 81.0
click at [889, 520] on tr "EXW Please Enter Already Exists gross_weight volumetric_weight per_shipment per…" at bounding box center [784, 521] width 1221 height 54
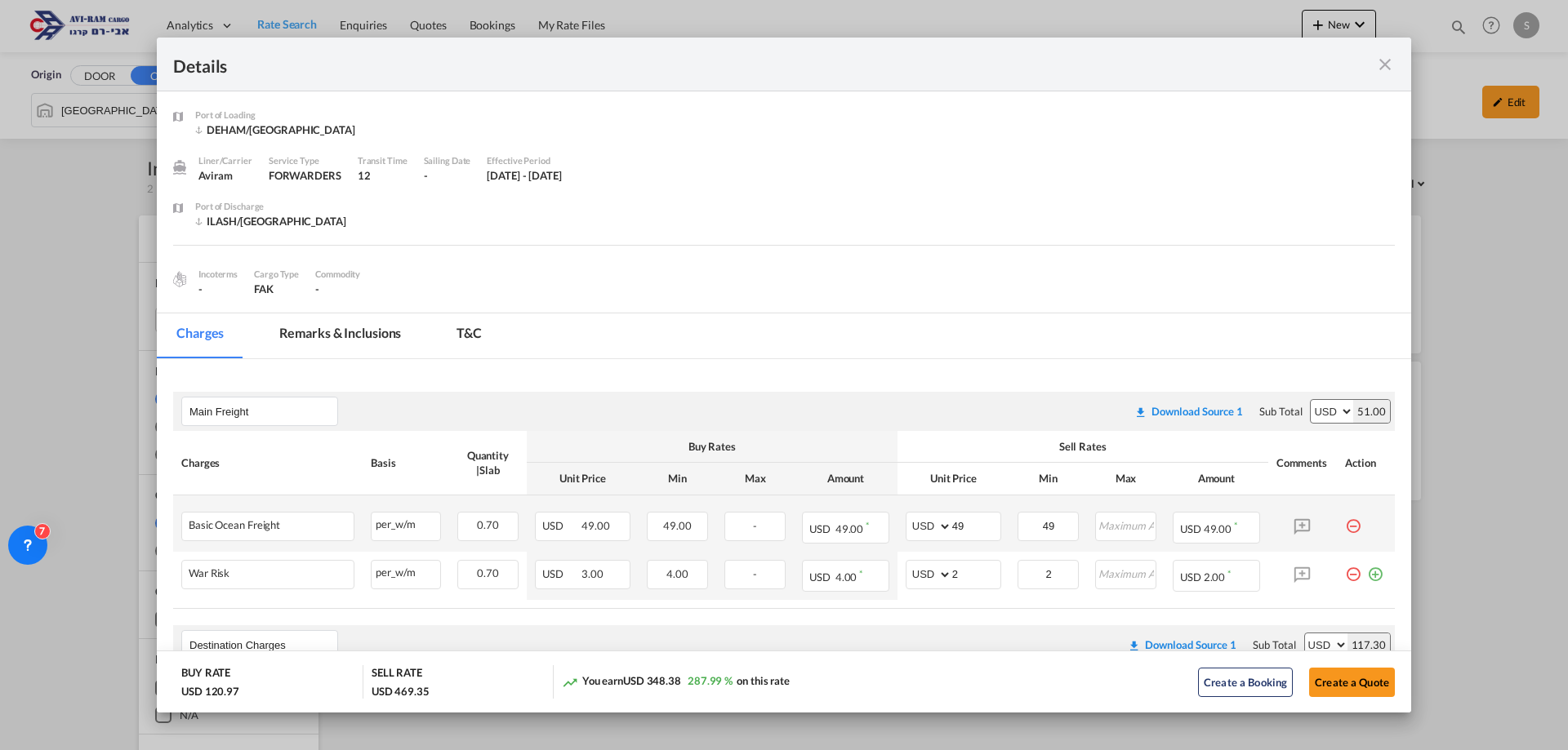
scroll to position [490, 0]
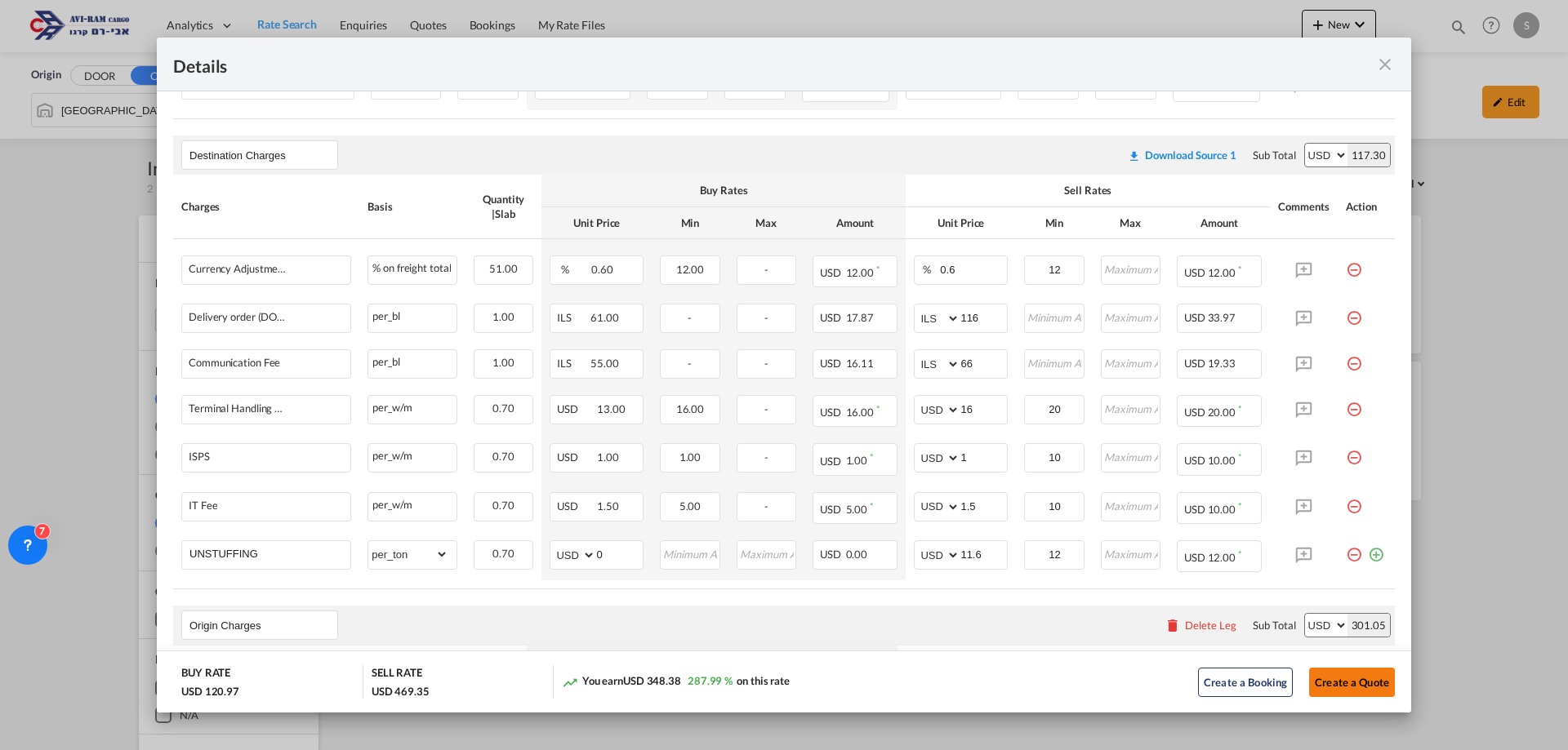
type input "259"
click at [1346, 683] on button "Create a Quote" at bounding box center [1352, 682] width 86 height 29
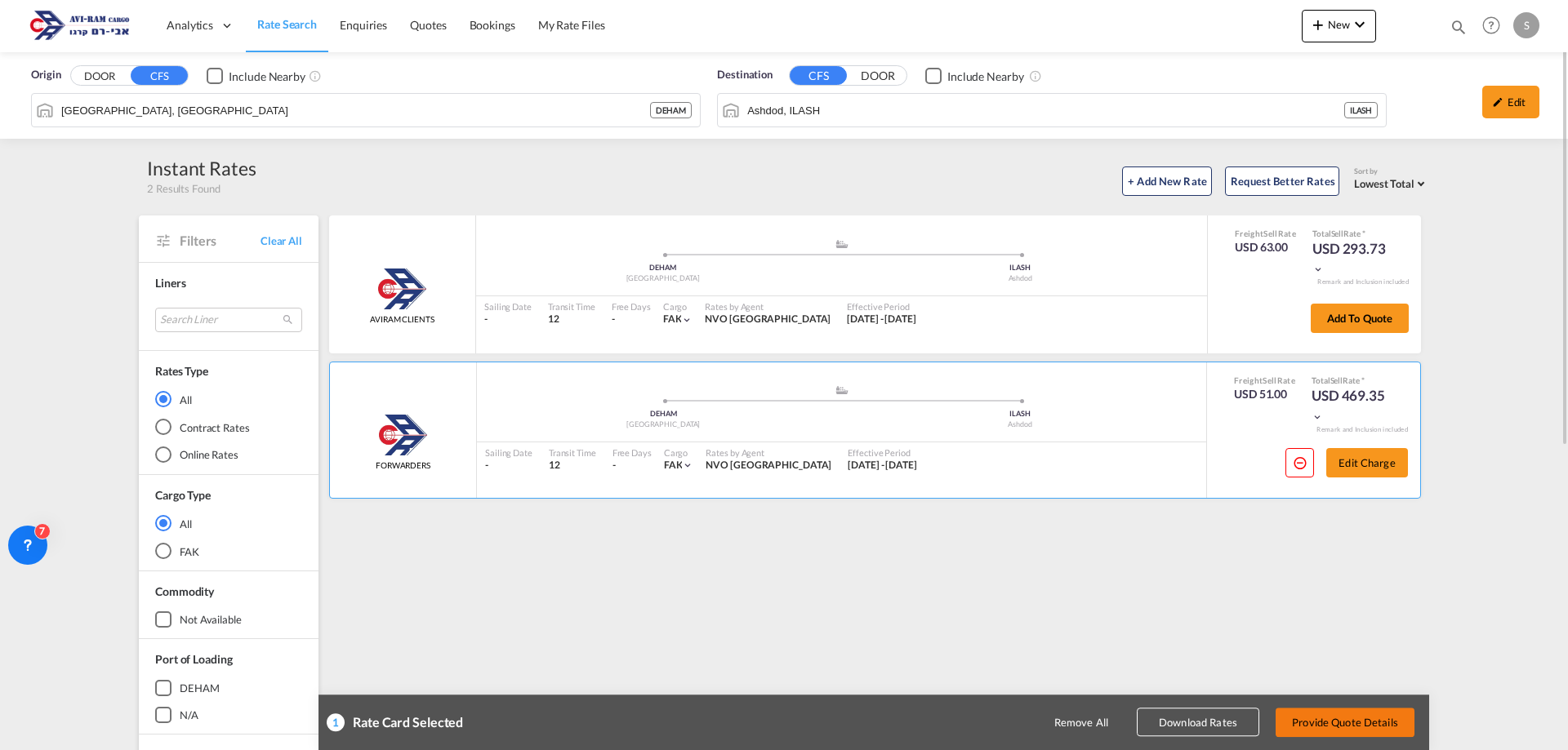
click at [1354, 719] on button "Provide Quote Details" at bounding box center [1344, 723] width 138 height 29
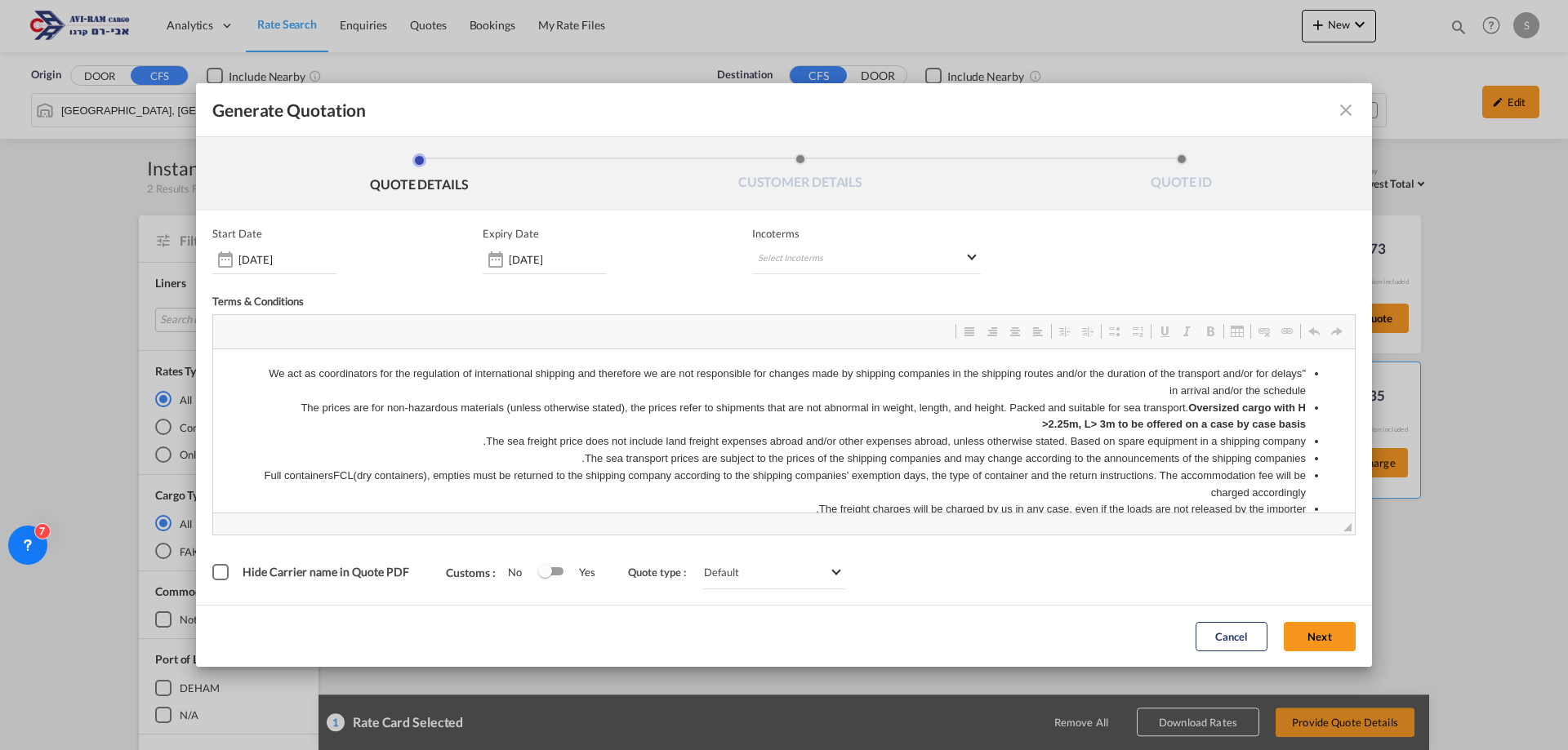
scroll to position [0, 0]
click at [801, 264] on md-select "Select Incoterms DDP - export Delivery Duty Paid FAS - import Free Alongside Sh…" at bounding box center [866, 259] width 228 height 29
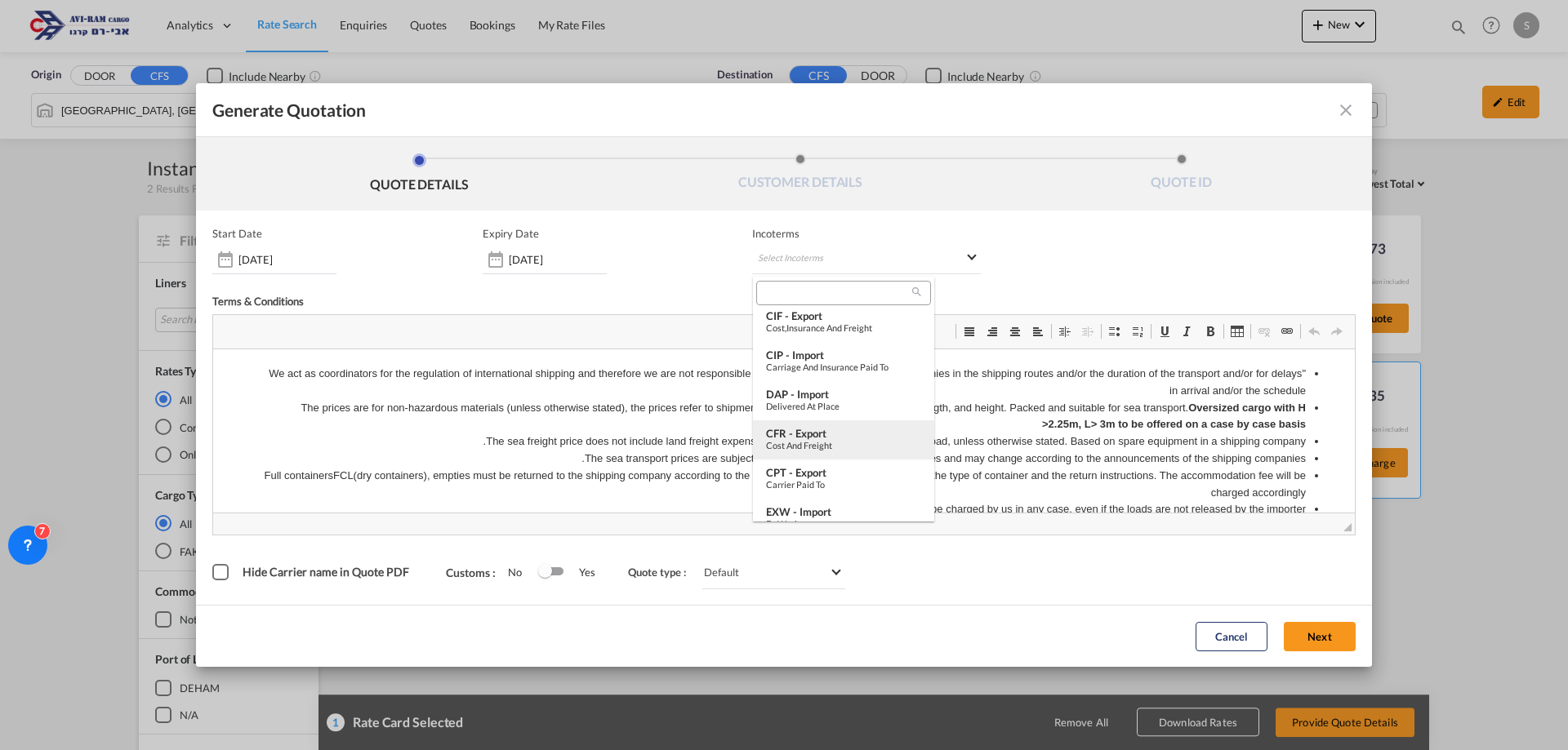
scroll to position [245, 0]
click at [837, 436] on div "Ex Works" at bounding box center [843, 441] width 155 height 11
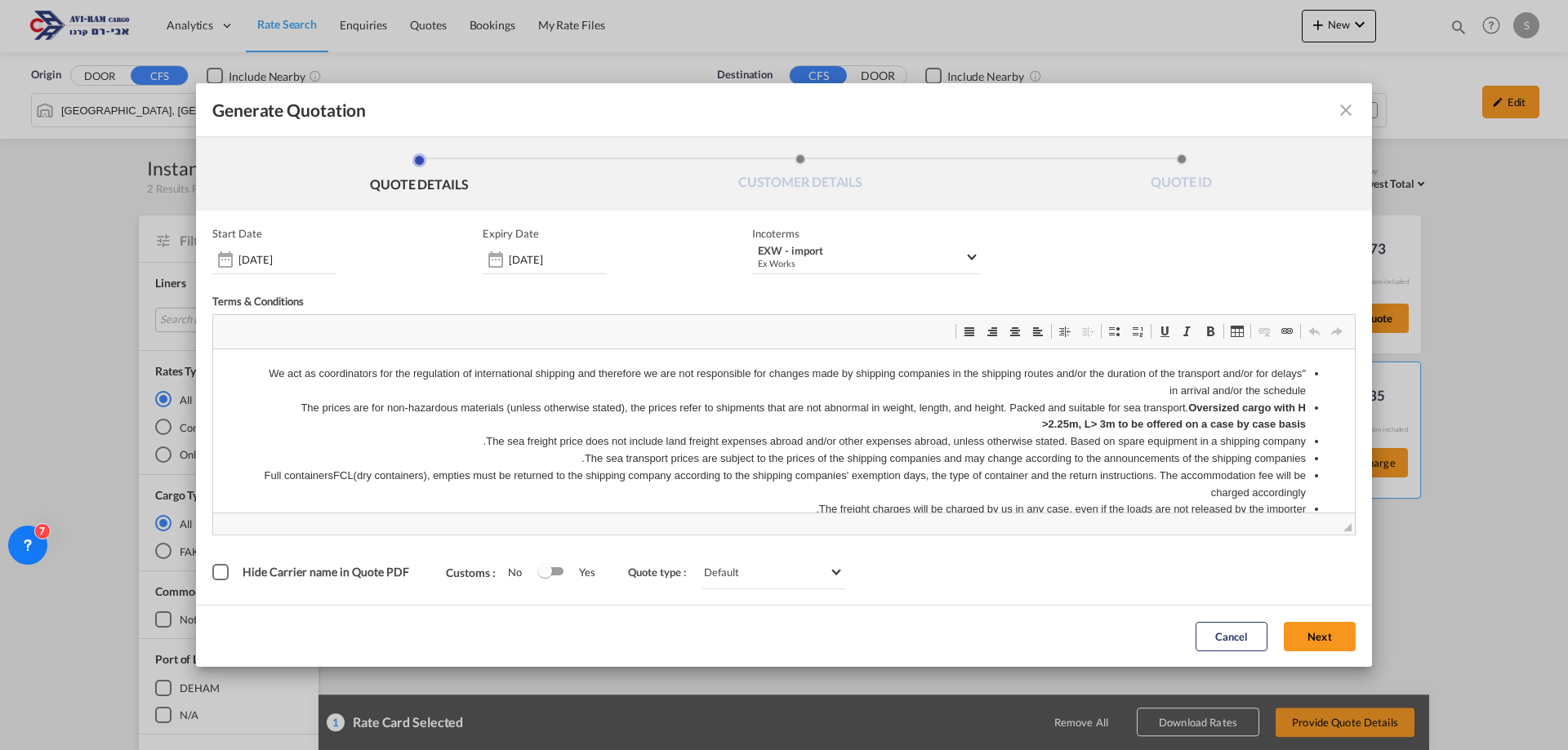
drag, startPoint x: 1317, startPoint y: 634, endPoint x: 781, endPoint y: 482, distance: 557.1
click at [1318, 634] on button "Next" at bounding box center [1319, 637] width 72 height 29
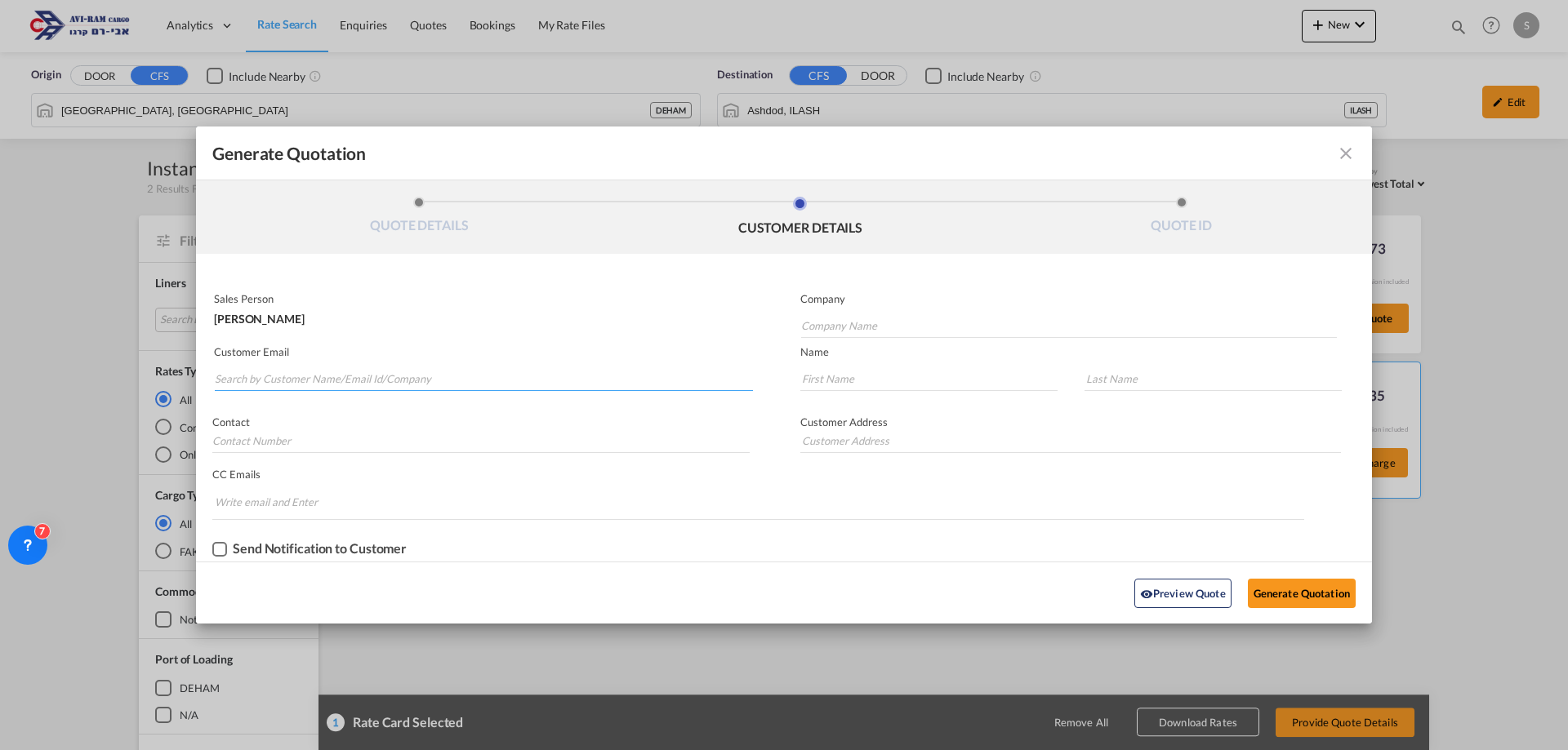
click at [417, 384] on input "Search by Customer Name/Email Id/Company" at bounding box center [484, 378] width 538 height 24
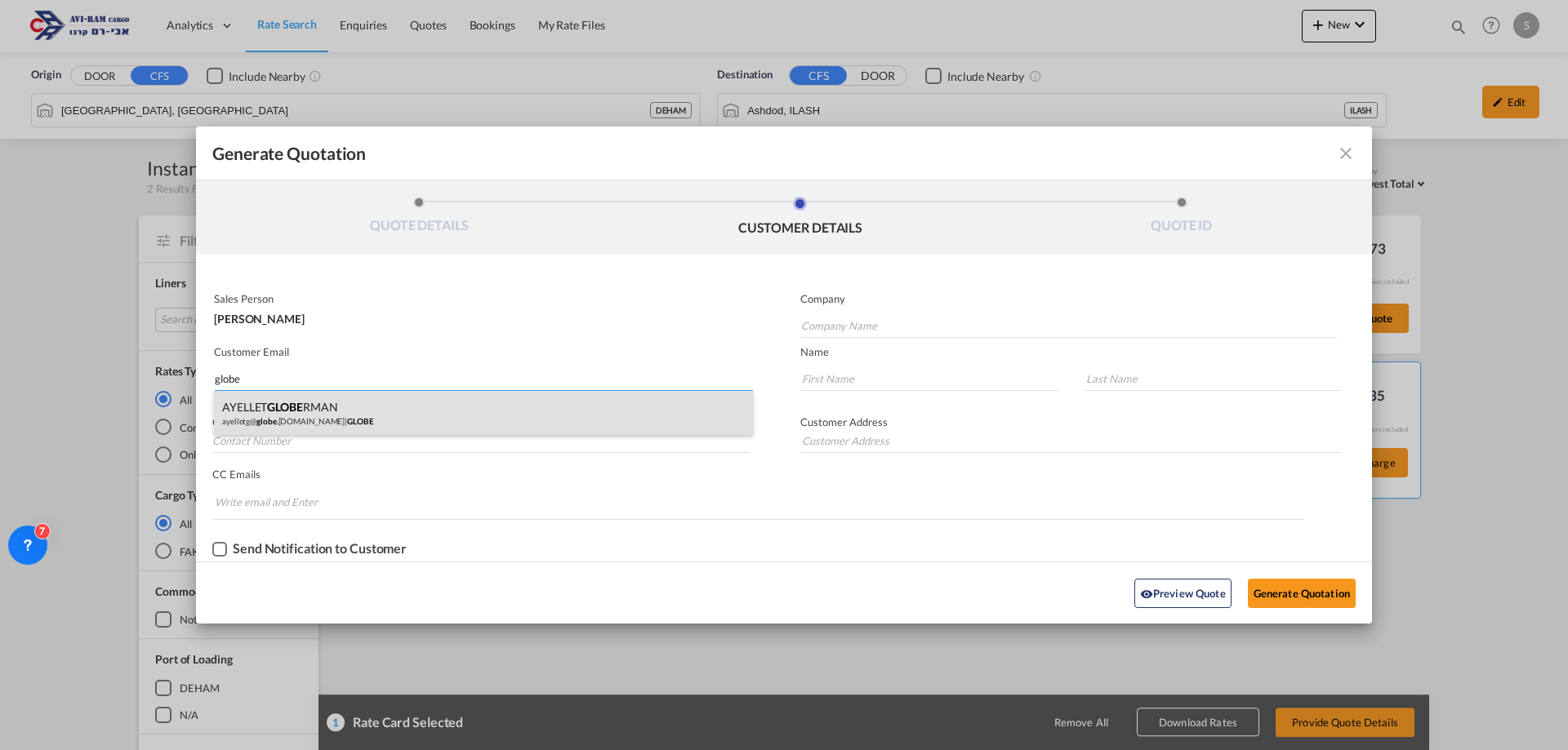
type input "globe"
click at [371, 415] on div "AYELLET GLOBE RMAN ayelletg@ globe .[DOMAIN_NAME] | GLOBE" at bounding box center [483, 413] width 539 height 45
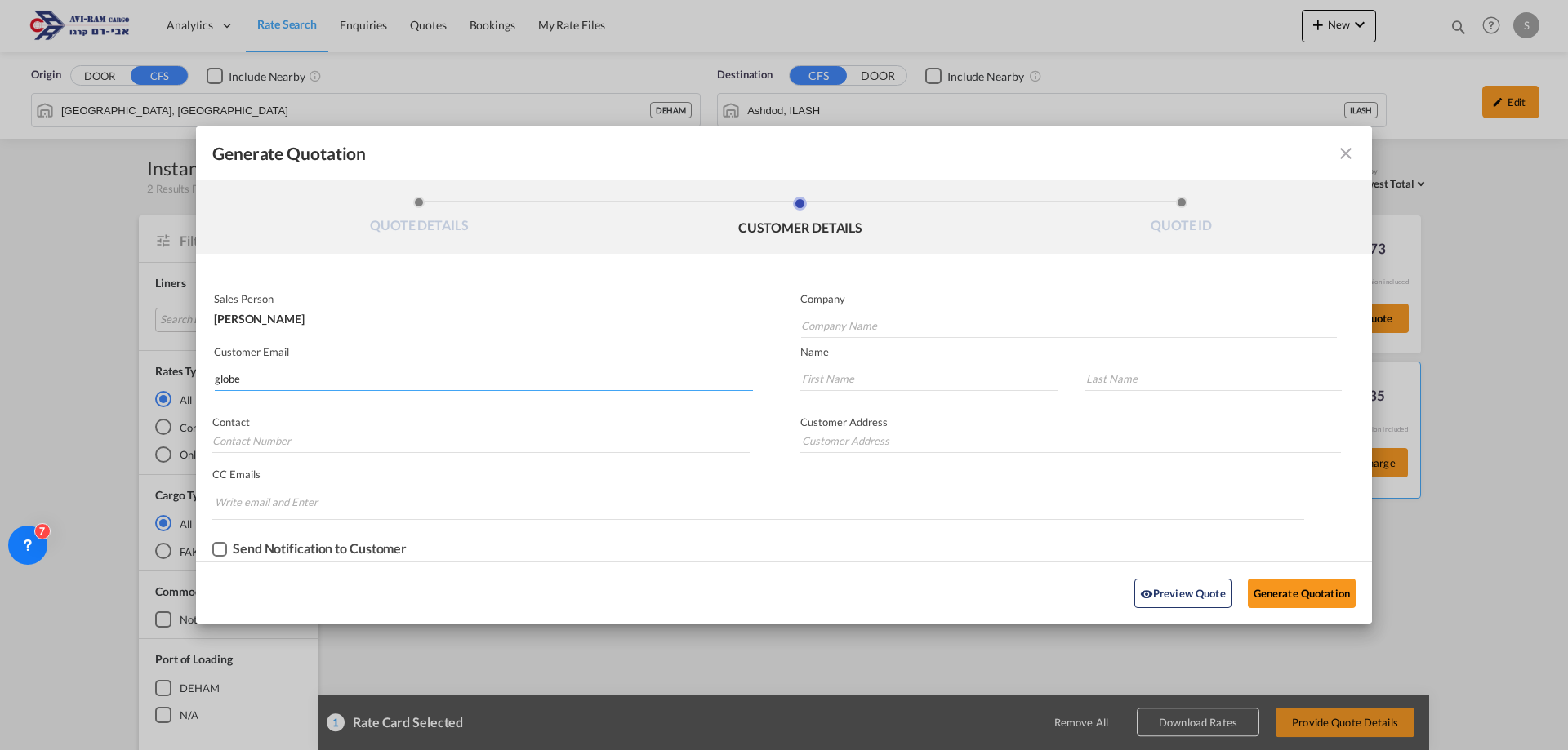
type input "GLOBE"
type input "[EMAIL_ADDRESS][DOMAIN_NAME]"
type input "AYELLET"
type input "[PERSON_NAME]"
type input "."
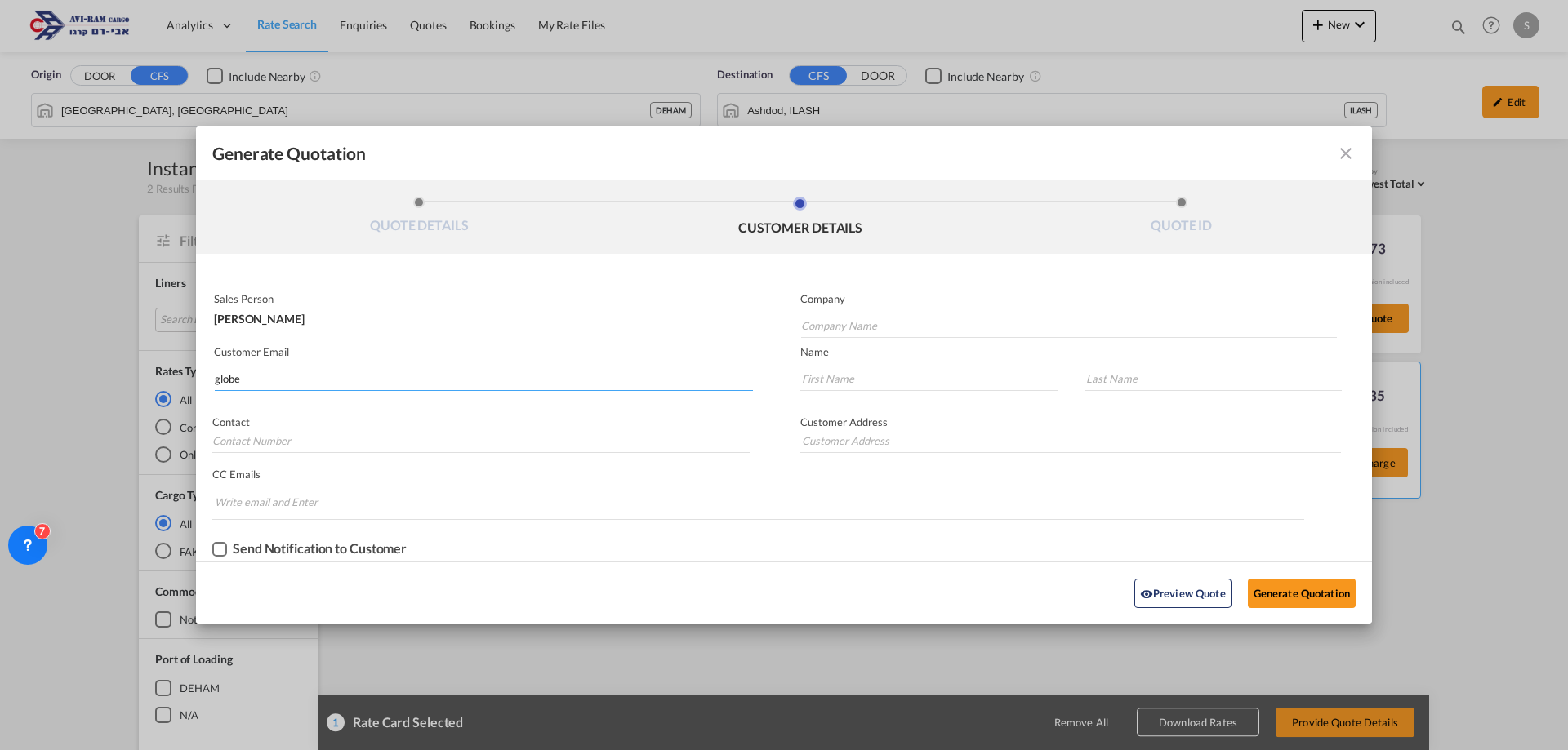
type input "."
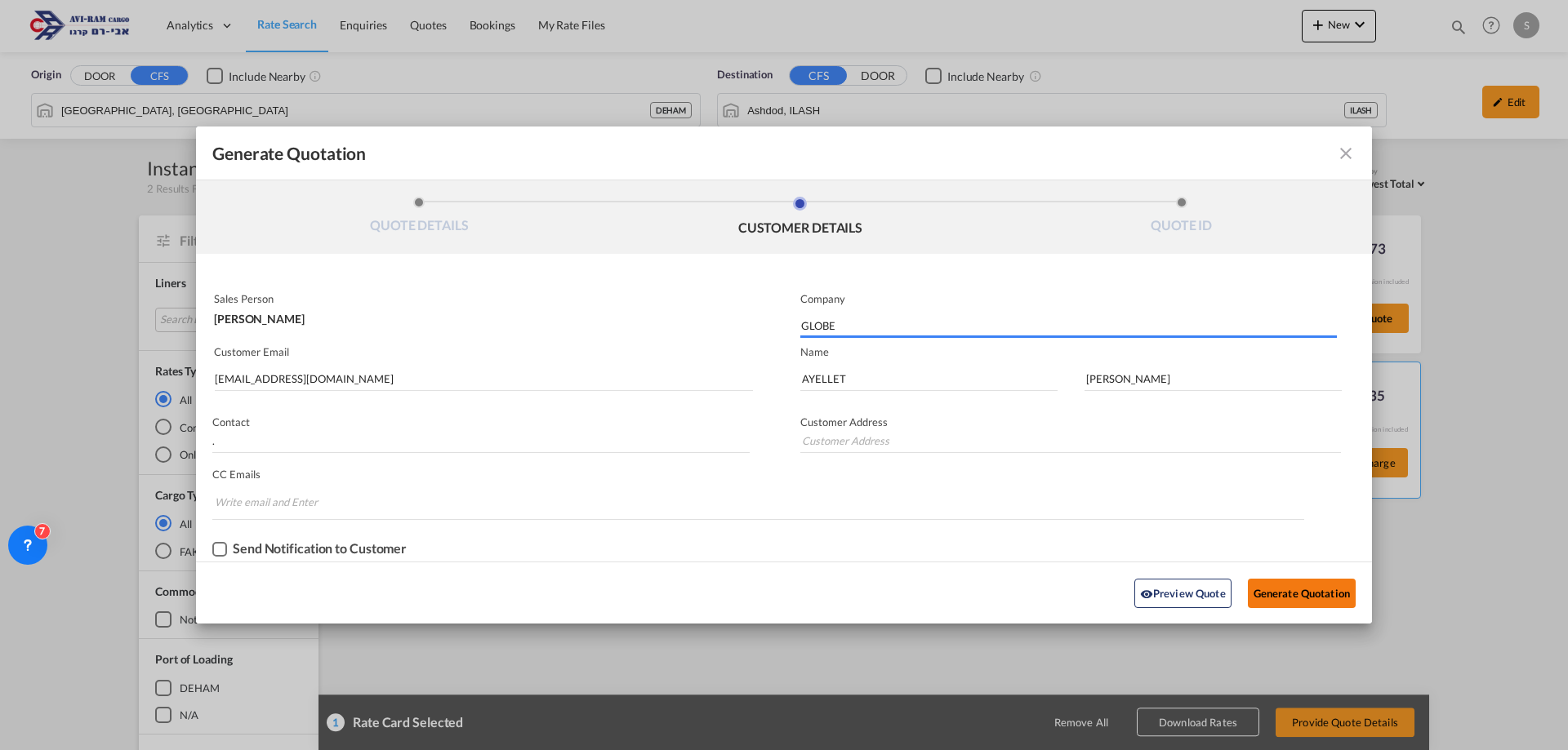
click at [1281, 581] on button "Generate Quotation" at bounding box center [1301, 593] width 107 height 29
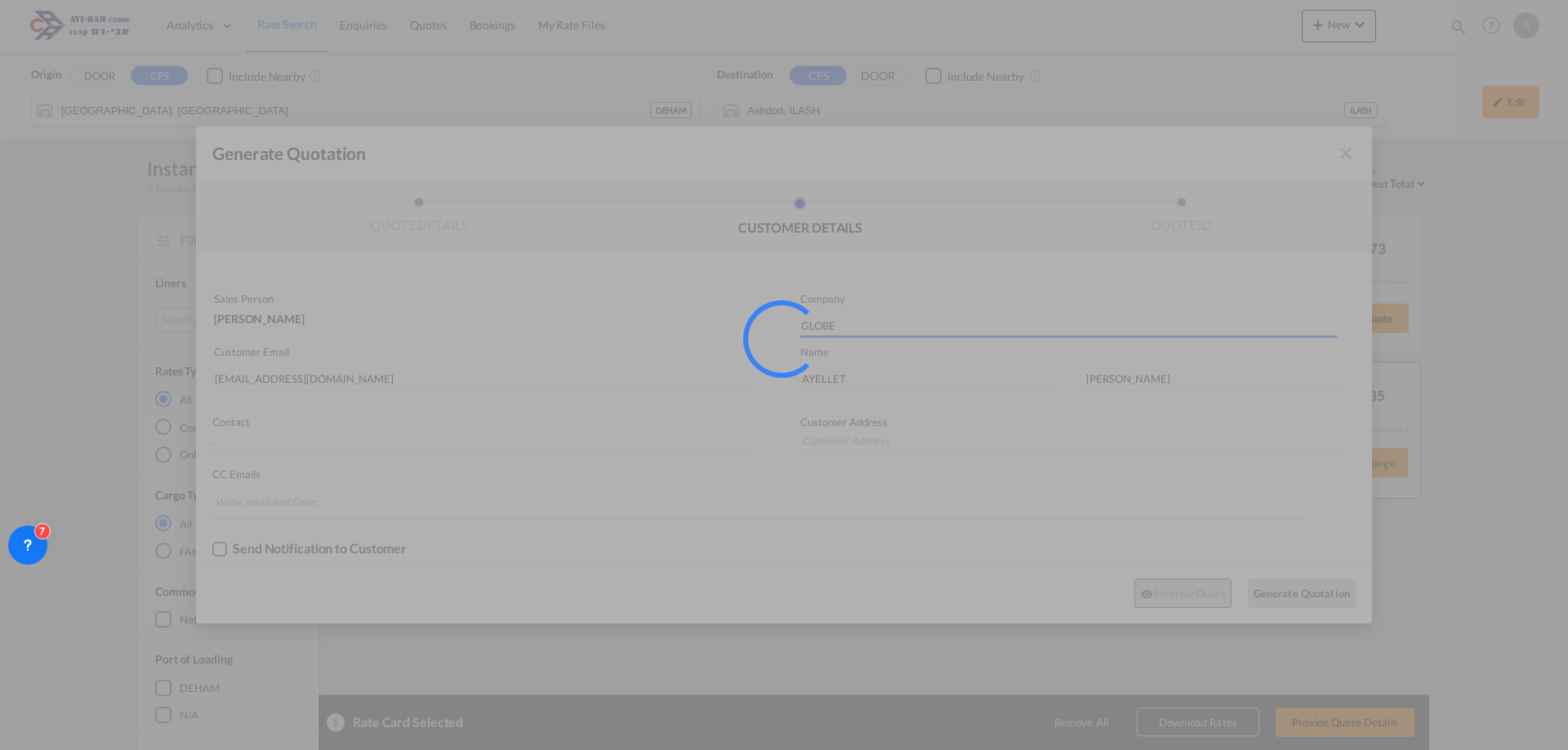
type input "."
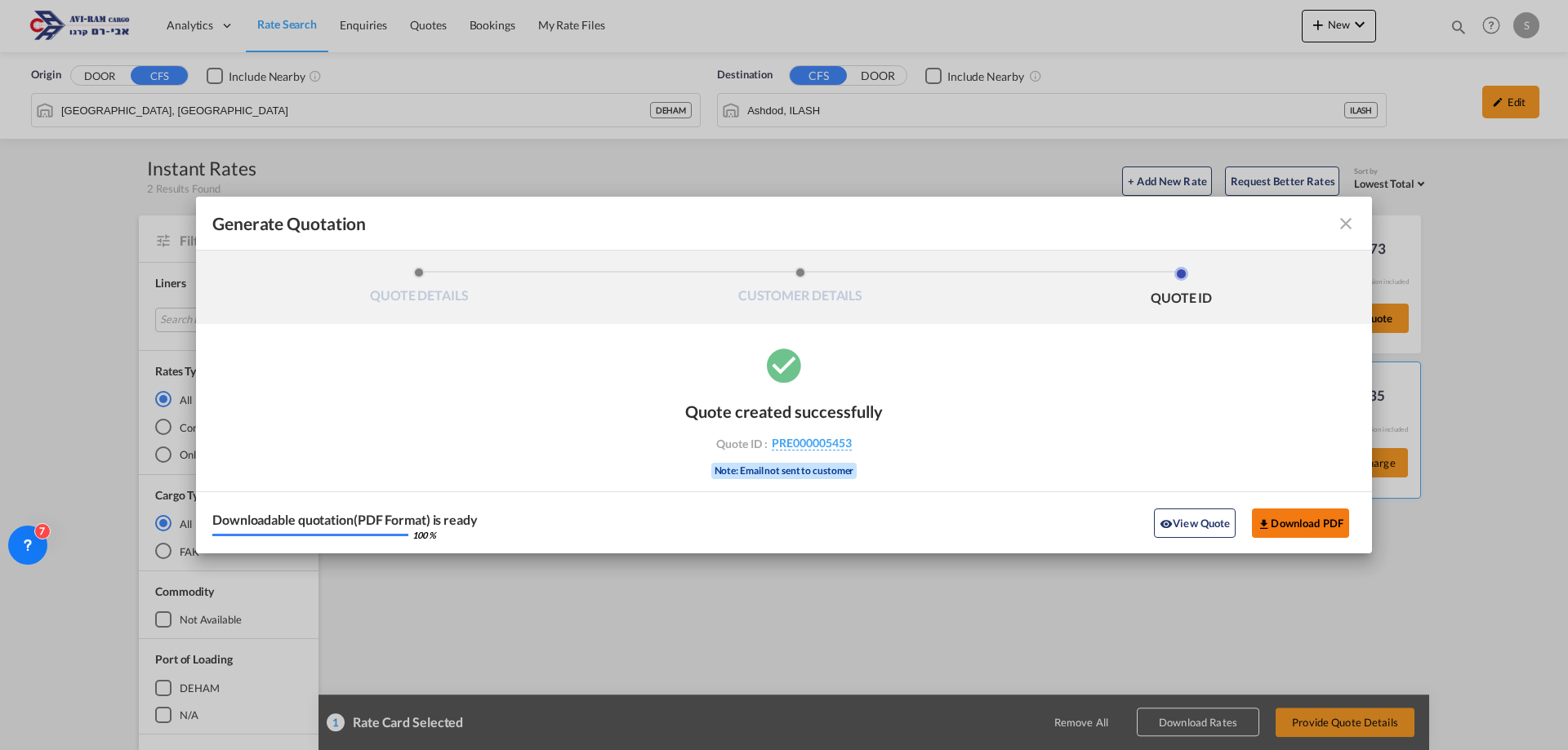
click at [1288, 525] on button "Download PDF" at bounding box center [1301, 524] width 97 height 29
